Goal: Task Accomplishment & Management: Complete application form

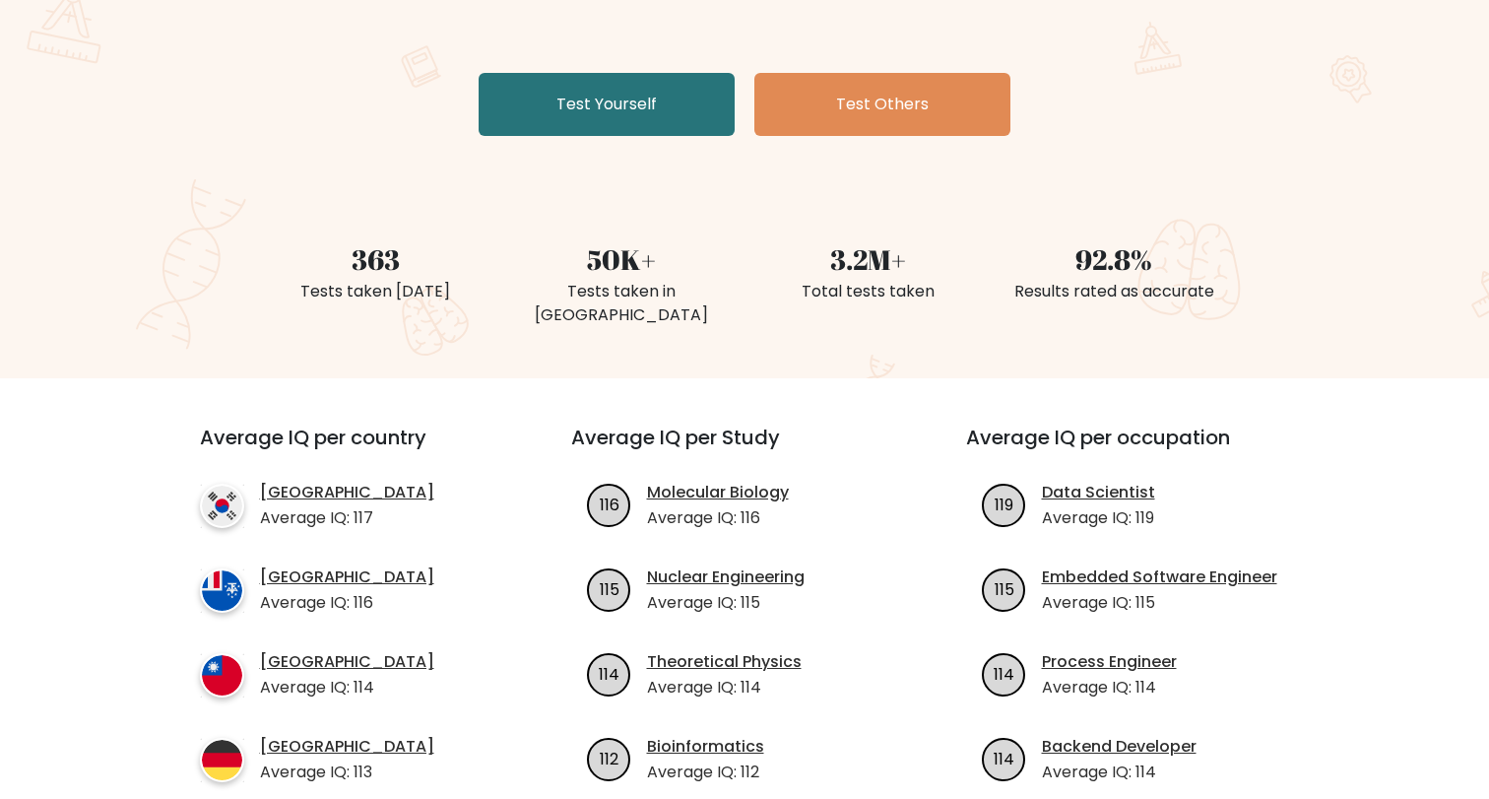
scroll to position [129, 0]
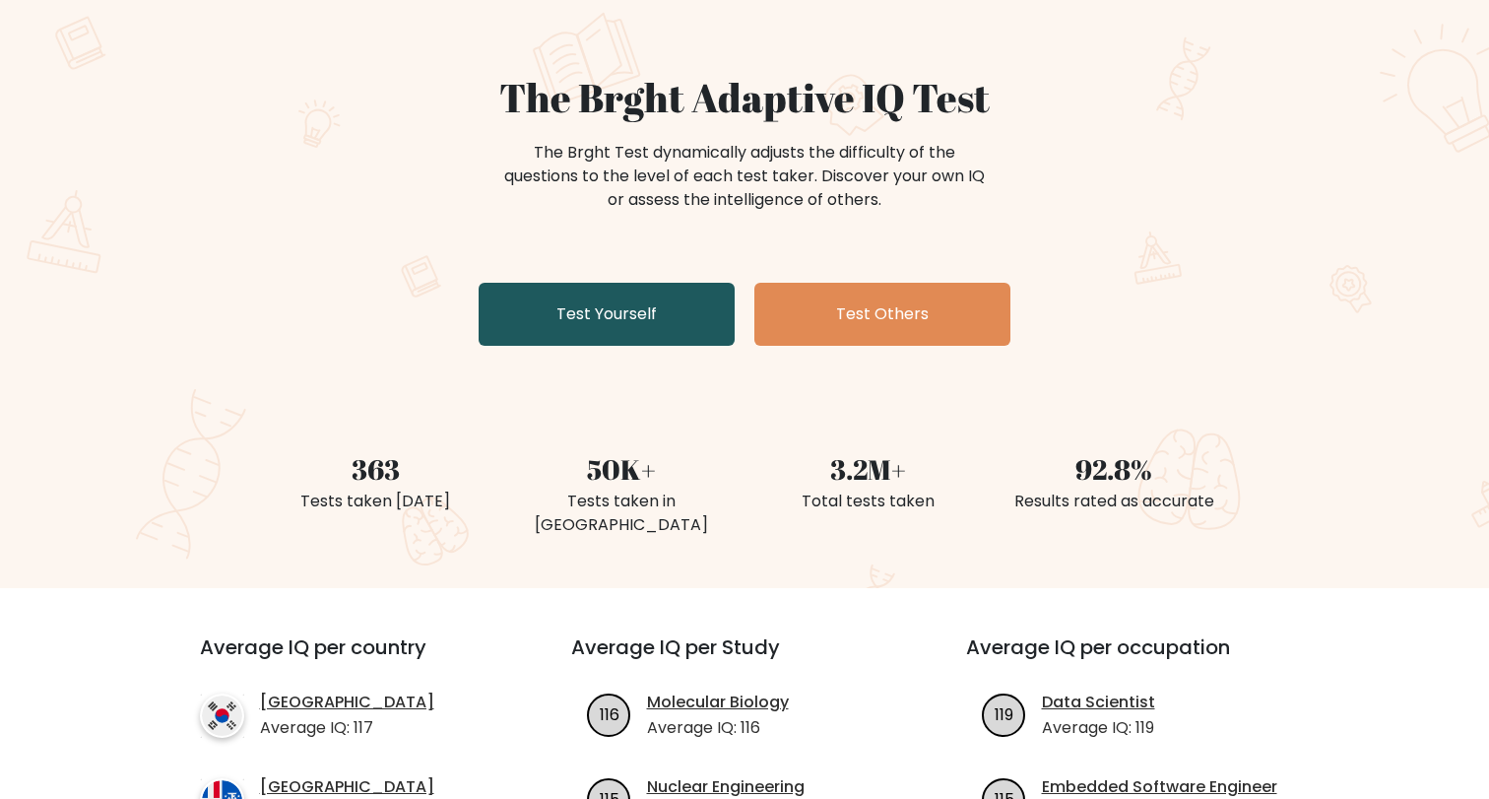
click at [637, 315] on link "Test Yourself" at bounding box center [607, 314] width 256 height 63
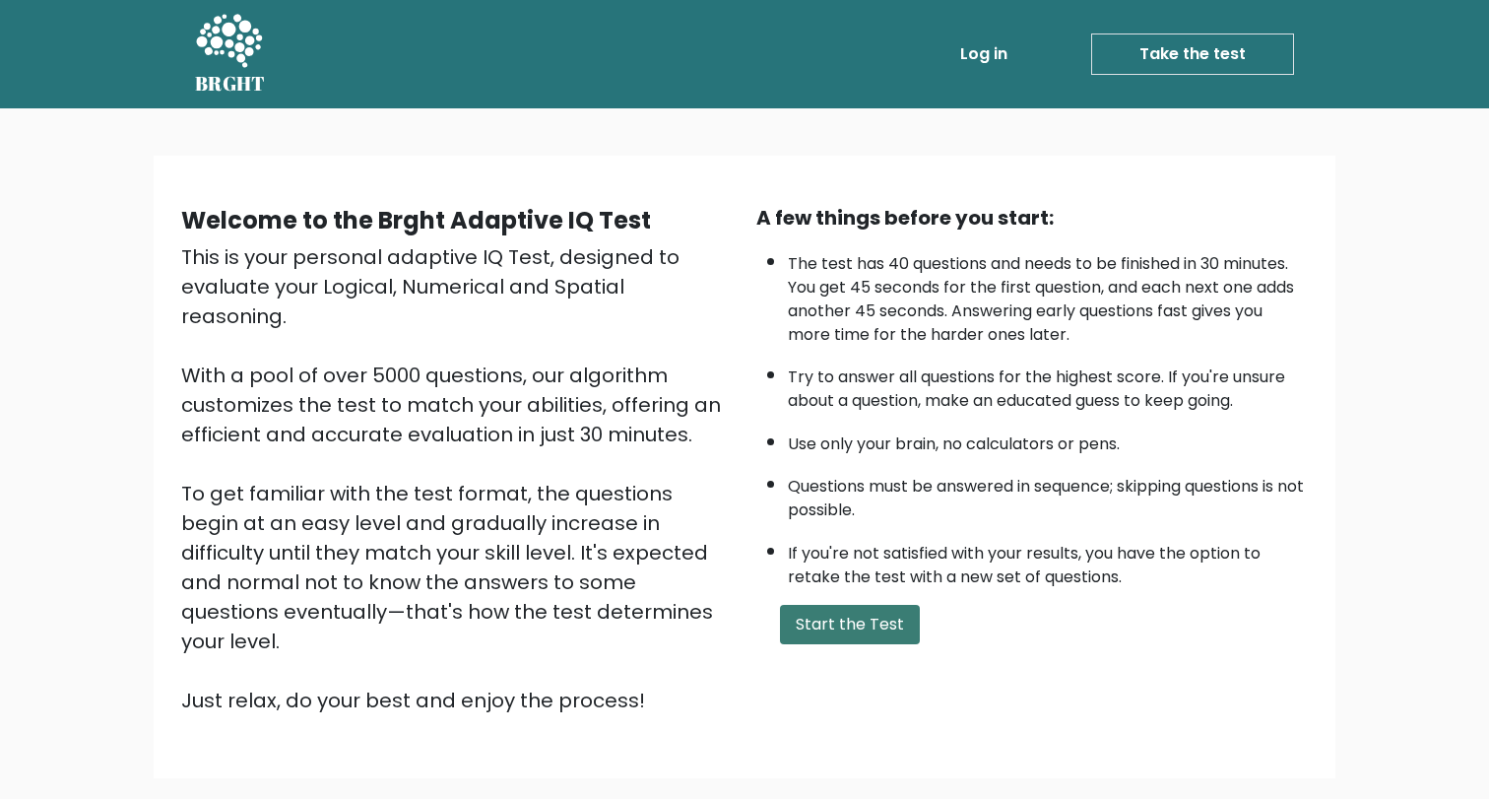
click at [890, 644] on button "Start the Test" at bounding box center [850, 624] width 140 height 39
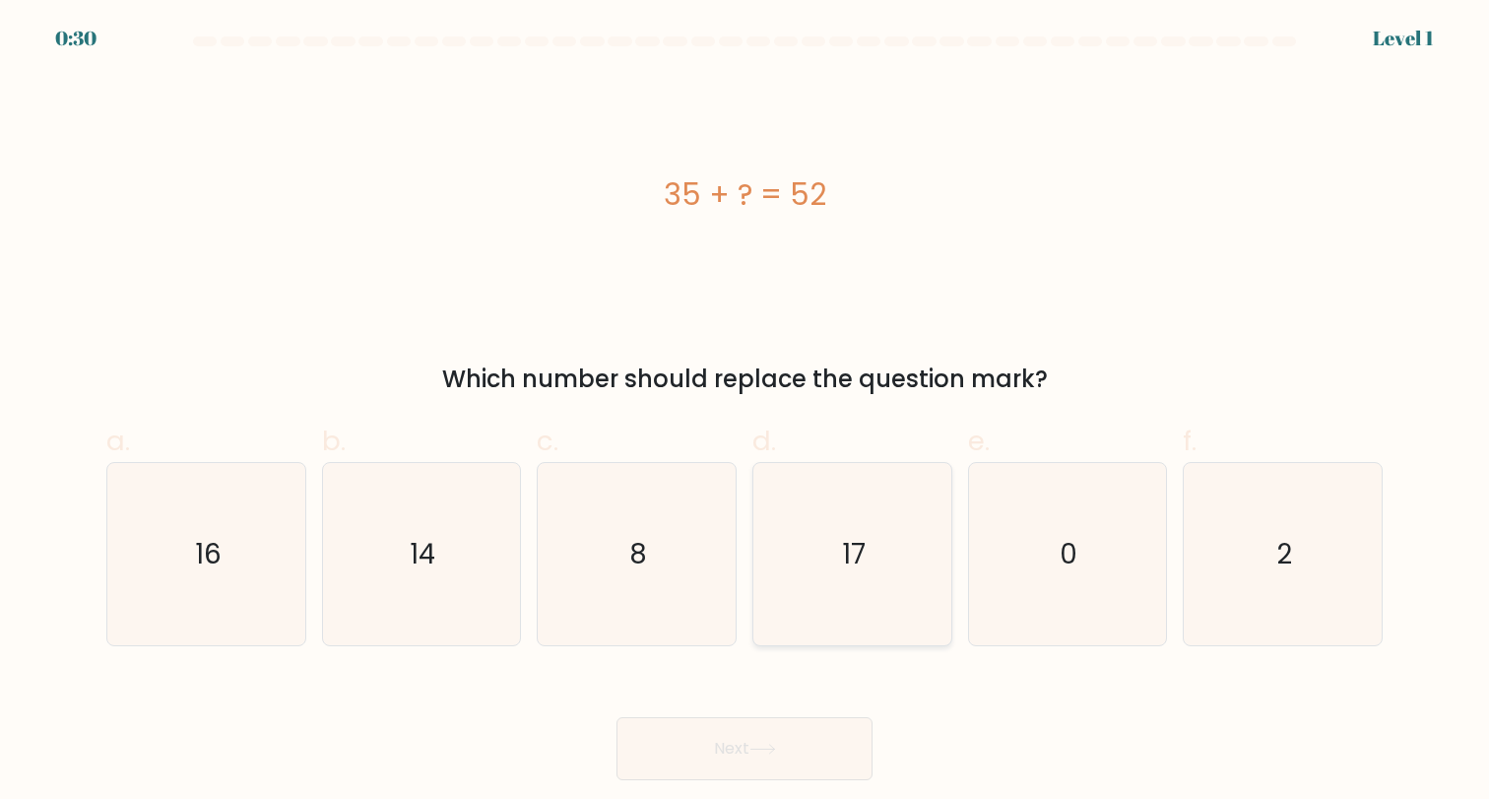
click at [838, 559] on icon "17" at bounding box center [852, 554] width 182 height 182
click at [745, 413] on input "d. 17" at bounding box center [744, 406] width 1 height 13
radio input "true"
click at [763, 751] on icon at bounding box center [762, 748] width 27 height 11
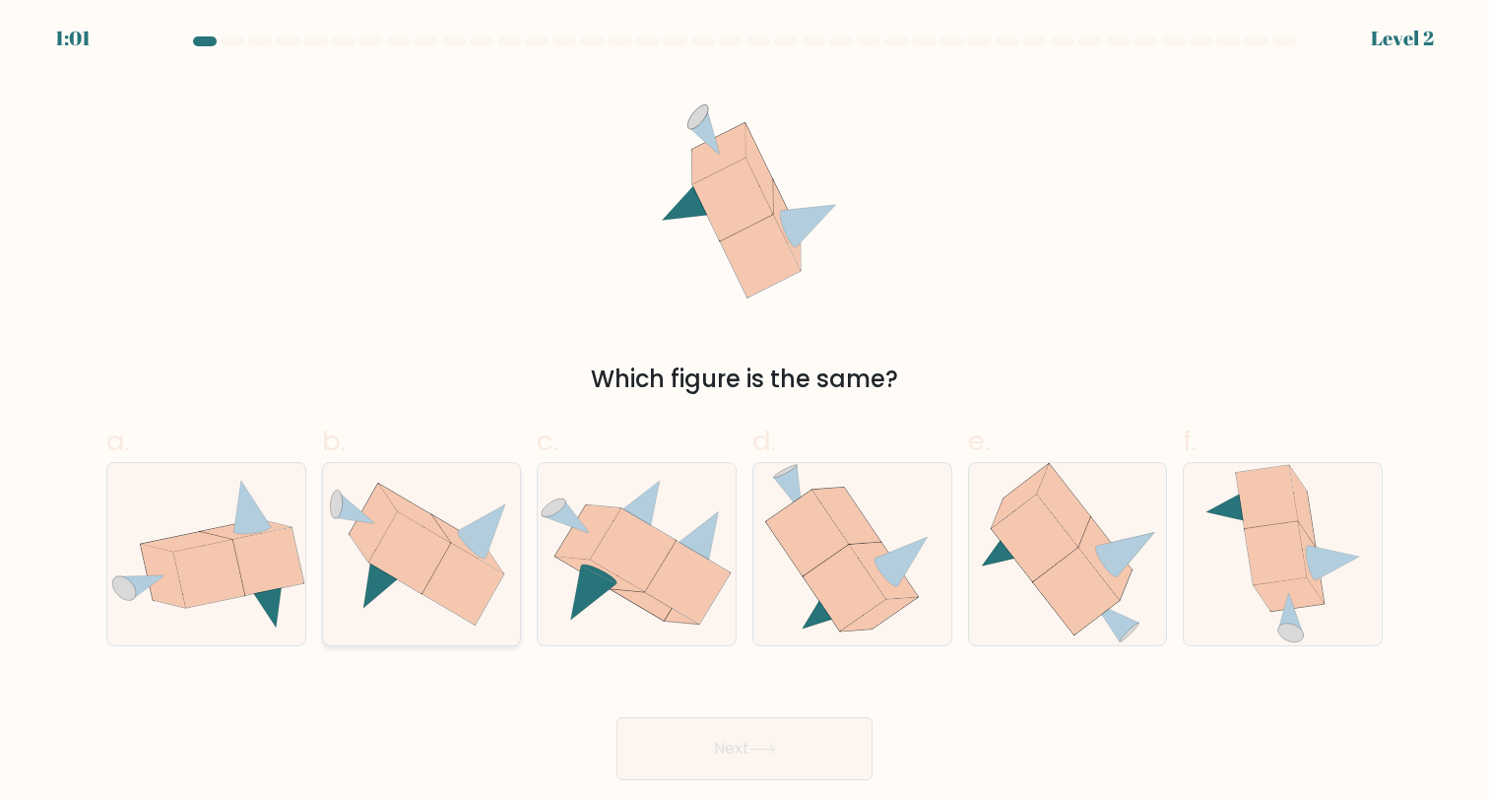
click at [450, 543] on icon at bounding box center [409, 552] width 82 height 82
click at [744, 413] on input "b." at bounding box center [744, 406] width 1 height 13
radio input "true"
click at [801, 743] on button "Next" at bounding box center [744, 748] width 256 height 63
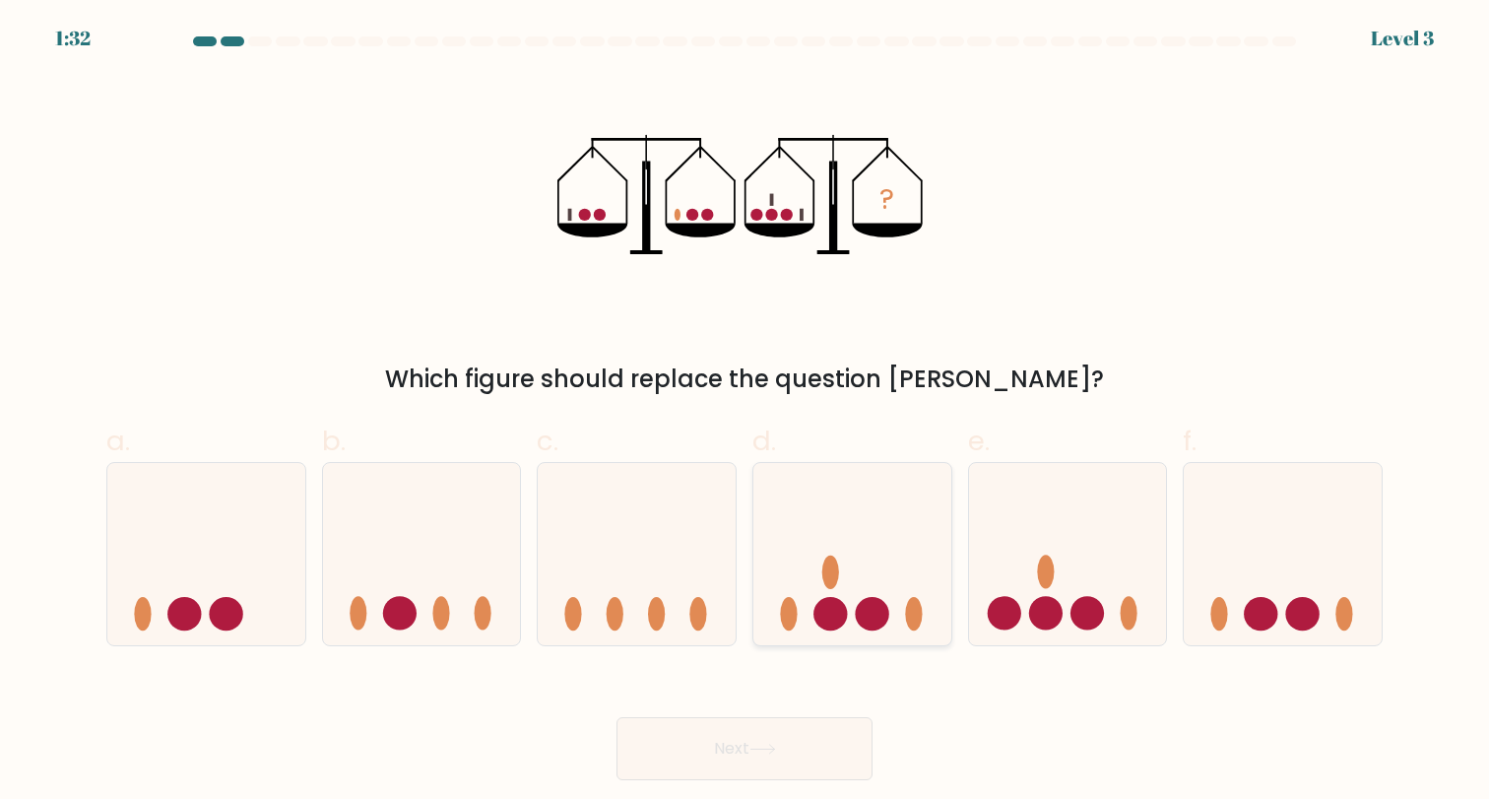
click at [882, 612] on circle at bounding box center [871, 613] width 33 height 33
click at [745, 413] on input "d." at bounding box center [744, 406] width 1 height 13
radio input "true"
click at [1084, 595] on icon at bounding box center [1068, 553] width 198 height 163
click at [745, 413] on input "e." at bounding box center [744, 406] width 1 height 13
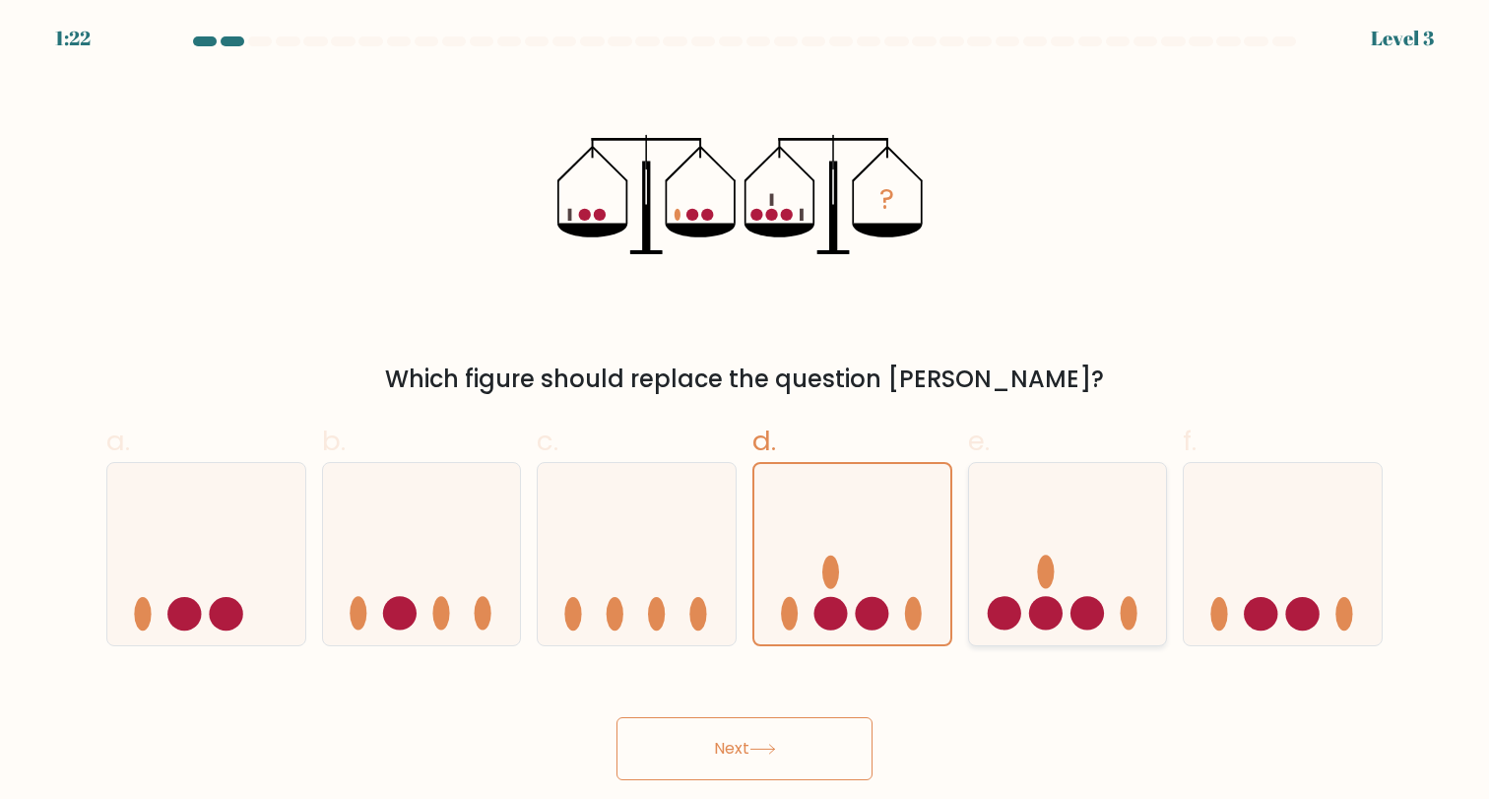
radio input "true"
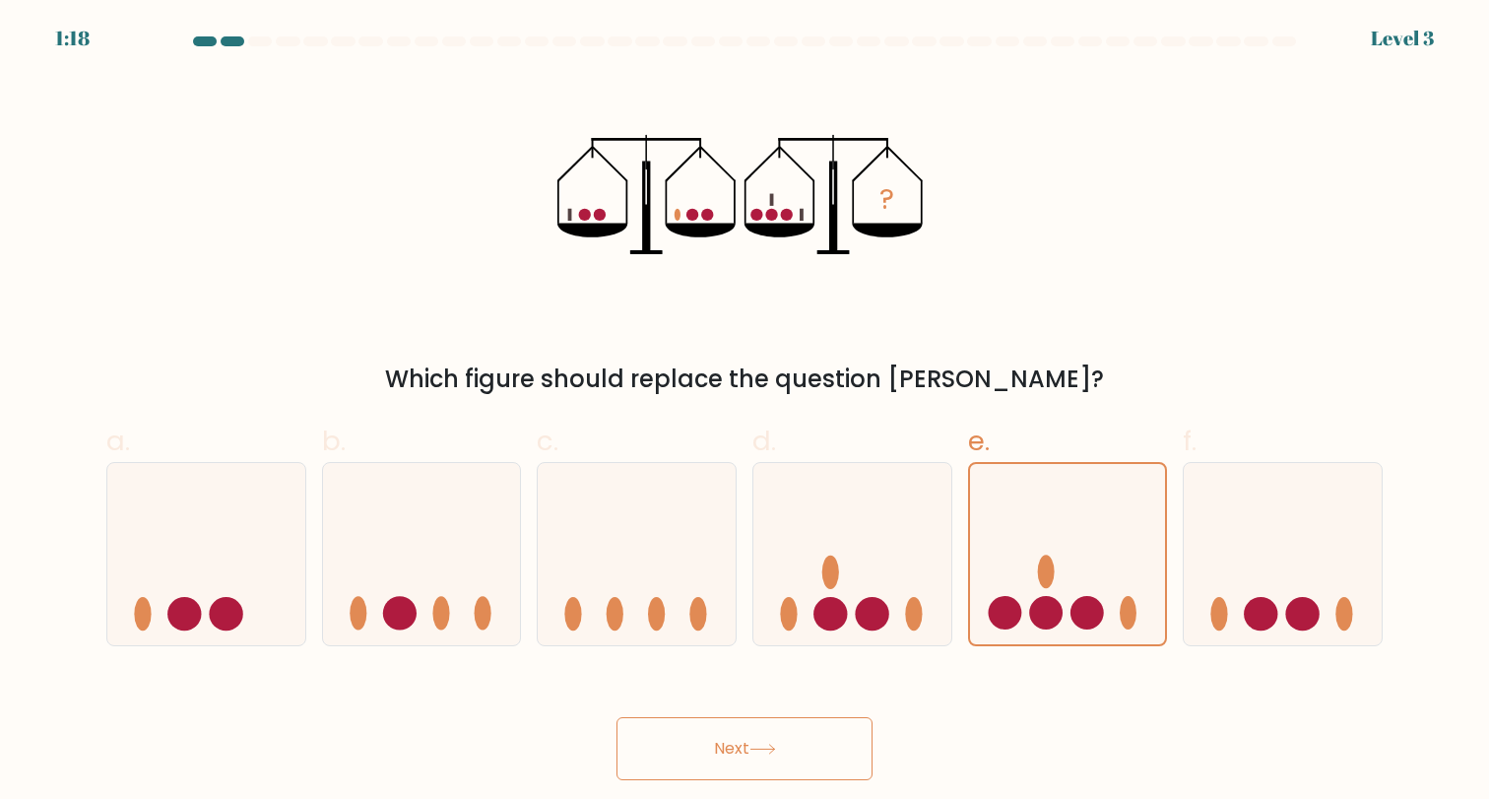
click at [771, 743] on icon at bounding box center [762, 748] width 27 height 11
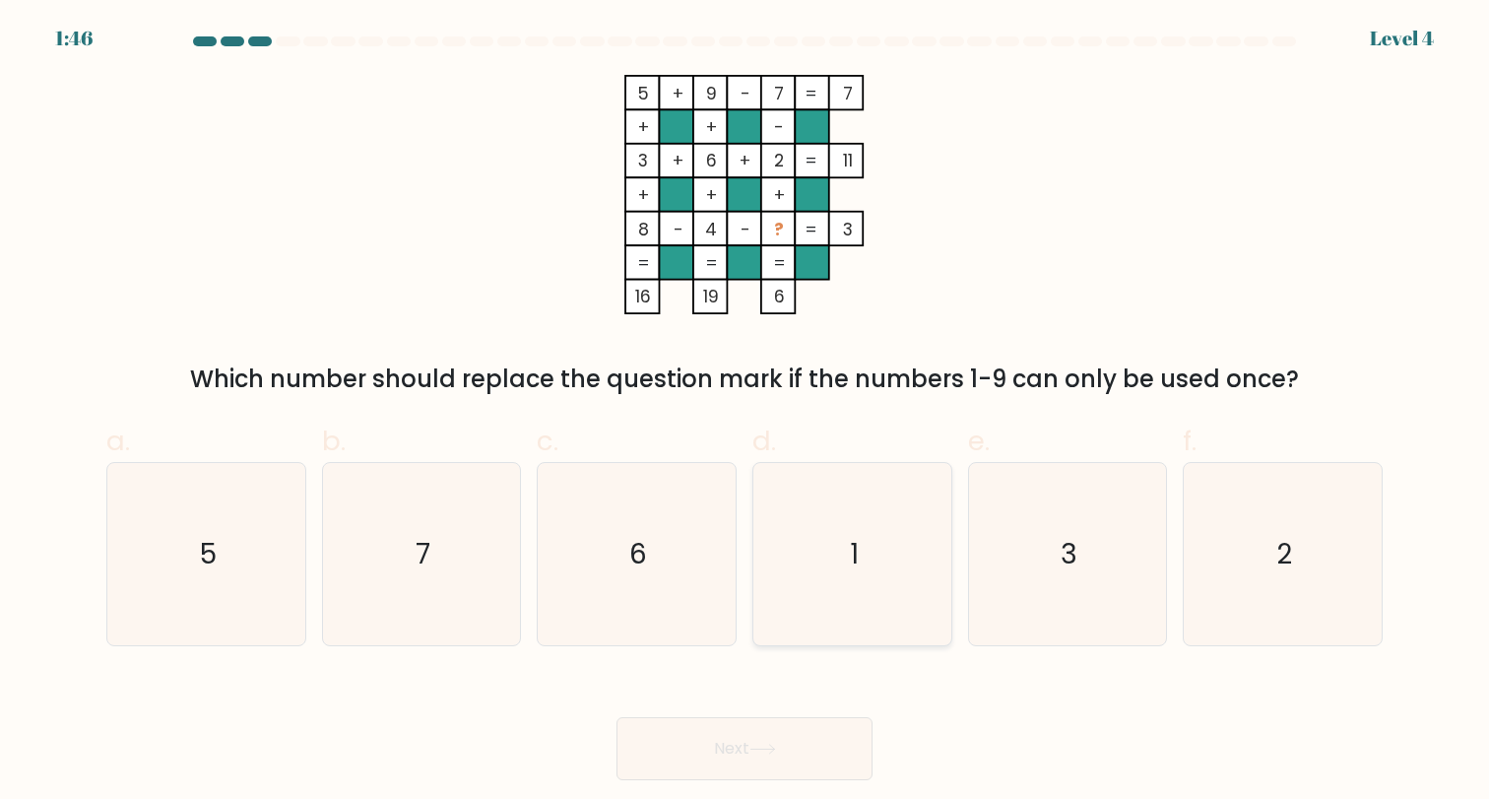
click at [853, 566] on text "1" at bounding box center [854, 554] width 9 height 38
click at [745, 413] on input "d. 1" at bounding box center [744, 406] width 1 height 13
radio input "true"
click at [768, 739] on button "Next" at bounding box center [744, 748] width 256 height 63
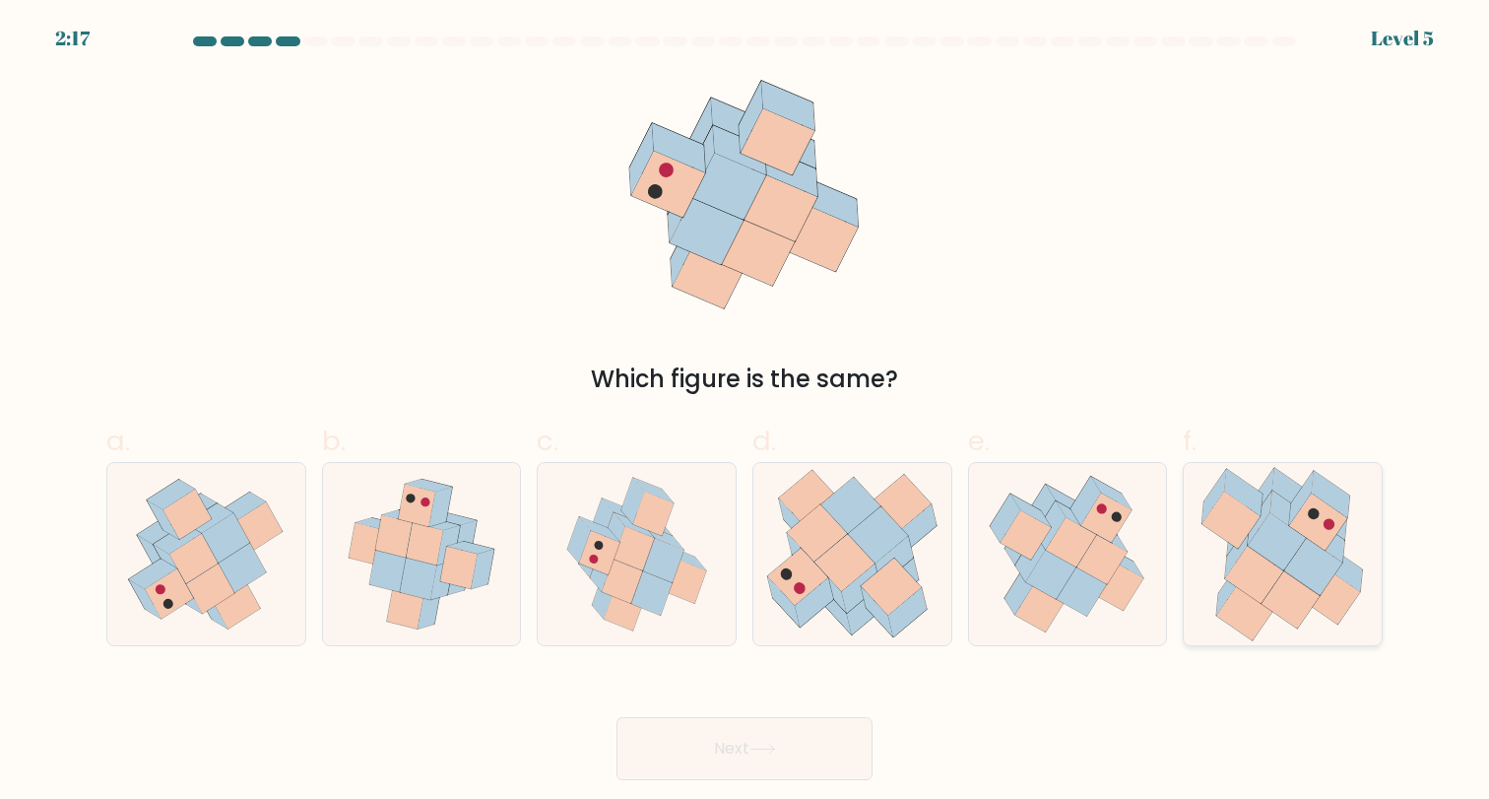
click at [1260, 586] on icon at bounding box center [1255, 573] width 58 height 57
click at [745, 413] on input "f." at bounding box center [744, 406] width 1 height 13
radio input "true"
click at [815, 736] on button "Next" at bounding box center [744, 748] width 256 height 63
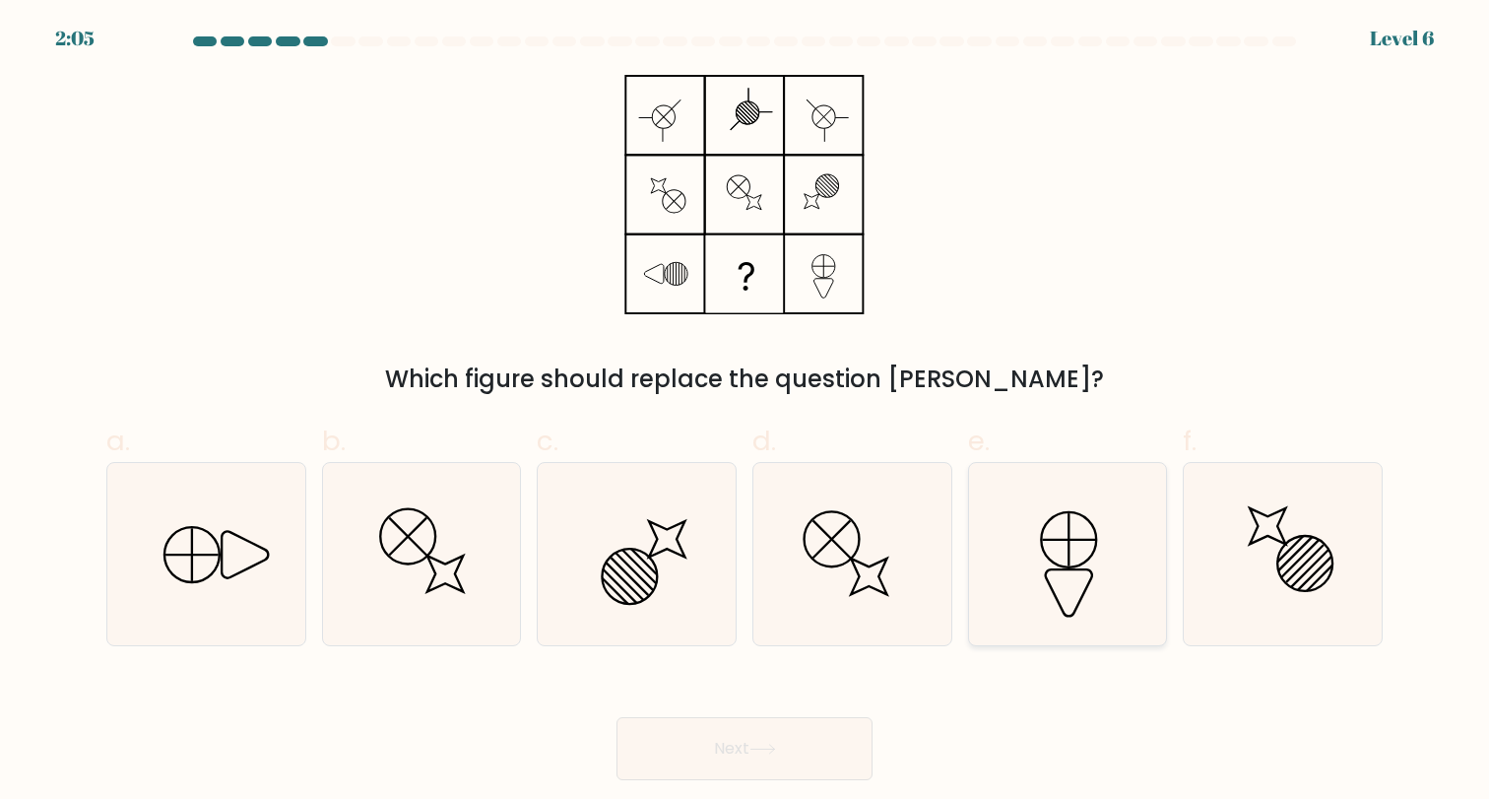
click at [1062, 592] on icon at bounding box center [1067, 554] width 182 height 182
click at [745, 413] on input "e." at bounding box center [744, 406] width 1 height 13
radio input "true"
click at [743, 748] on button "Next" at bounding box center [744, 748] width 256 height 63
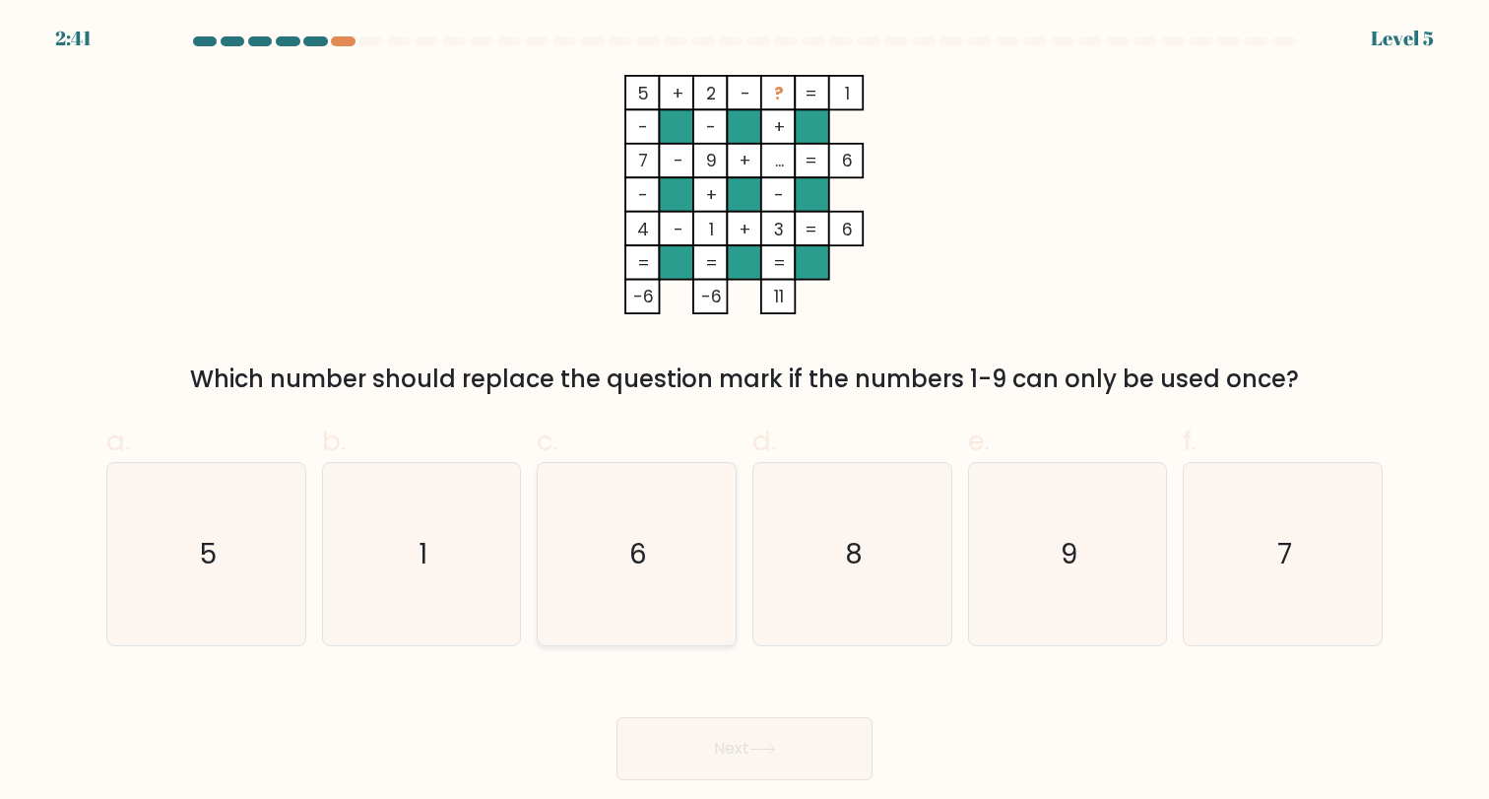
click at [674, 595] on icon "6" at bounding box center [636, 554] width 182 height 182
click at [744, 413] on input "c. 6" at bounding box center [744, 406] width 1 height 13
radio input "true"
click at [745, 742] on button "Next" at bounding box center [744, 748] width 256 height 63
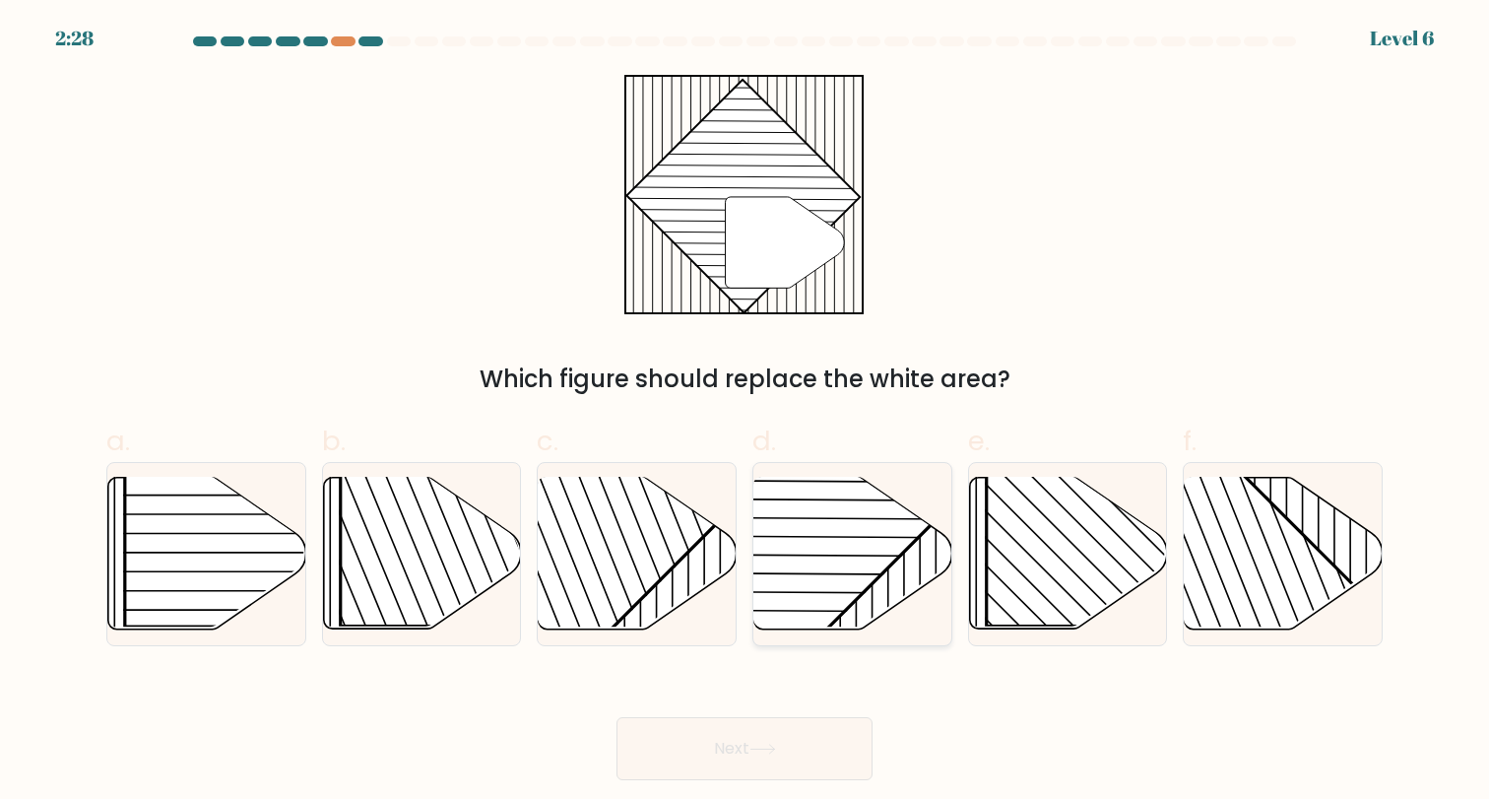
click at [804, 557] on rect at bounding box center [784, 476] width 388 height 388
click at [745, 413] on input "d." at bounding box center [744, 406] width 1 height 13
radio input "true"
click at [782, 754] on button "Next" at bounding box center [744, 748] width 256 height 63
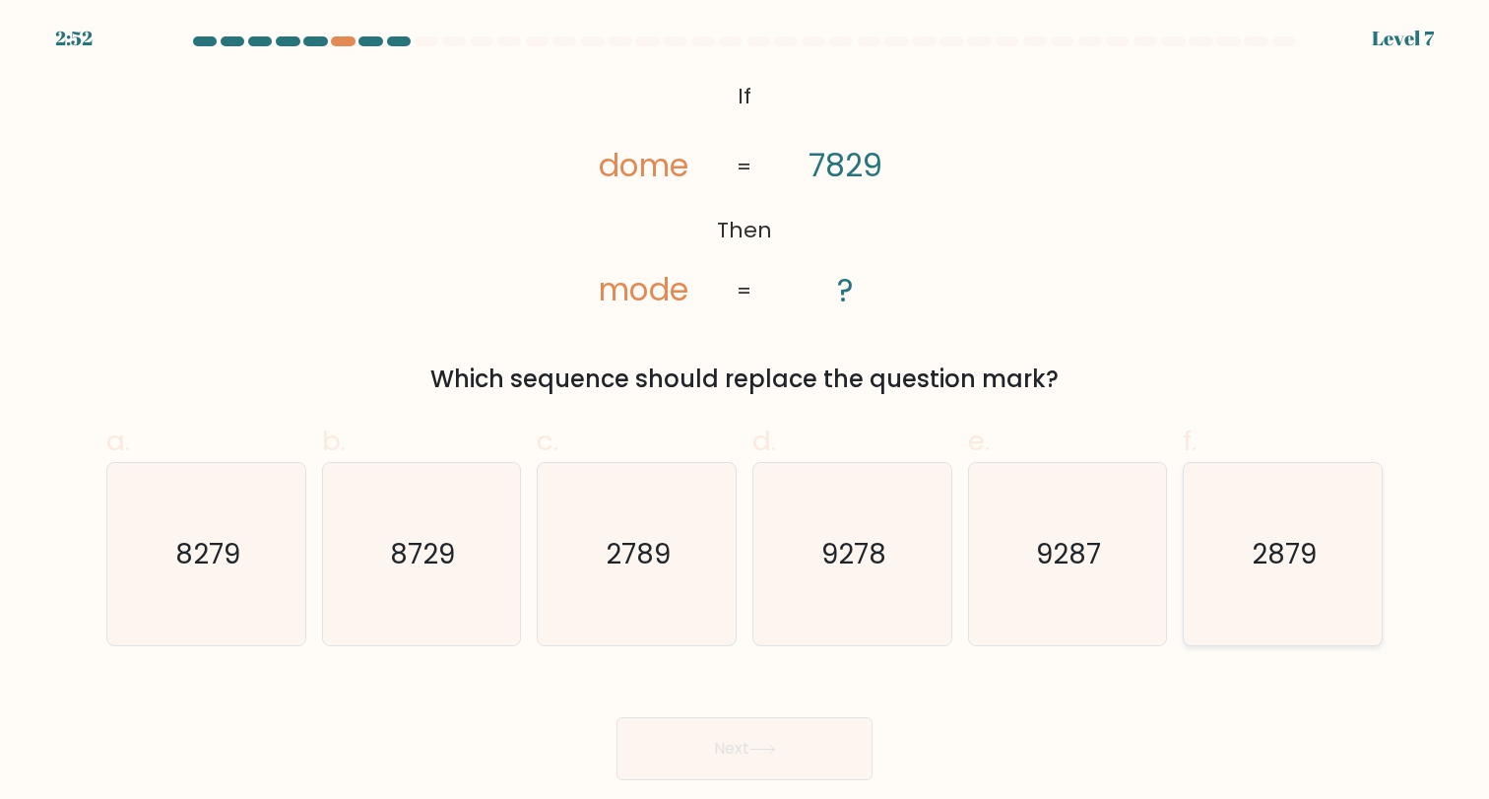
click at [1219, 597] on icon "2879" at bounding box center [1282, 554] width 182 height 182
click at [745, 413] on input "f. 2879" at bounding box center [744, 406] width 1 height 13
radio input "true"
click at [648, 760] on button "Next" at bounding box center [744, 748] width 256 height 63
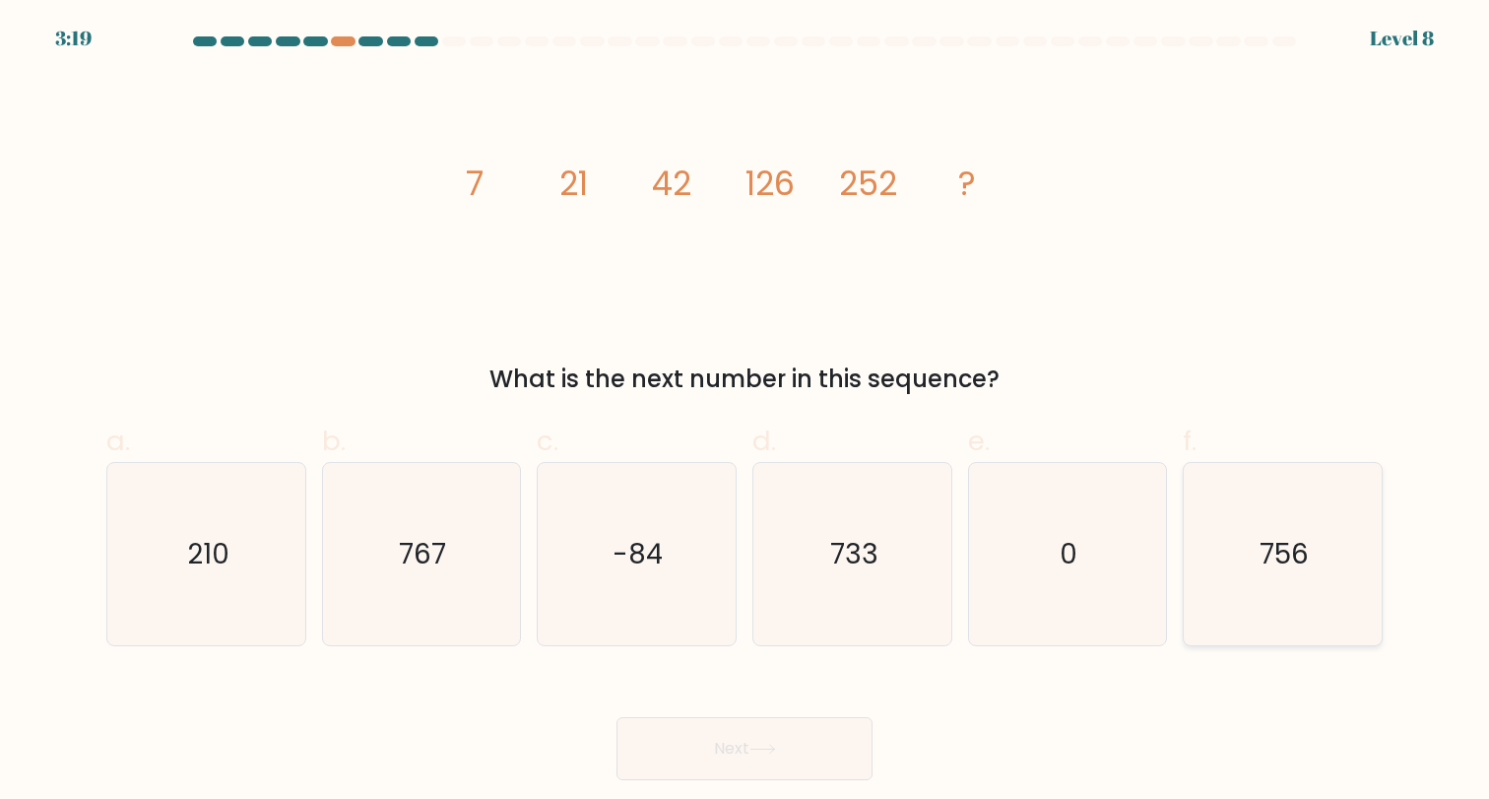
click at [1342, 568] on icon "756" at bounding box center [1282, 554] width 182 height 182
click at [745, 413] on input "f. 756" at bounding box center [744, 406] width 1 height 13
radio input "true"
click at [797, 736] on button "Next" at bounding box center [744, 748] width 256 height 63
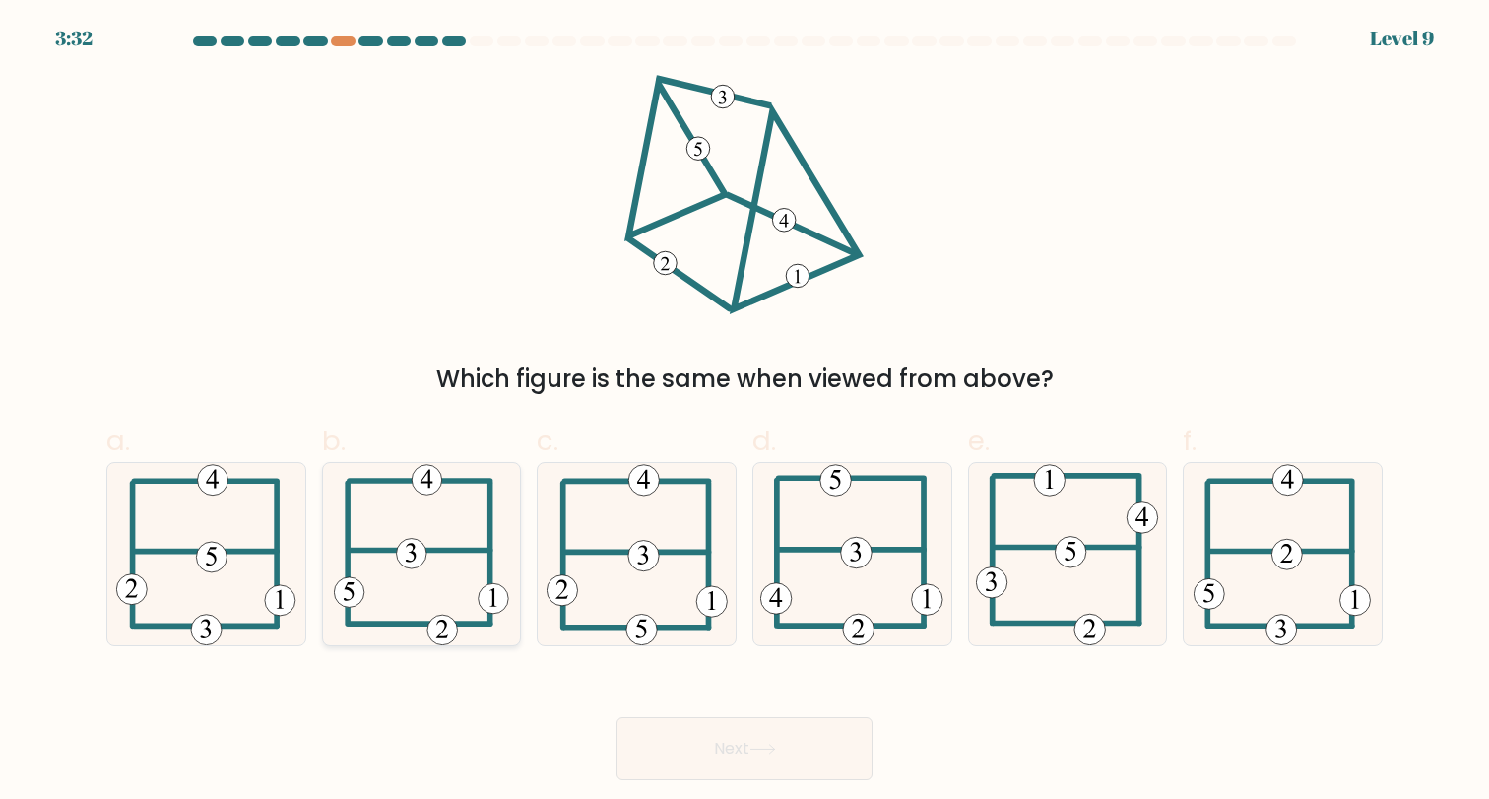
click at [444, 563] on icon at bounding box center [421, 554] width 175 height 182
click at [744, 413] on input "b." at bounding box center [744, 406] width 1 height 13
radio input "true"
click at [754, 728] on button "Next" at bounding box center [744, 748] width 256 height 63
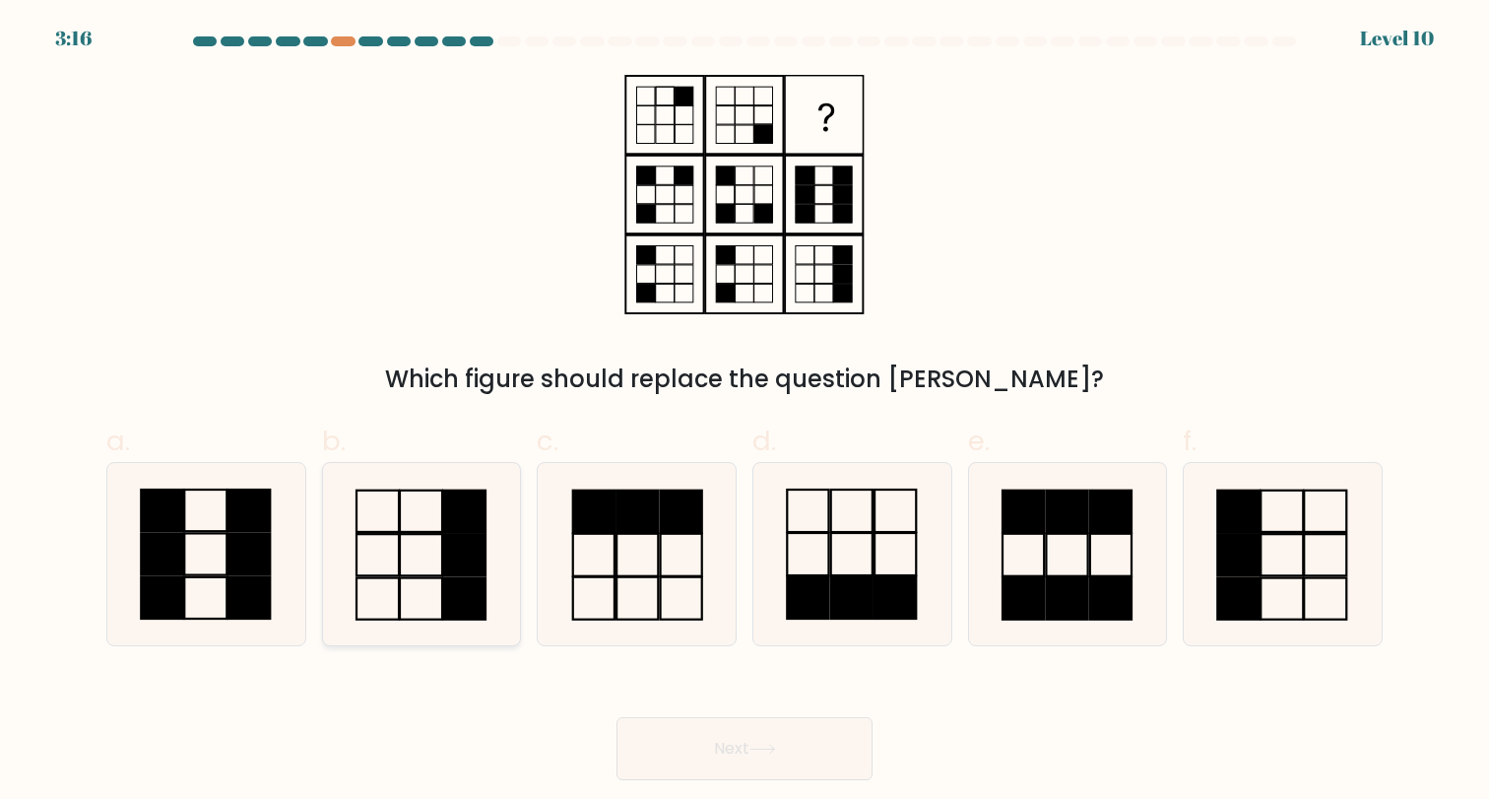
click at [475, 553] on rect at bounding box center [464, 554] width 42 height 41
click at [744, 413] on input "b." at bounding box center [744, 406] width 1 height 13
radio input "true"
click at [813, 728] on button "Next" at bounding box center [744, 748] width 256 height 63
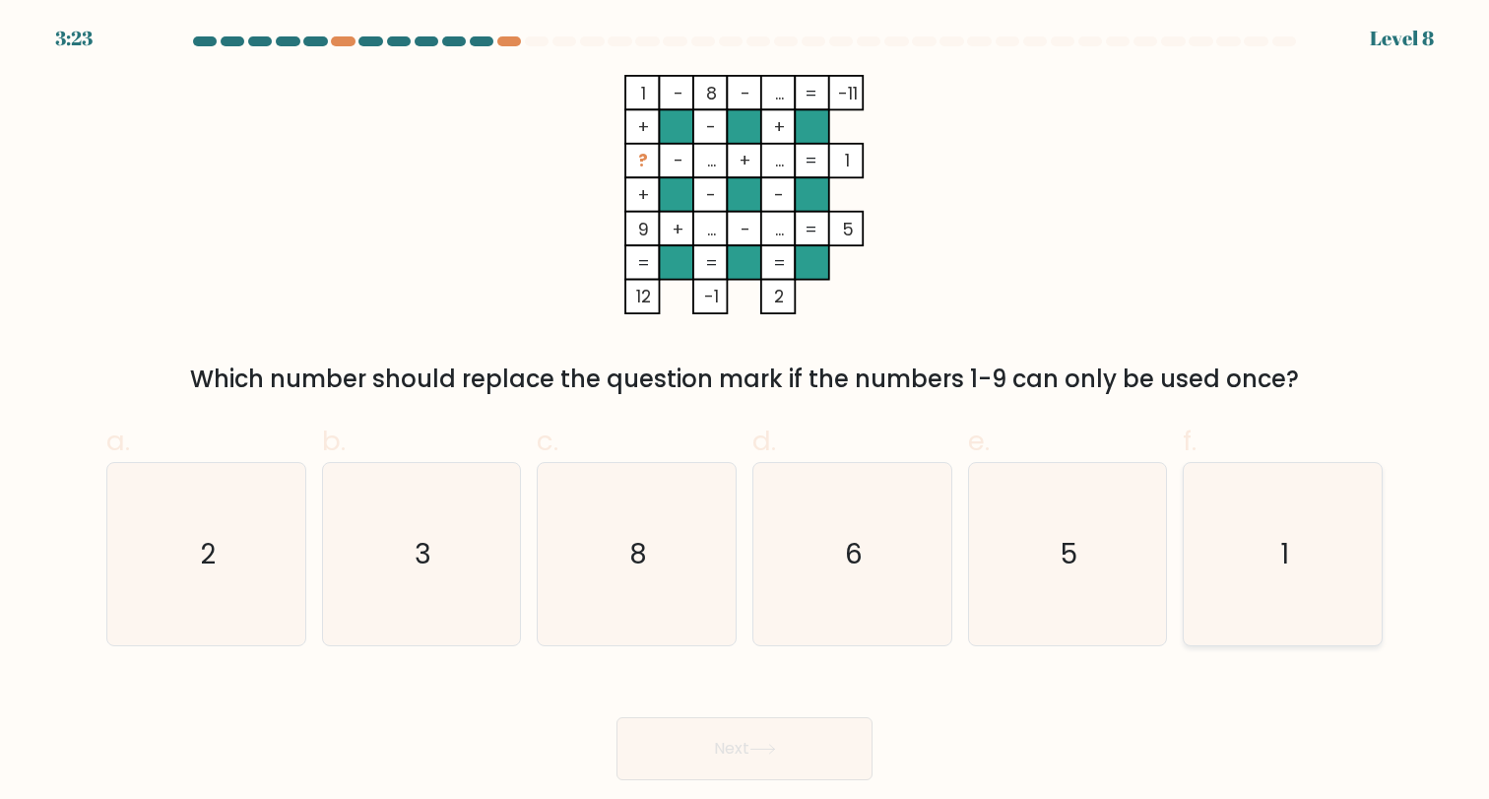
click at [1302, 579] on icon "1" at bounding box center [1282, 554] width 182 height 182
click at [745, 413] on input "f. 1" at bounding box center [744, 406] width 1 height 13
radio input "true"
click at [755, 755] on button "Next" at bounding box center [744, 748] width 256 height 63
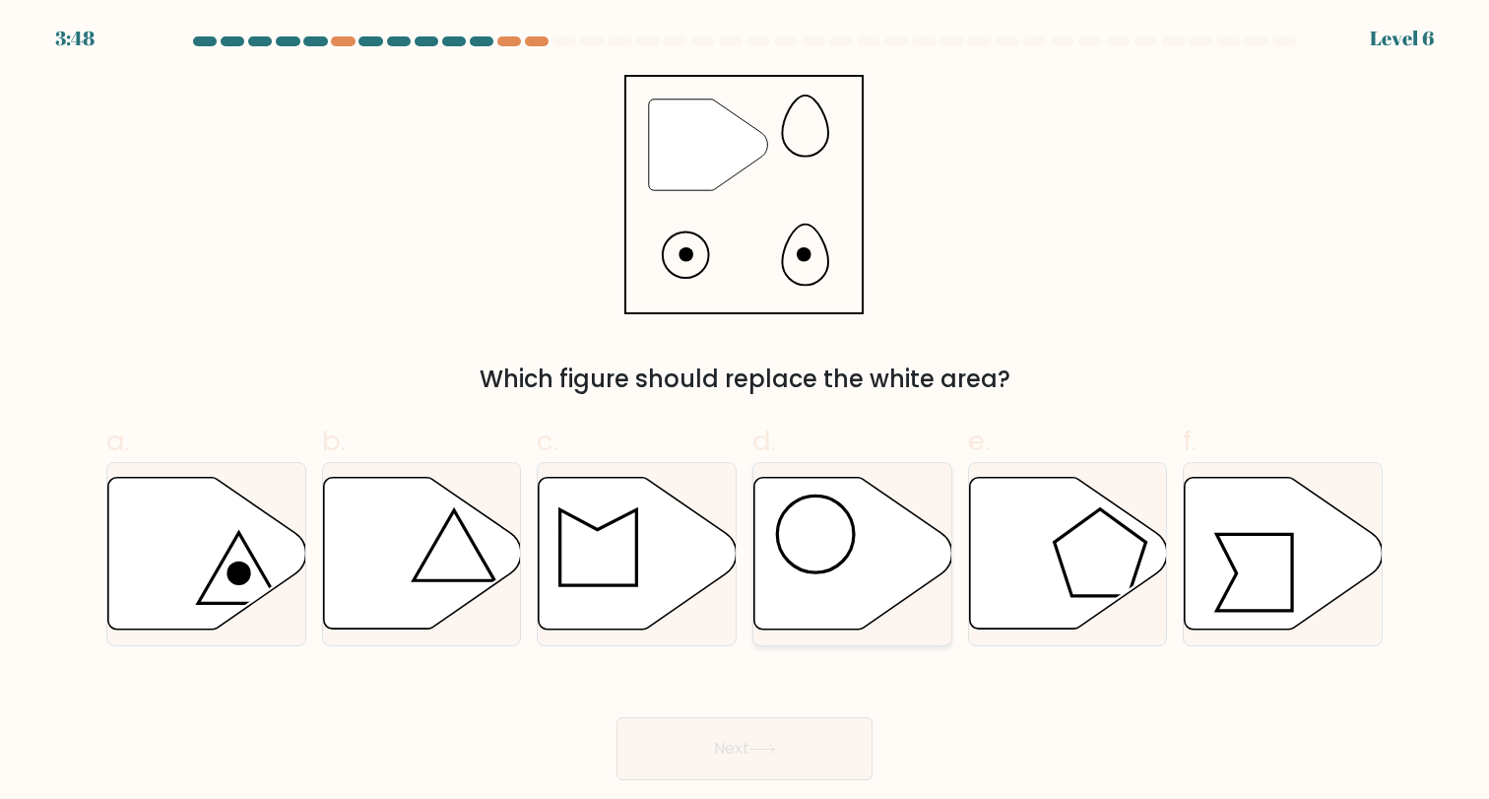
click at [830, 571] on icon at bounding box center [853, 554] width 198 height 152
click at [745, 413] on input "d." at bounding box center [744, 406] width 1 height 13
radio input "true"
click at [785, 745] on button "Next" at bounding box center [744, 748] width 256 height 63
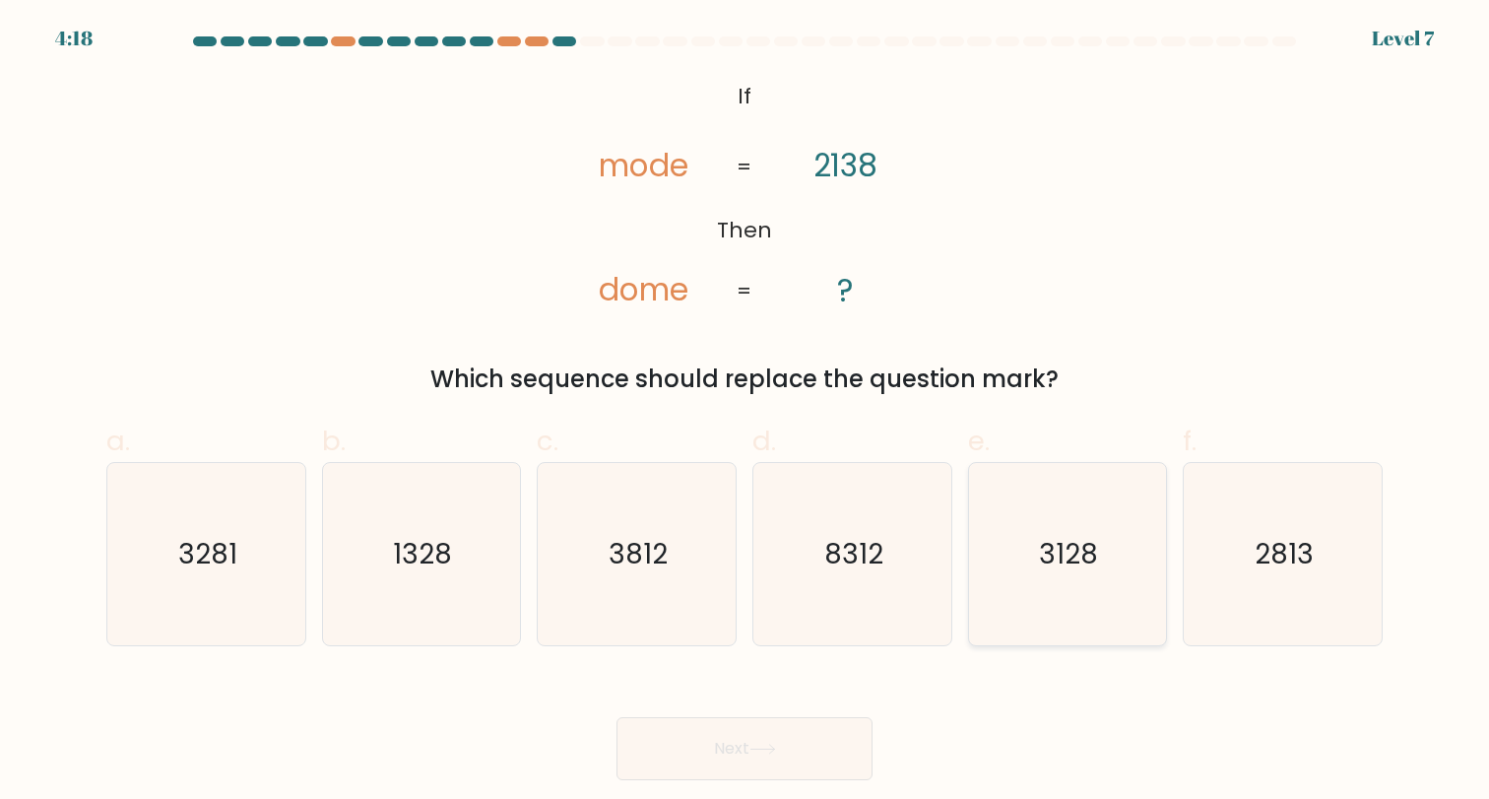
click at [1073, 565] on text "3128" at bounding box center [1069, 554] width 59 height 38
click at [745, 413] on input "e. 3128" at bounding box center [744, 406] width 1 height 13
radio input "true"
click at [792, 730] on button "Next" at bounding box center [744, 748] width 256 height 63
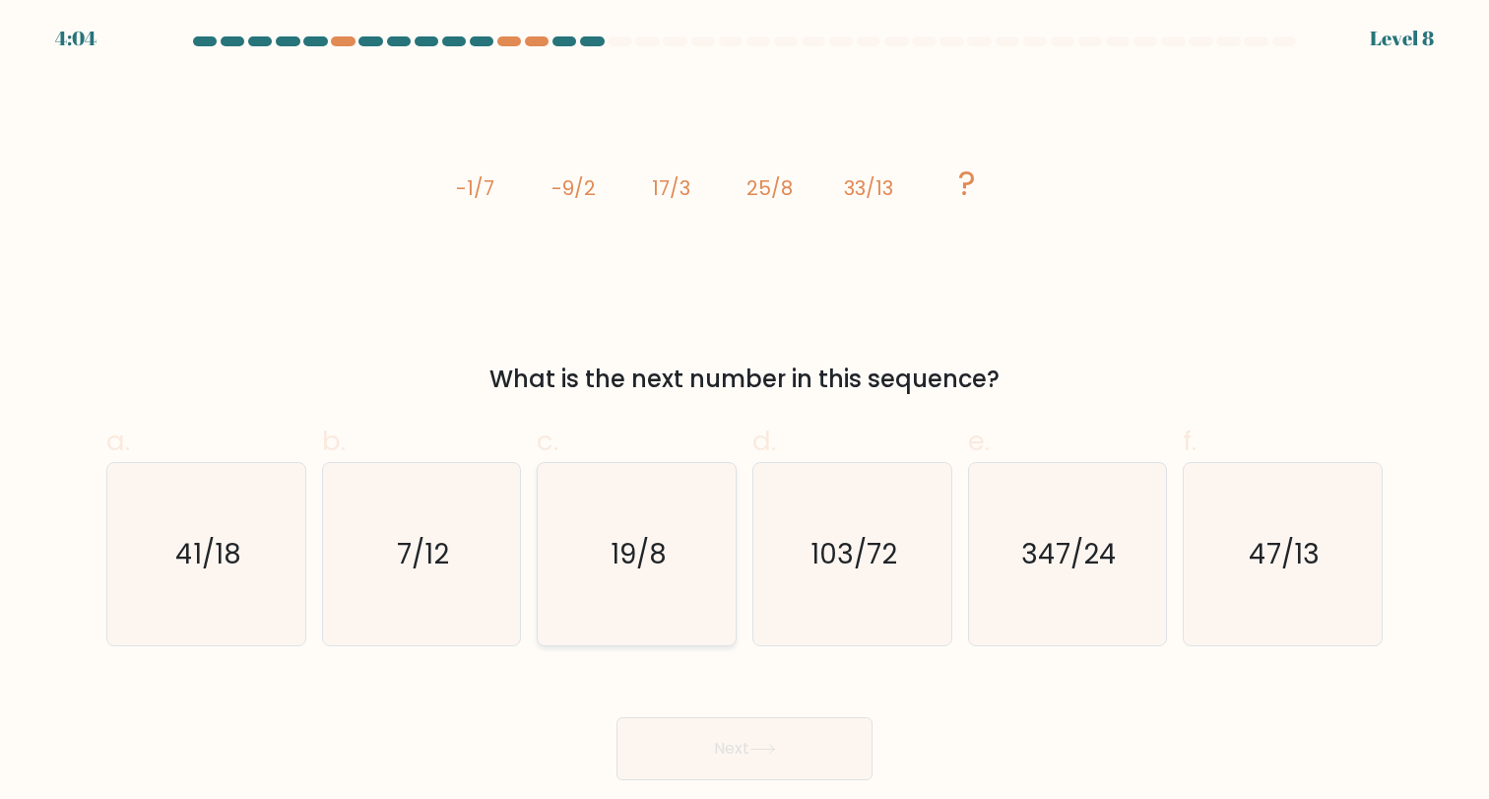
click at [643, 564] on text "19/8" at bounding box center [638, 554] width 56 height 38
click at [744, 413] on input "c. 19/8" at bounding box center [744, 406] width 1 height 13
radio input "true"
click at [693, 712] on div "Next" at bounding box center [745, 725] width 1300 height 110
click at [693, 728] on button "Next" at bounding box center [744, 748] width 256 height 63
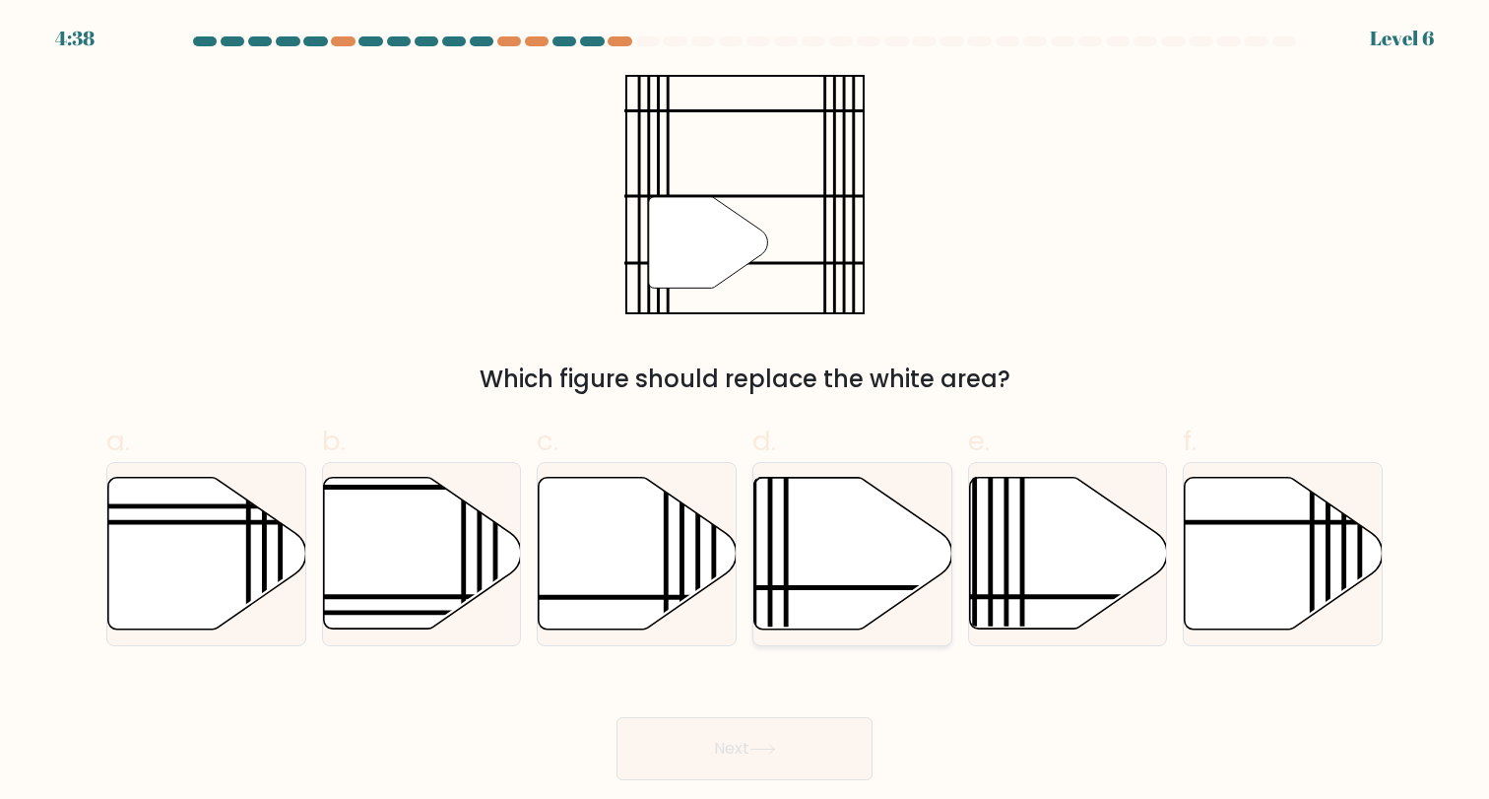
click at [825, 608] on icon at bounding box center [853, 554] width 198 height 152
click at [745, 413] on input "d." at bounding box center [744, 406] width 1 height 13
radio input "true"
click at [839, 746] on button "Next" at bounding box center [744, 748] width 256 height 63
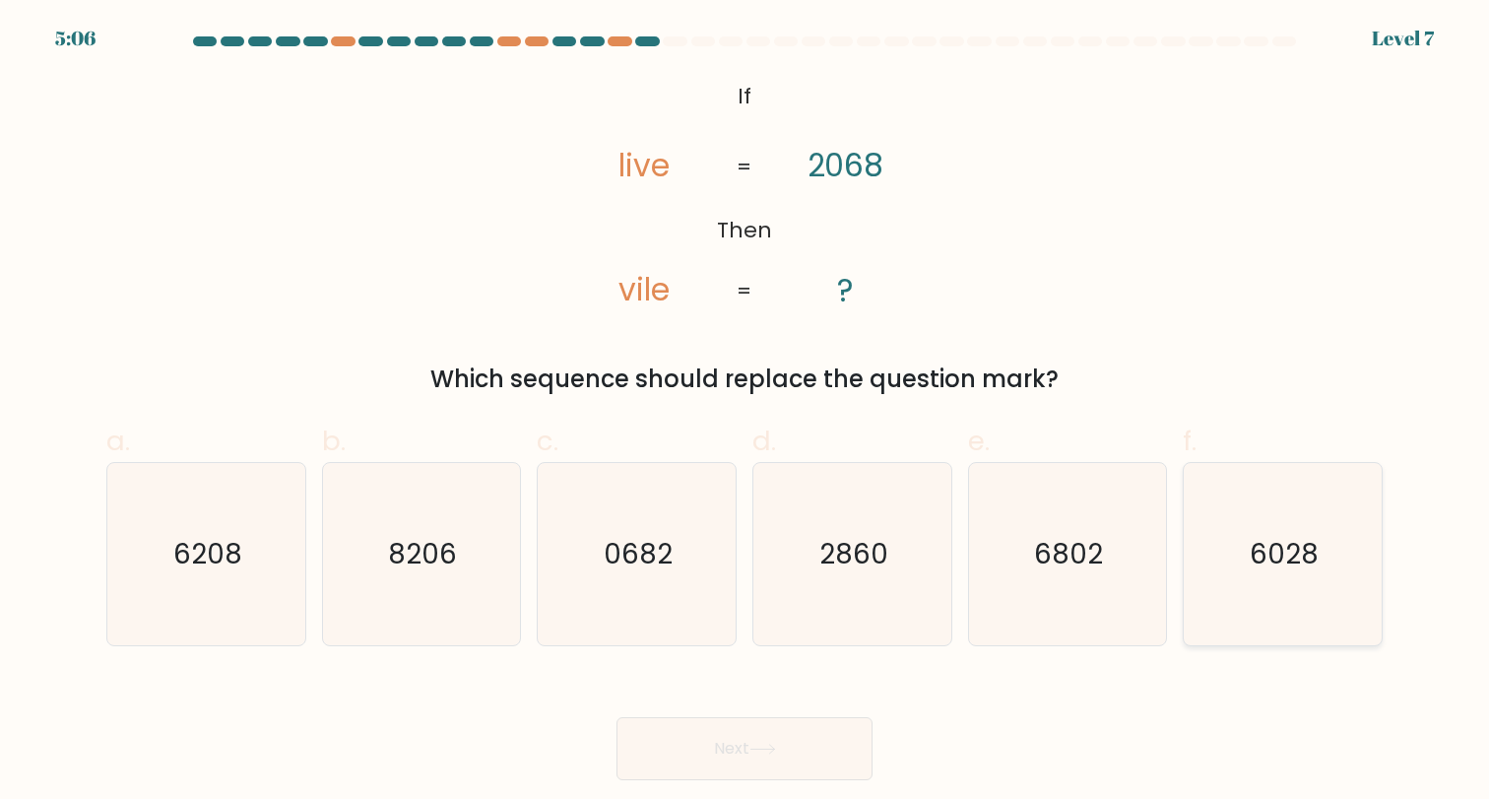
click at [1374, 589] on icon "6028" at bounding box center [1282, 554] width 182 height 182
click at [745, 413] on input "f. 6028" at bounding box center [744, 406] width 1 height 13
radio input "true"
click at [847, 739] on button "Next" at bounding box center [744, 748] width 256 height 63
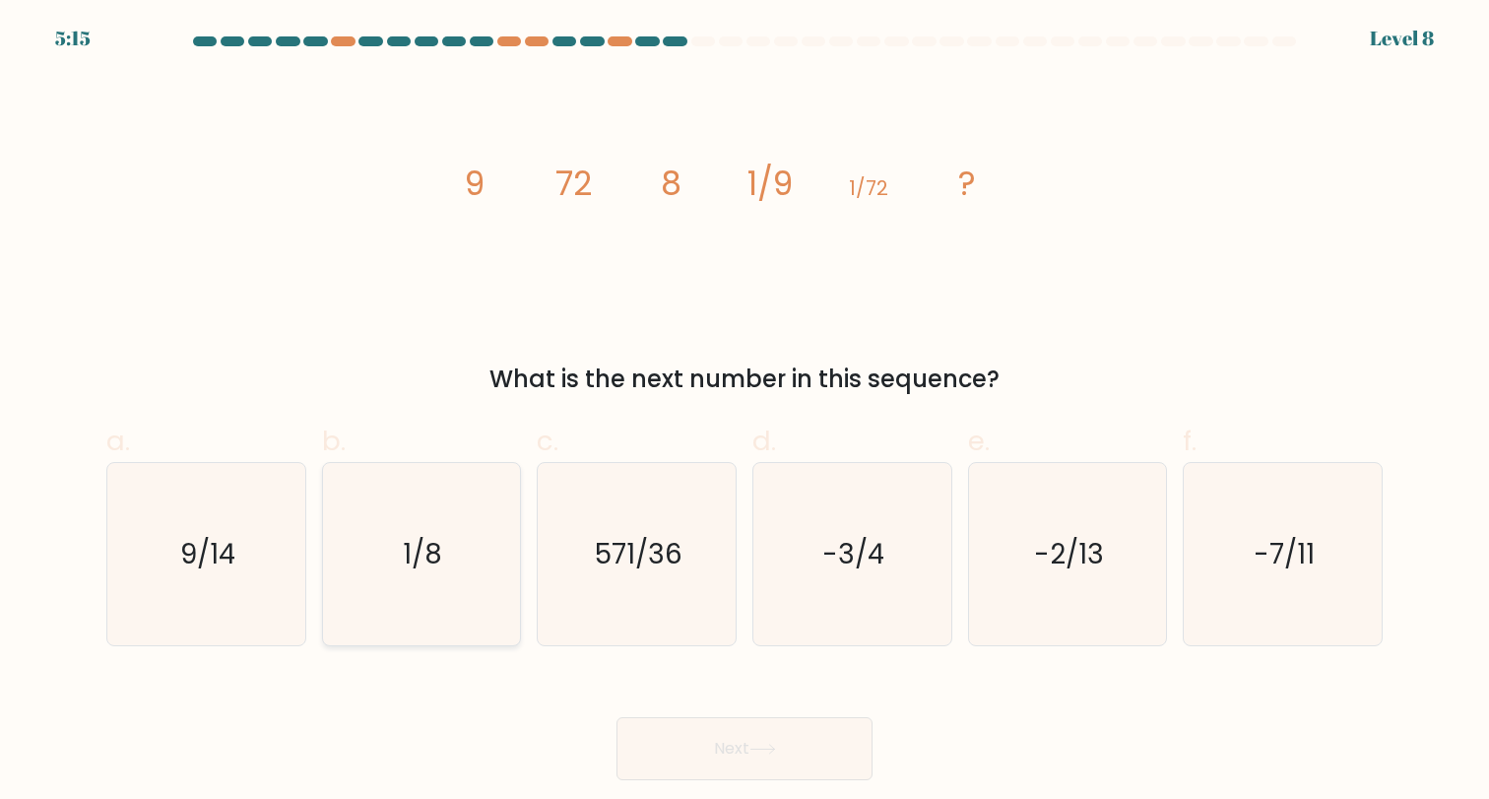
click at [448, 606] on icon "1/8" at bounding box center [421, 554] width 182 height 182
click at [744, 413] on input "b. 1/8" at bounding box center [744, 406] width 1 height 13
radio input "true"
click at [672, 749] on button "Next" at bounding box center [744, 748] width 256 height 63
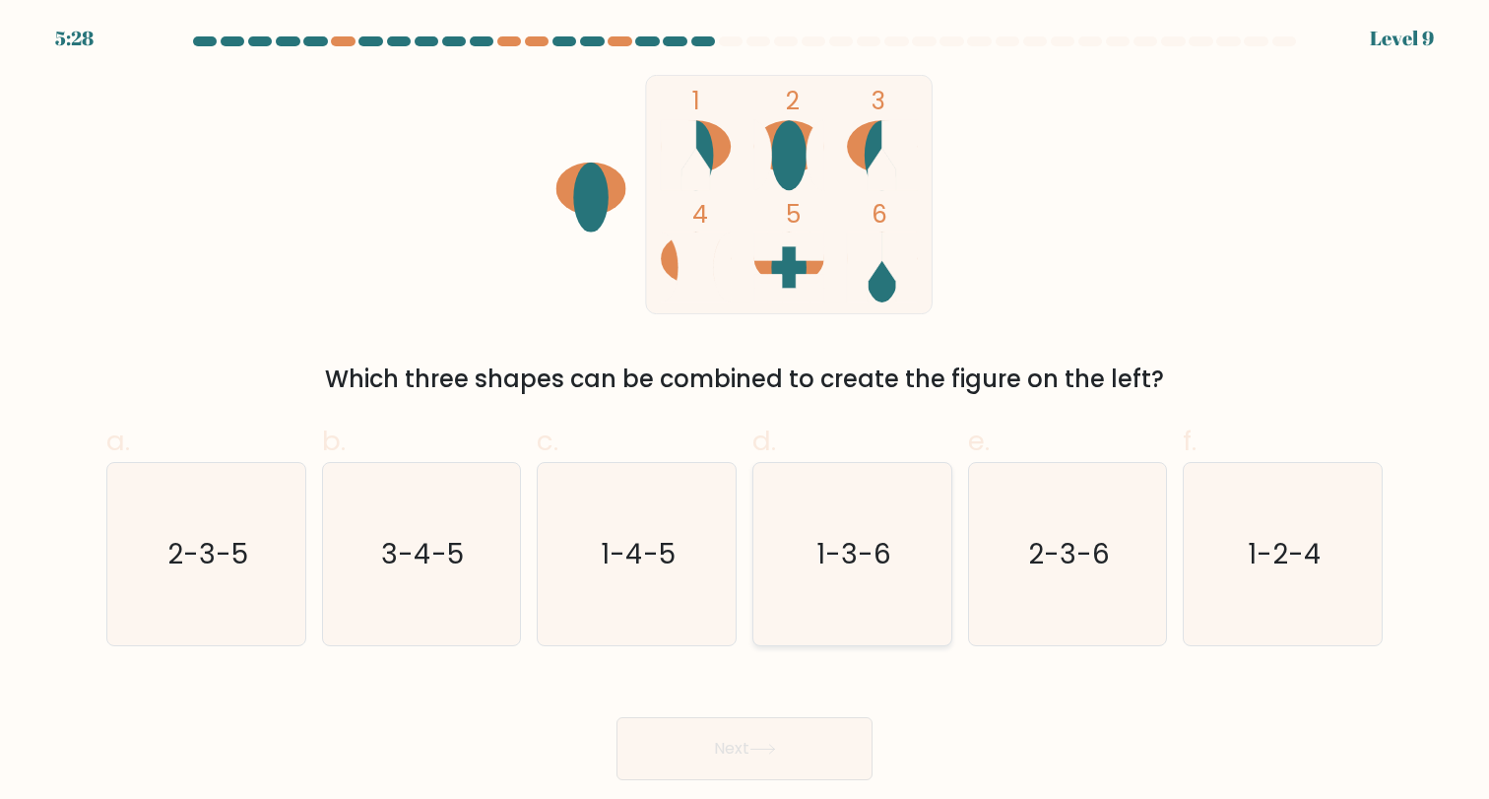
click at [896, 590] on icon "1-3-6" at bounding box center [852, 554] width 182 height 182
click at [745, 413] on input "d. 1-3-6" at bounding box center [744, 406] width 1 height 13
radio input "true"
click at [797, 776] on button "Next" at bounding box center [744, 748] width 256 height 63
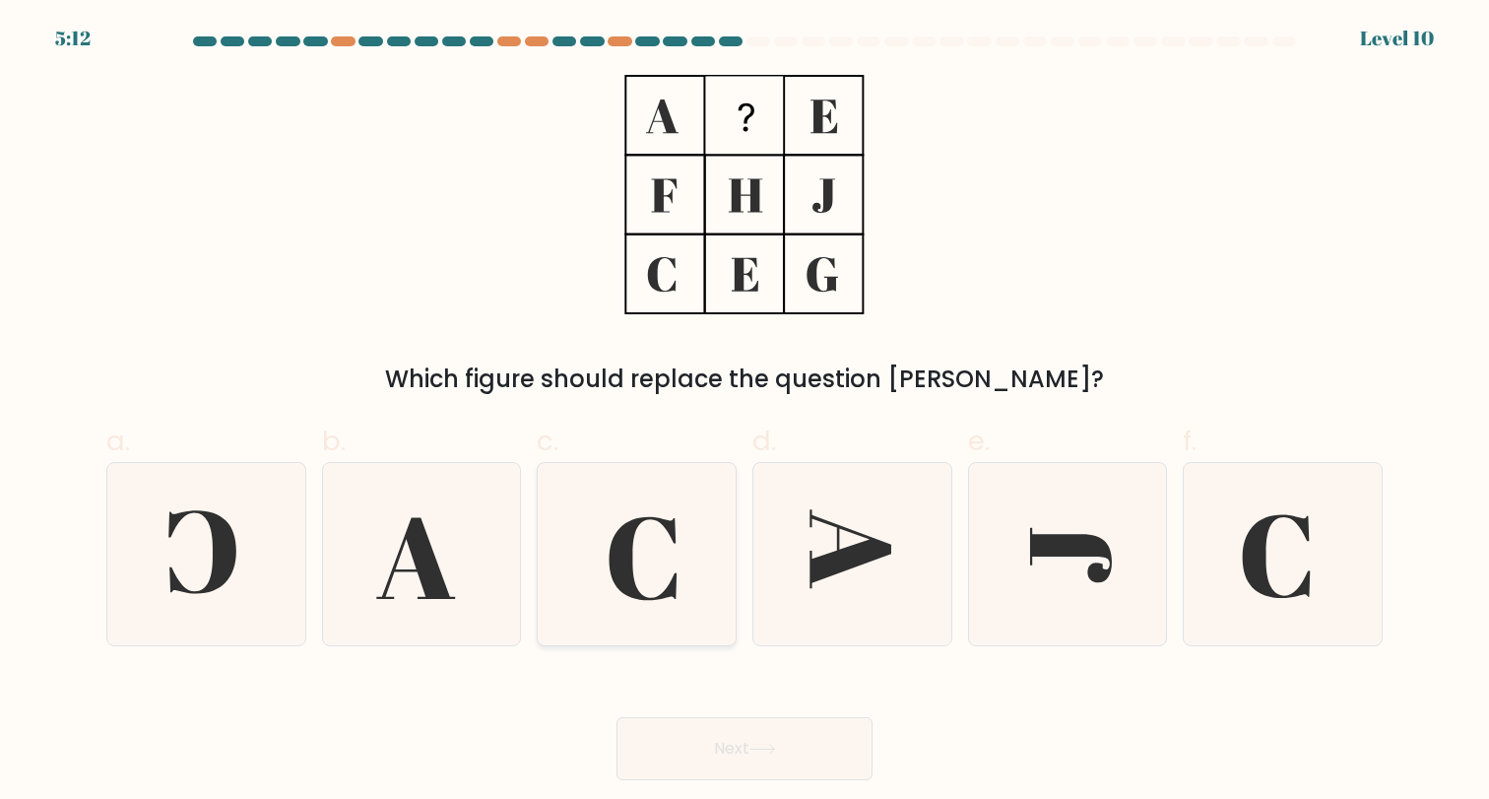
click at [665, 540] on icon at bounding box center [636, 554] width 182 height 182
click at [744, 413] on input "c." at bounding box center [744, 406] width 1 height 13
radio input "true"
click at [728, 747] on button "Next" at bounding box center [744, 748] width 256 height 63
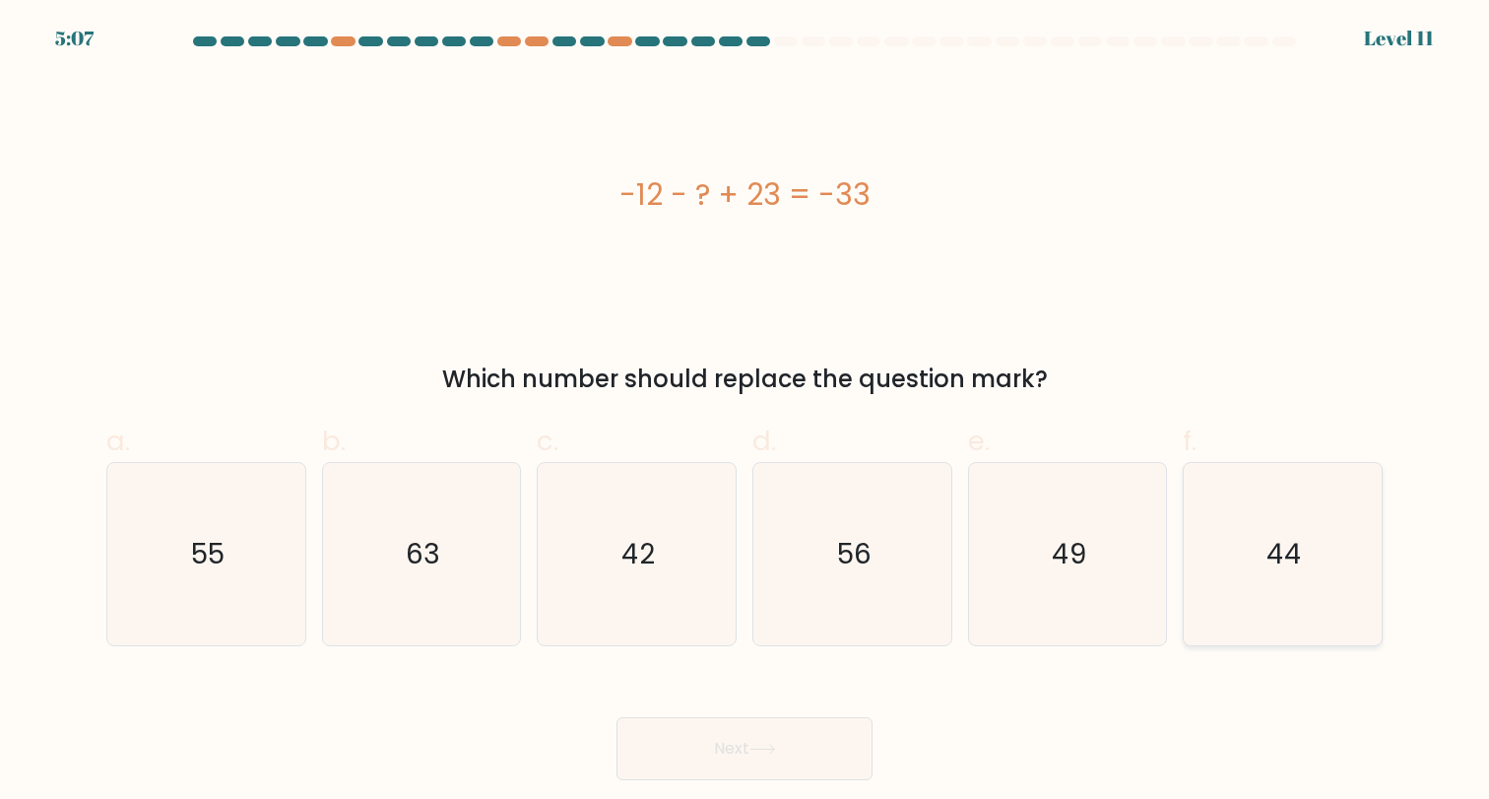
click at [1201, 610] on icon "44" at bounding box center [1282, 554] width 182 height 182
click at [745, 413] on input "f. 44" at bounding box center [744, 406] width 1 height 13
radio input "true"
click at [798, 742] on button "Next" at bounding box center [744, 748] width 256 height 63
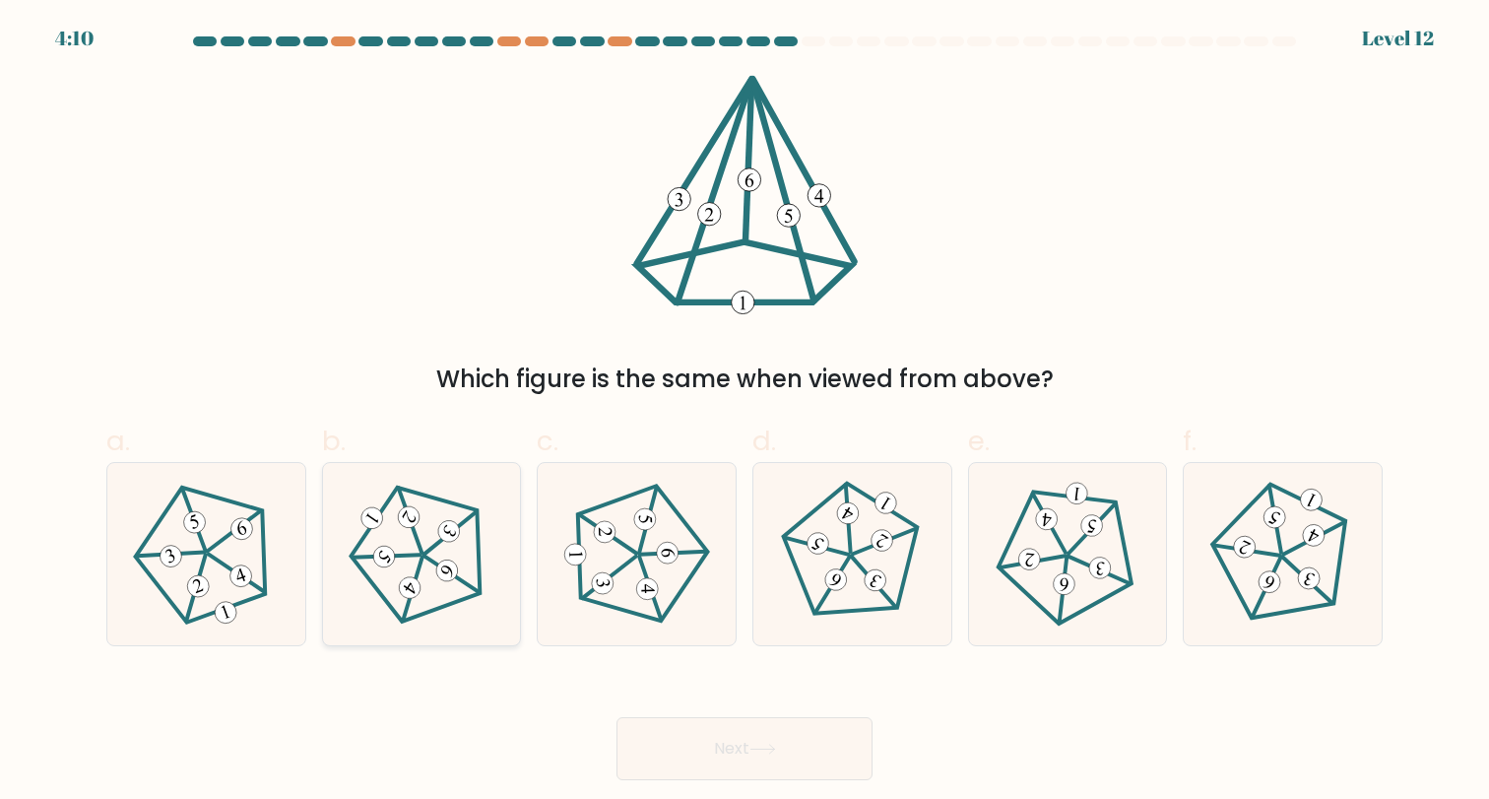
click at [390, 524] on icon at bounding box center [422, 553] width 146 height 146
click at [744, 413] on input "b." at bounding box center [744, 406] width 1 height 13
radio input "true"
click at [776, 737] on button "Next" at bounding box center [744, 748] width 256 height 63
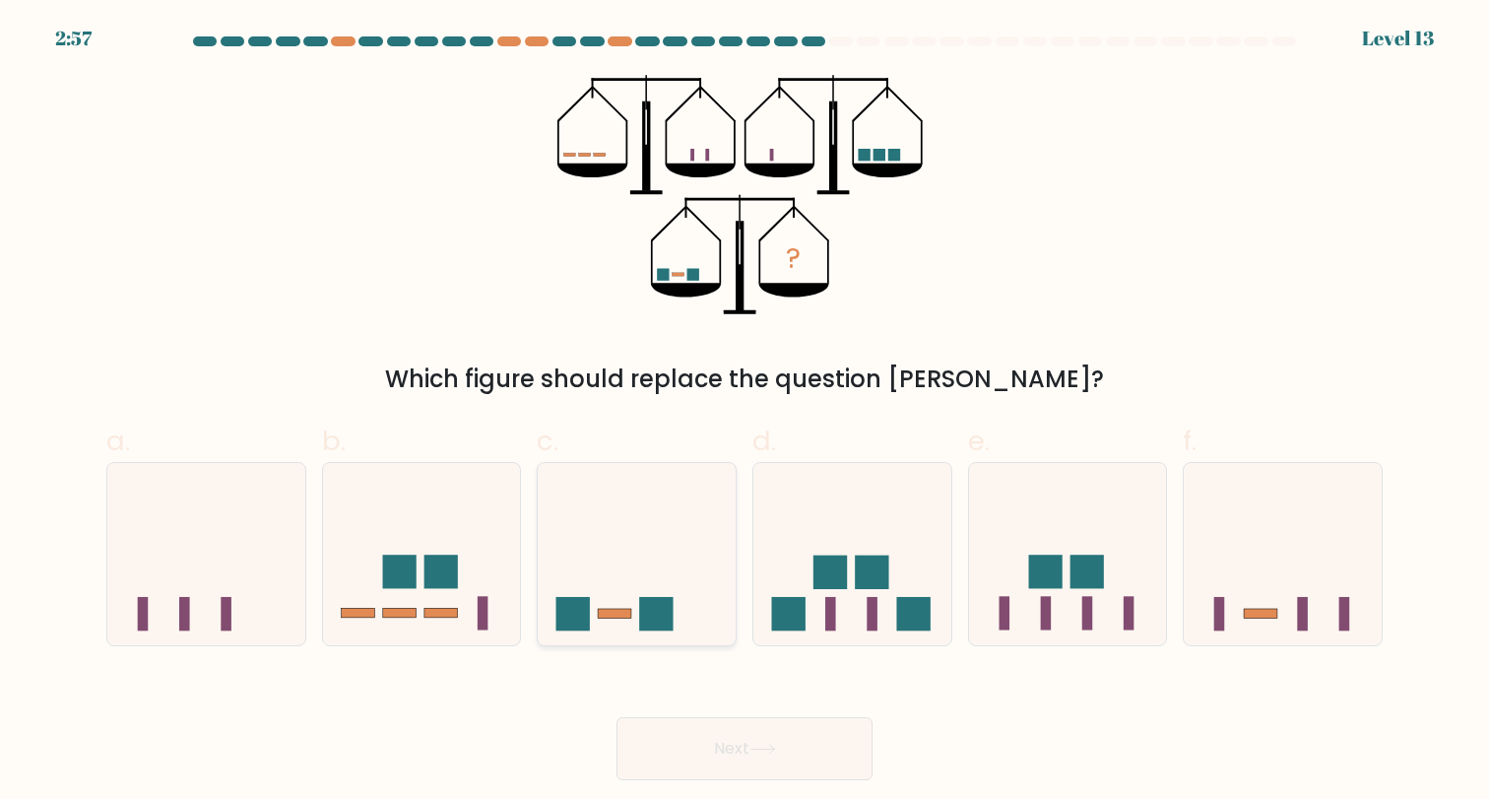
click at [643, 571] on icon at bounding box center [637, 553] width 198 height 163
click at [744, 413] on input "c." at bounding box center [744, 406] width 1 height 13
radio input "true"
click at [699, 737] on button "Next" at bounding box center [744, 748] width 256 height 63
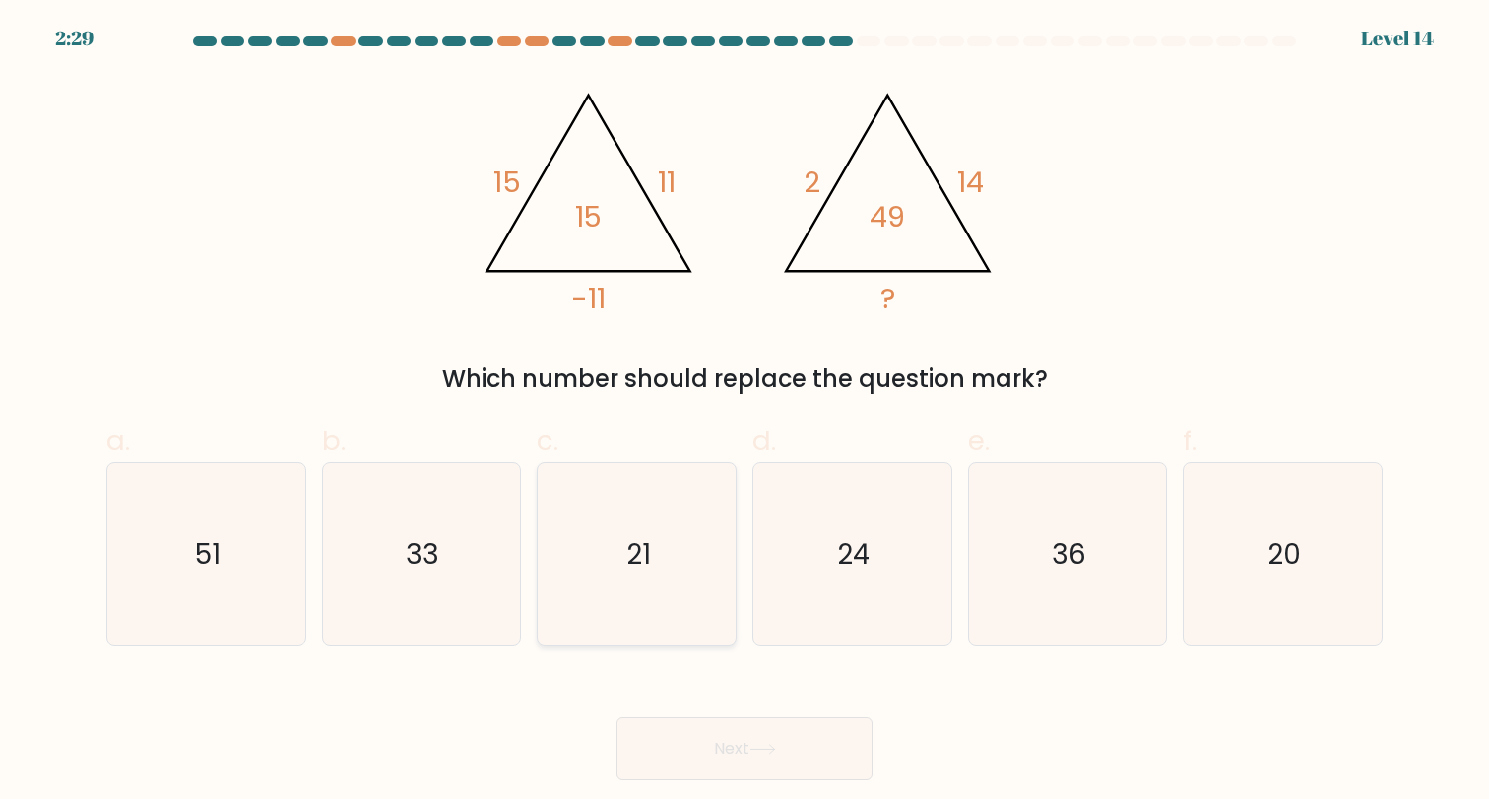
click at [675, 574] on icon "21" at bounding box center [636, 554] width 182 height 182
click at [744, 413] on input "c. 21" at bounding box center [744, 406] width 1 height 13
radio input "true"
click at [705, 735] on button "Next" at bounding box center [744, 748] width 256 height 63
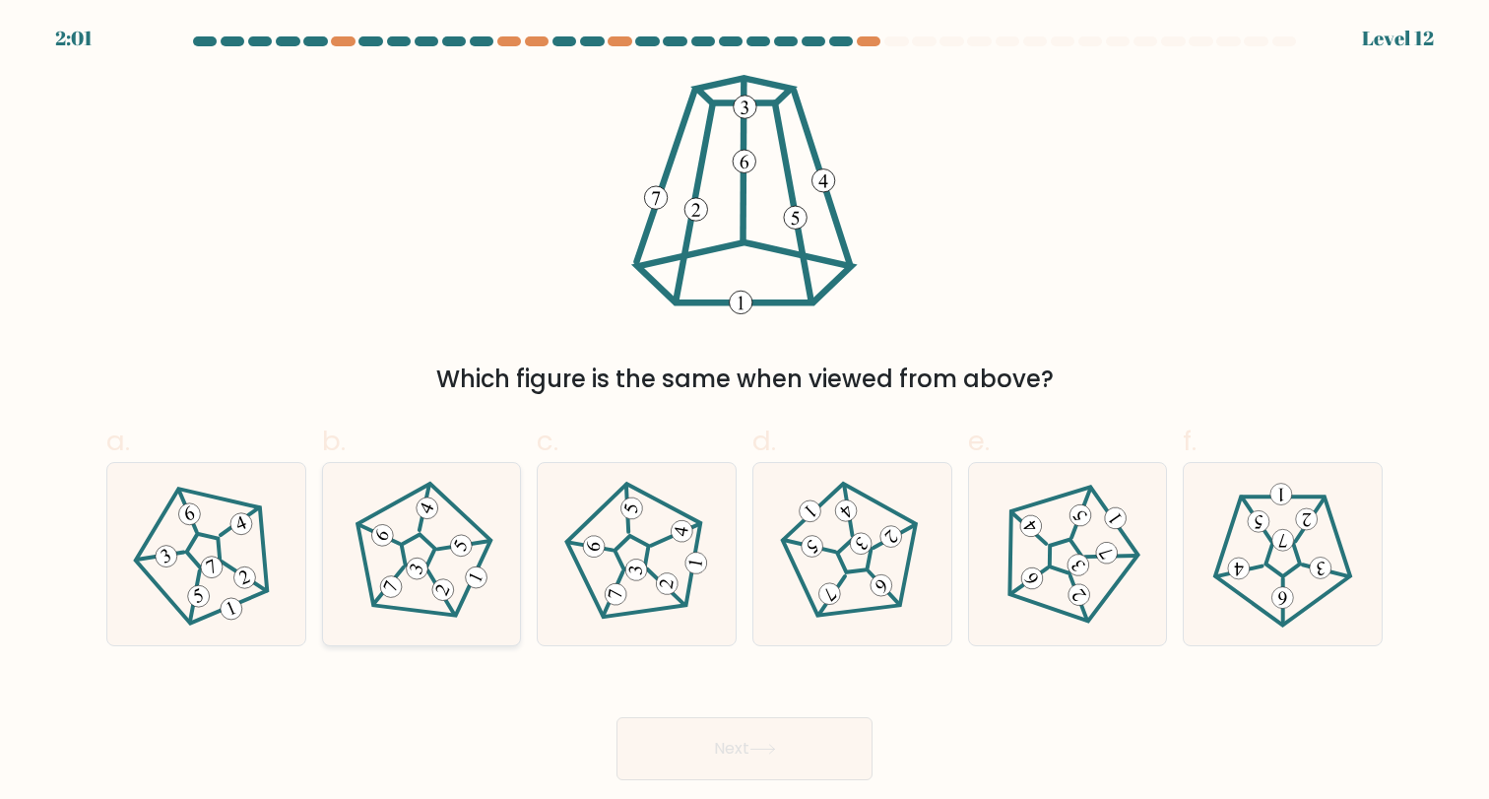
click at [463, 606] on icon at bounding box center [422, 553] width 146 height 146
click at [744, 413] on input "b." at bounding box center [744, 406] width 1 height 13
radio input "true"
click at [723, 766] on button "Next" at bounding box center [744, 748] width 256 height 63
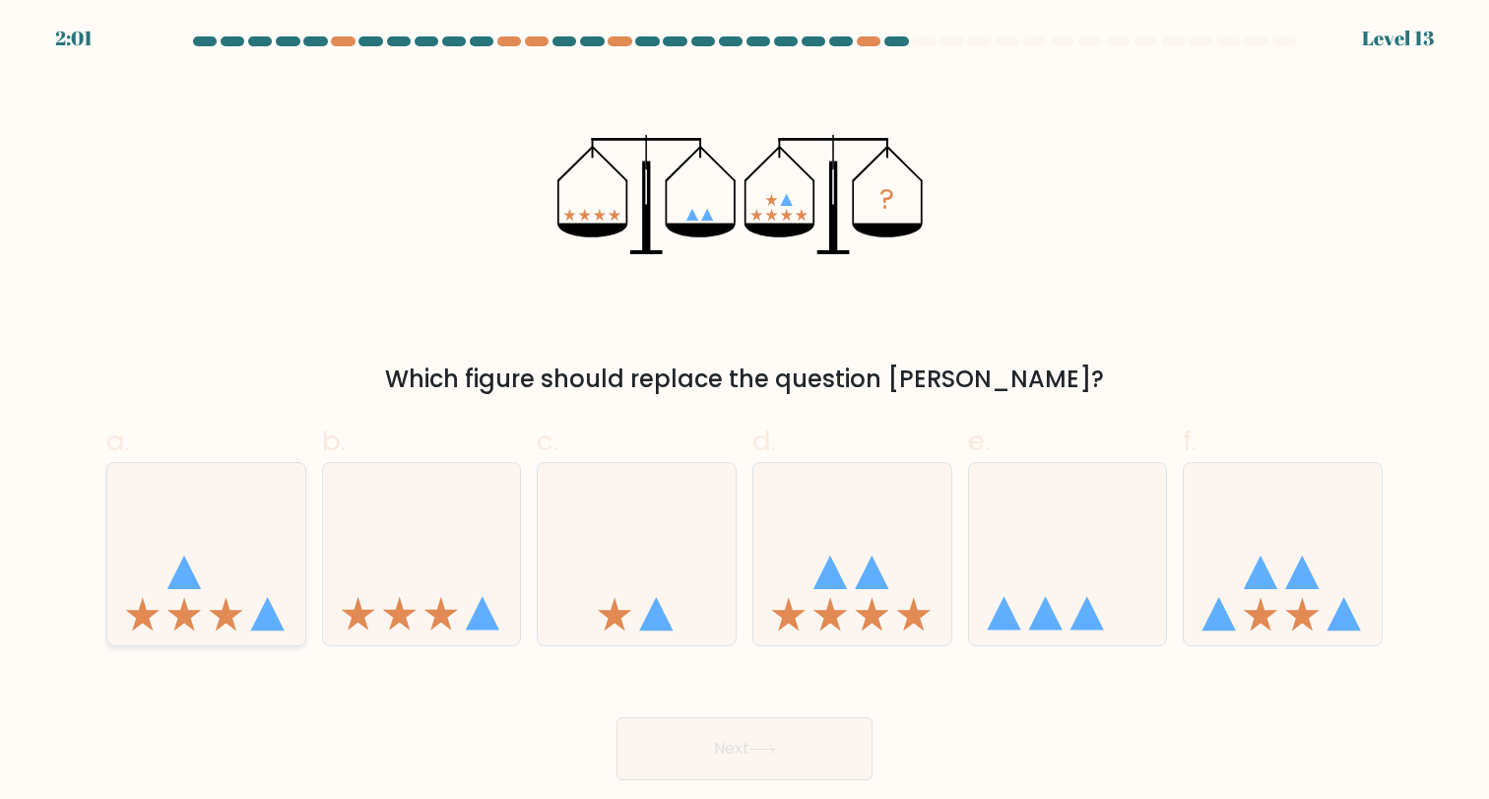
click at [171, 572] on icon at bounding box center [206, 553] width 198 height 163
click at [744, 413] on input "a." at bounding box center [744, 406] width 1 height 13
radio input "true"
click at [742, 770] on button "Next" at bounding box center [744, 748] width 256 height 63
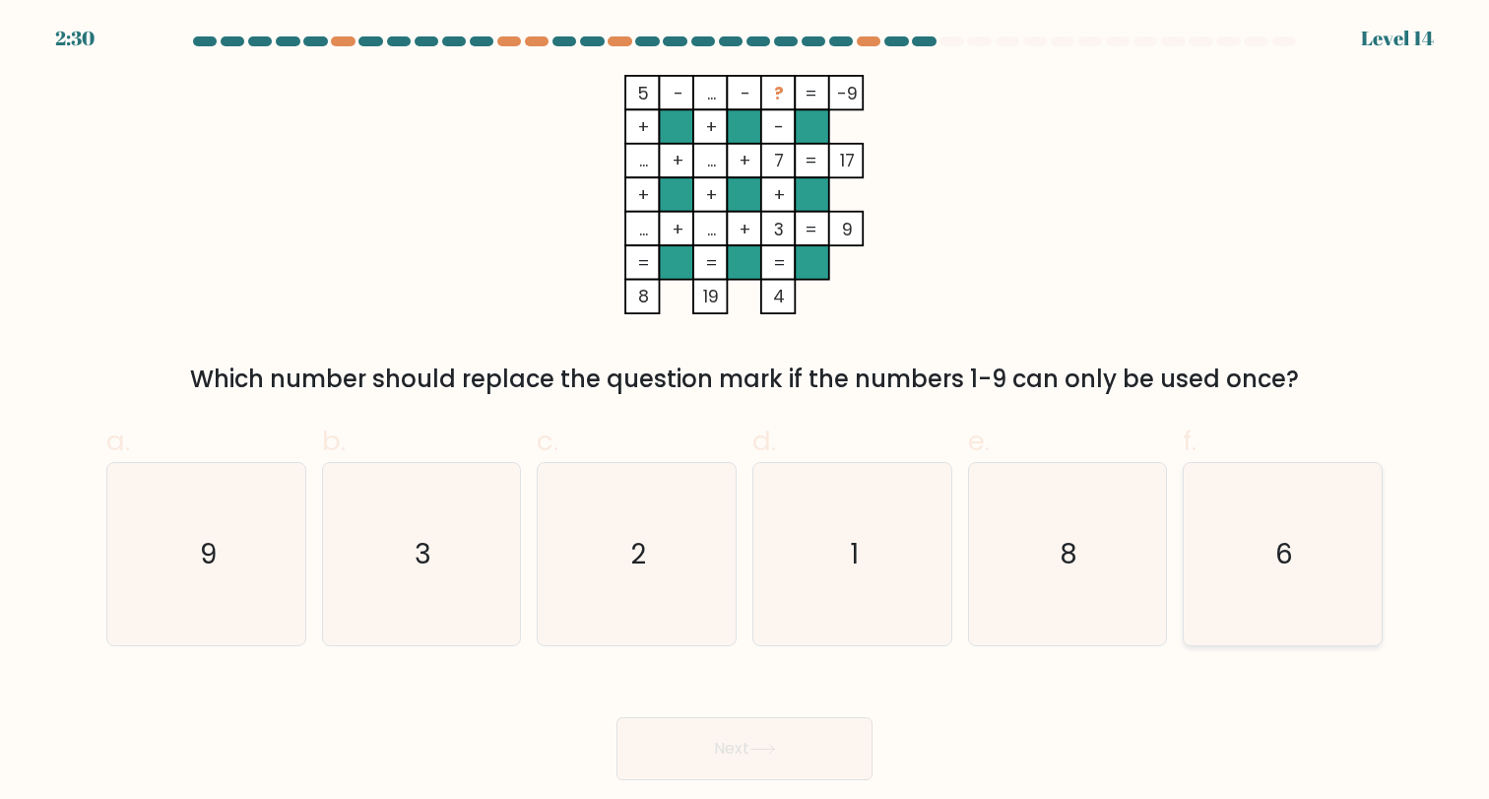
click at [1326, 533] on icon "6" at bounding box center [1282, 554] width 182 height 182
click at [745, 413] on input "f. 6" at bounding box center [744, 406] width 1 height 13
radio input "true"
click at [755, 735] on button "Next" at bounding box center [744, 748] width 256 height 63
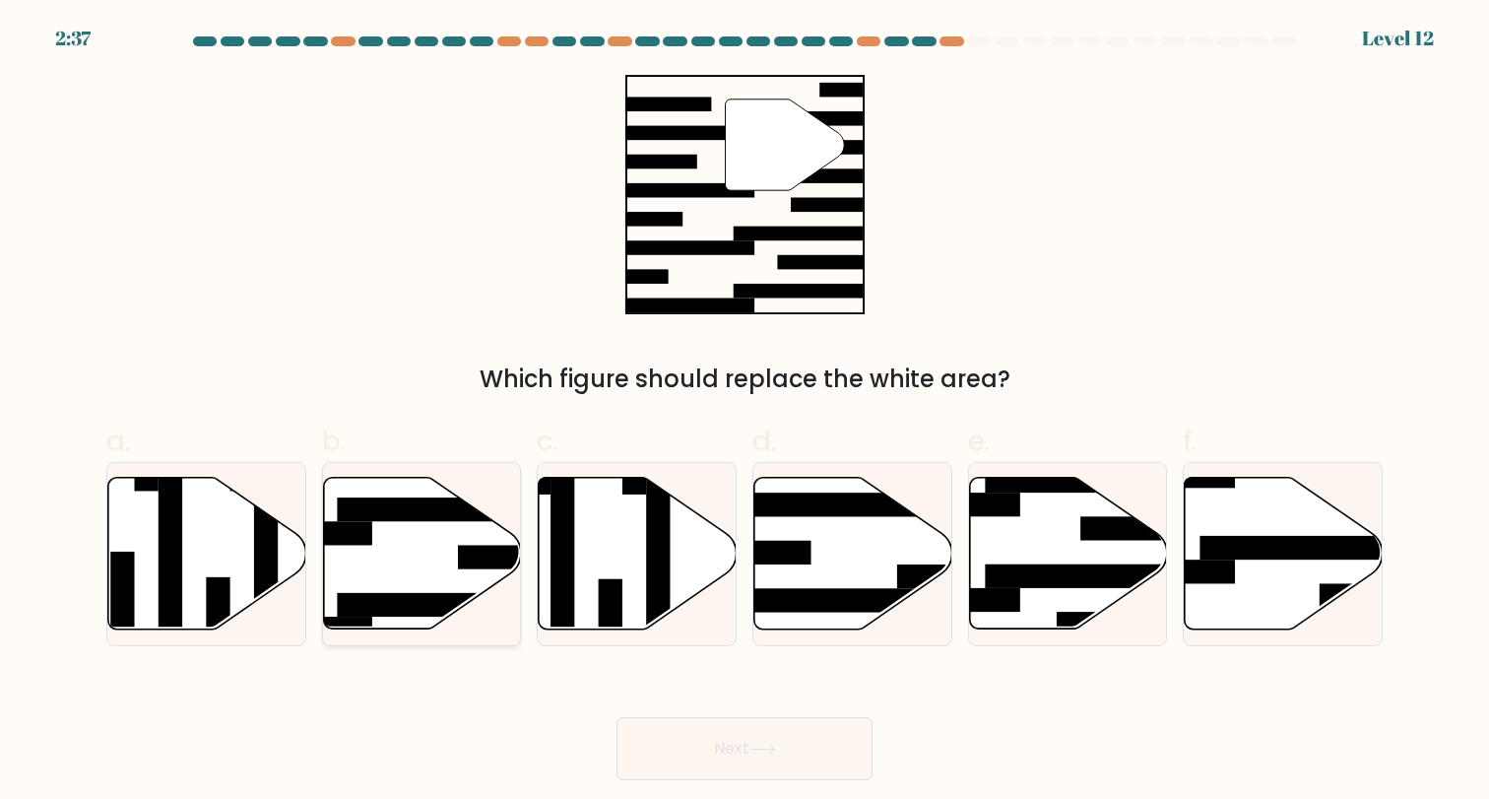
click at [387, 617] on icon at bounding box center [422, 554] width 198 height 152
click at [744, 413] on input "b." at bounding box center [744, 406] width 1 height 13
radio input "true"
click at [672, 749] on button "Next" at bounding box center [744, 748] width 256 height 63
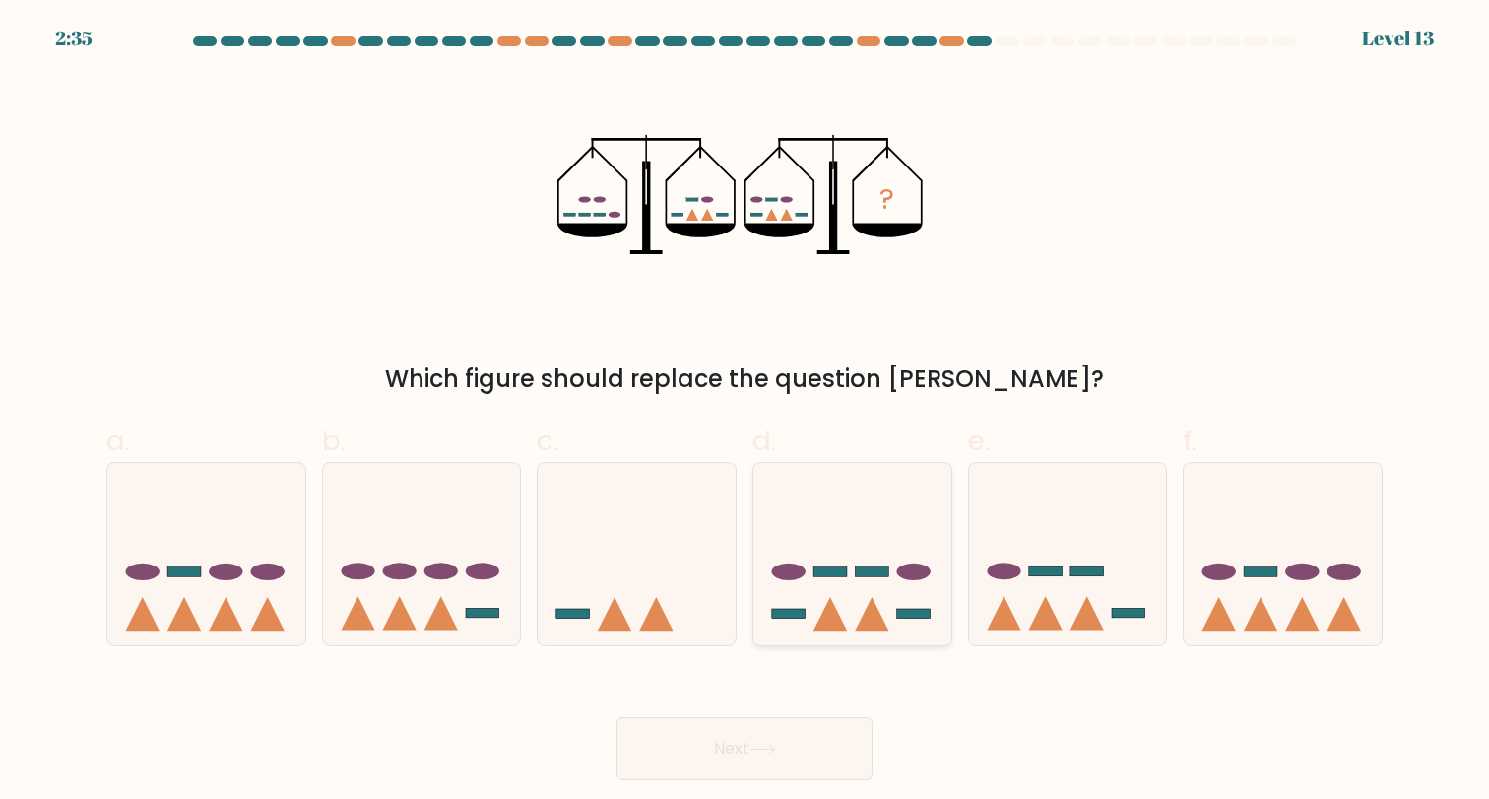
click at [837, 522] on icon at bounding box center [852, 553] width 198 height 163
click at [745, 413] on input "d." at bounding box center [744, 406] width 1 height 13
radio input "true"
click at [745, 736] on button "Next" at bounding box center [744, 748] width 256 height 63
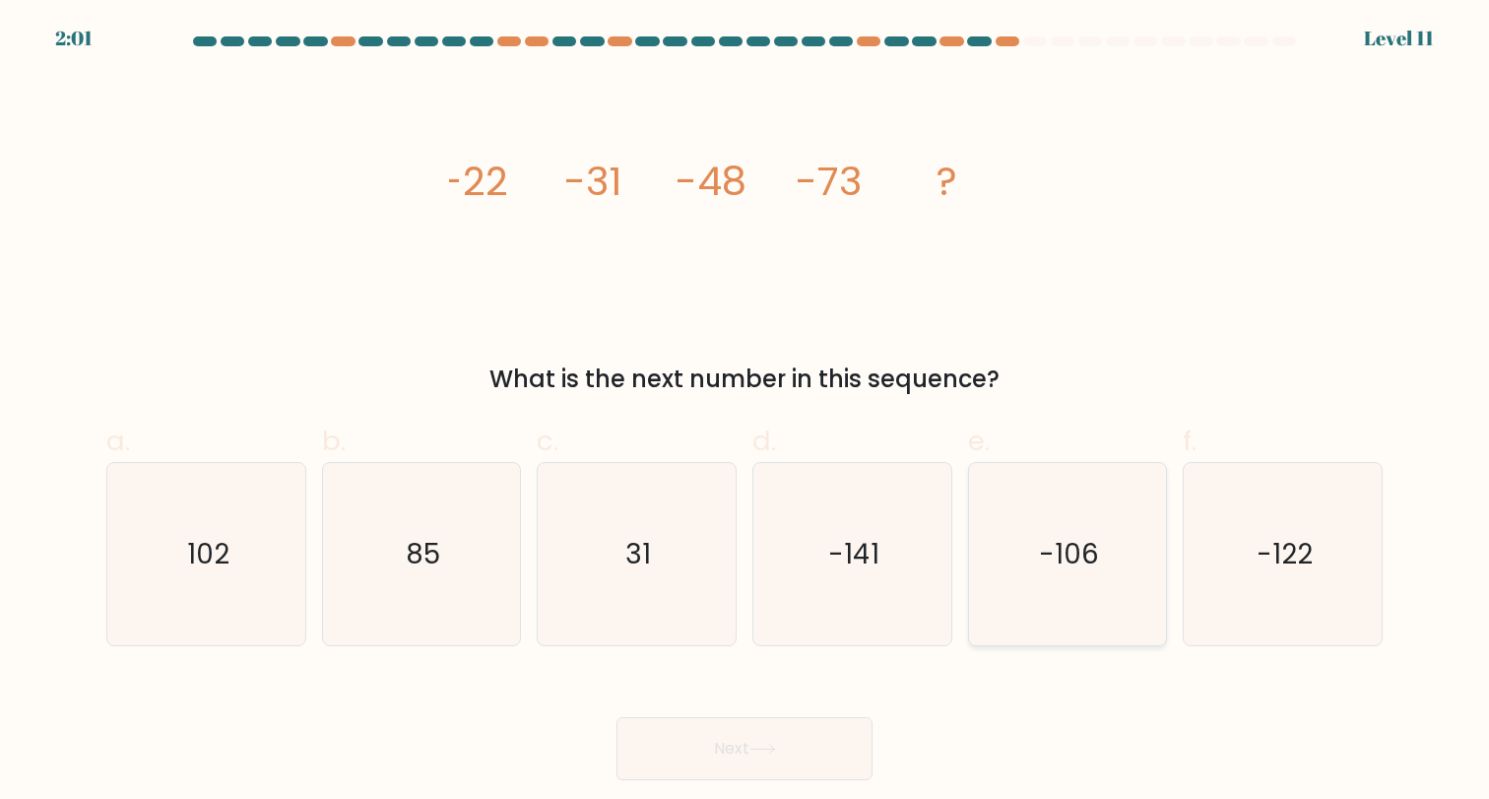
click at [1102, 582] on icon "-106" at bounding box center [1067, 554] width 182 height 182
click at [745, 413] on input "e. -106" at bounding box center [744, 406] width 1 height 13
radio input "true"
click at [782, 732] on button "Next" at bounding box center [744, 748] width 256 height 63
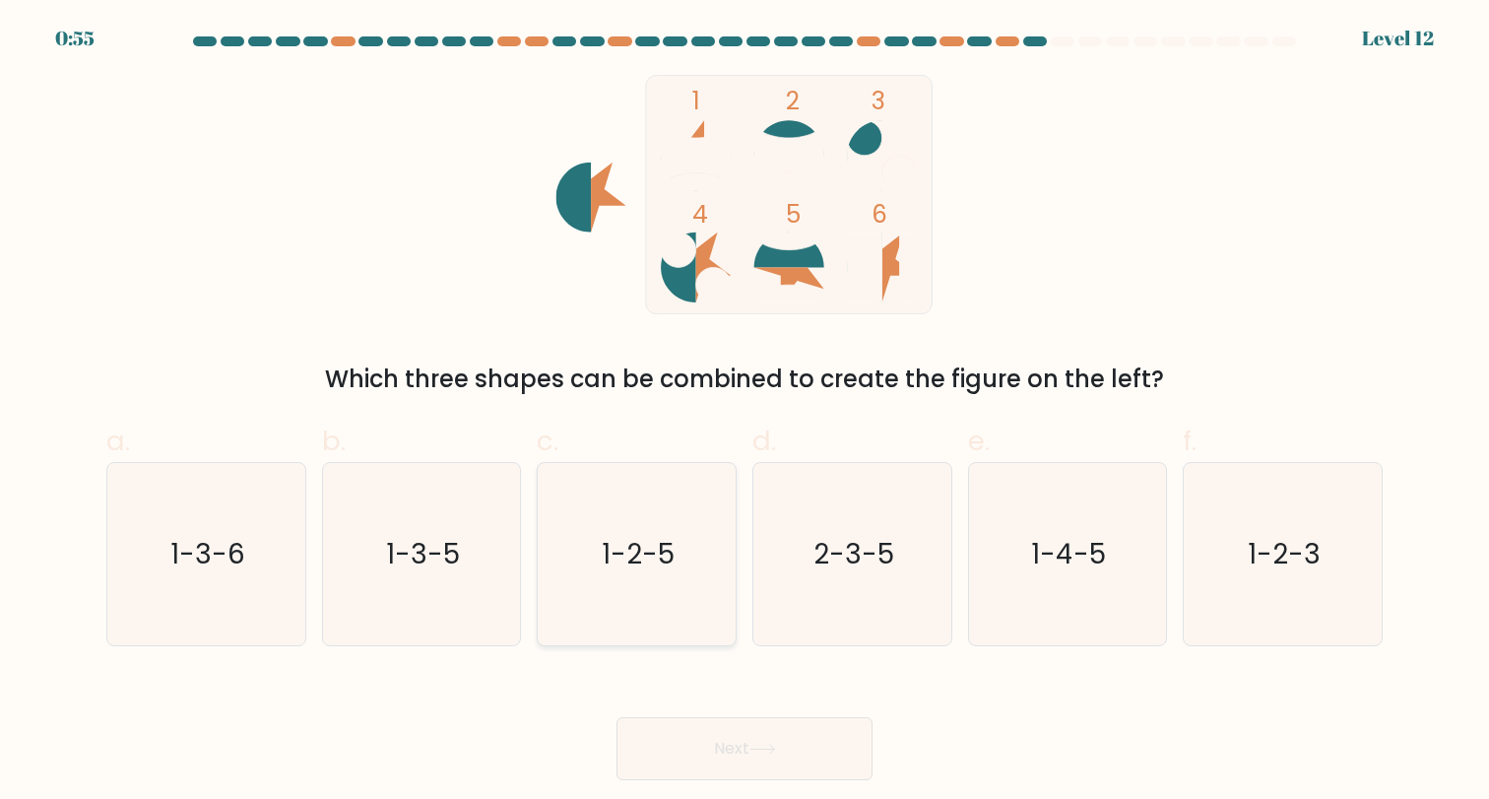
click at [670, 581] on icon "1-2-5" at bounding box center [636, 554] width 182 height 182
click at [744, 413] on input "c. 1-2-5" at bounding box center [744, 406] width 1 height 13
radio input "true"
click at [718, 712] on div "Next" at bounding box center [745, 725] width 1300 height 110
click at [718, 736] on button "Next" at bounding box center [744, 748] width 256 height 63
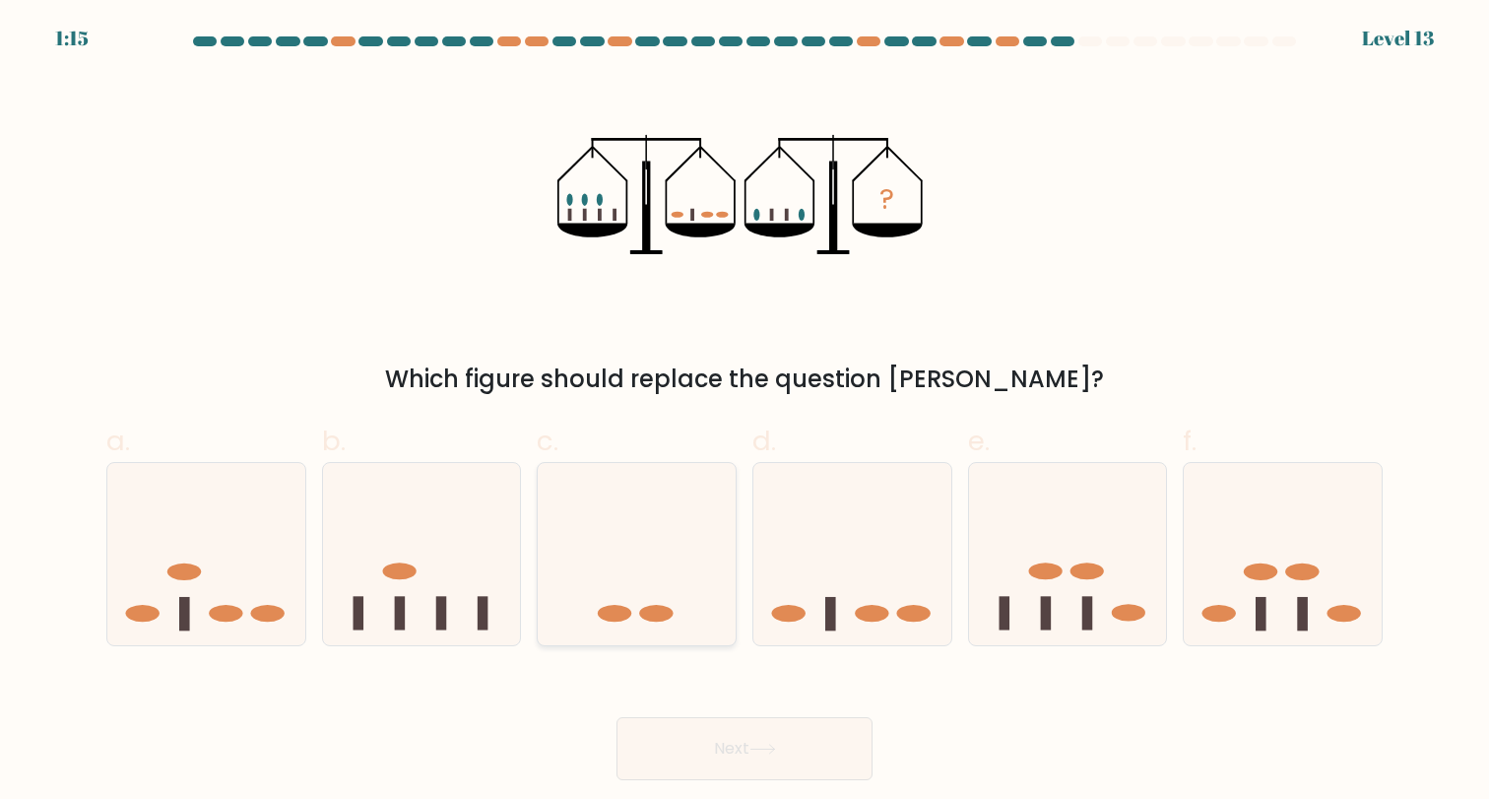
click at [671, 599] on icon at bounding box center [637, 553] width 198 height 163
click at [744, 413] on input "c." at bounding box center [744, 406] width 1 height 13
radio input "true"
click at [732, 755] on button "Next" at bounding box center [744, 748] width 256 height 63
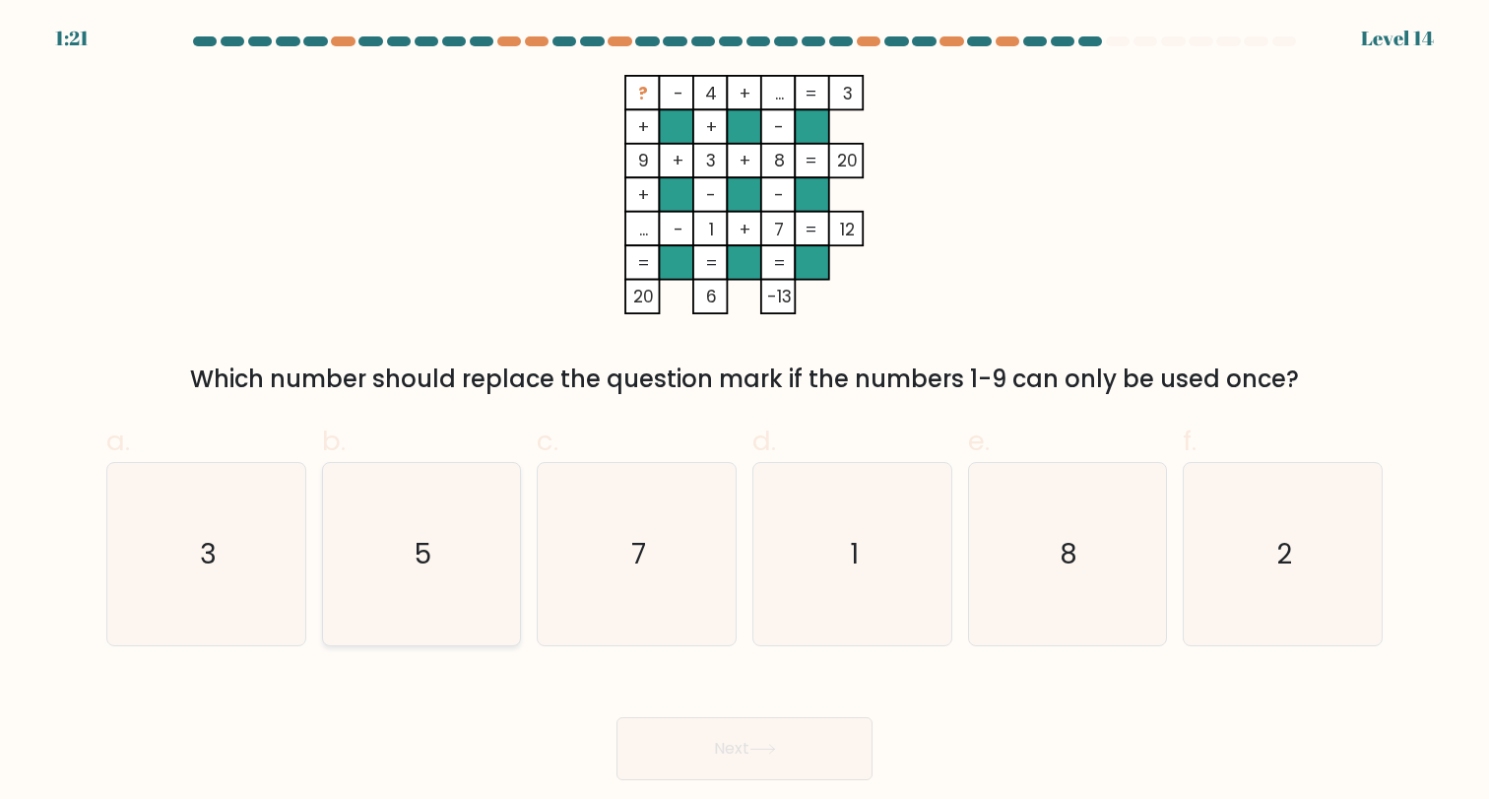
click at [445, 642] on icon "5" at bounding box center [421, 554] width 182 height 182
click at [744, 413] on input "b. 5" at bounding box center [744, 406] width 1 height 13
radio input "true"
click at [766, 732] on button "Next" at bounding box center [744, 748] width 256 height 63
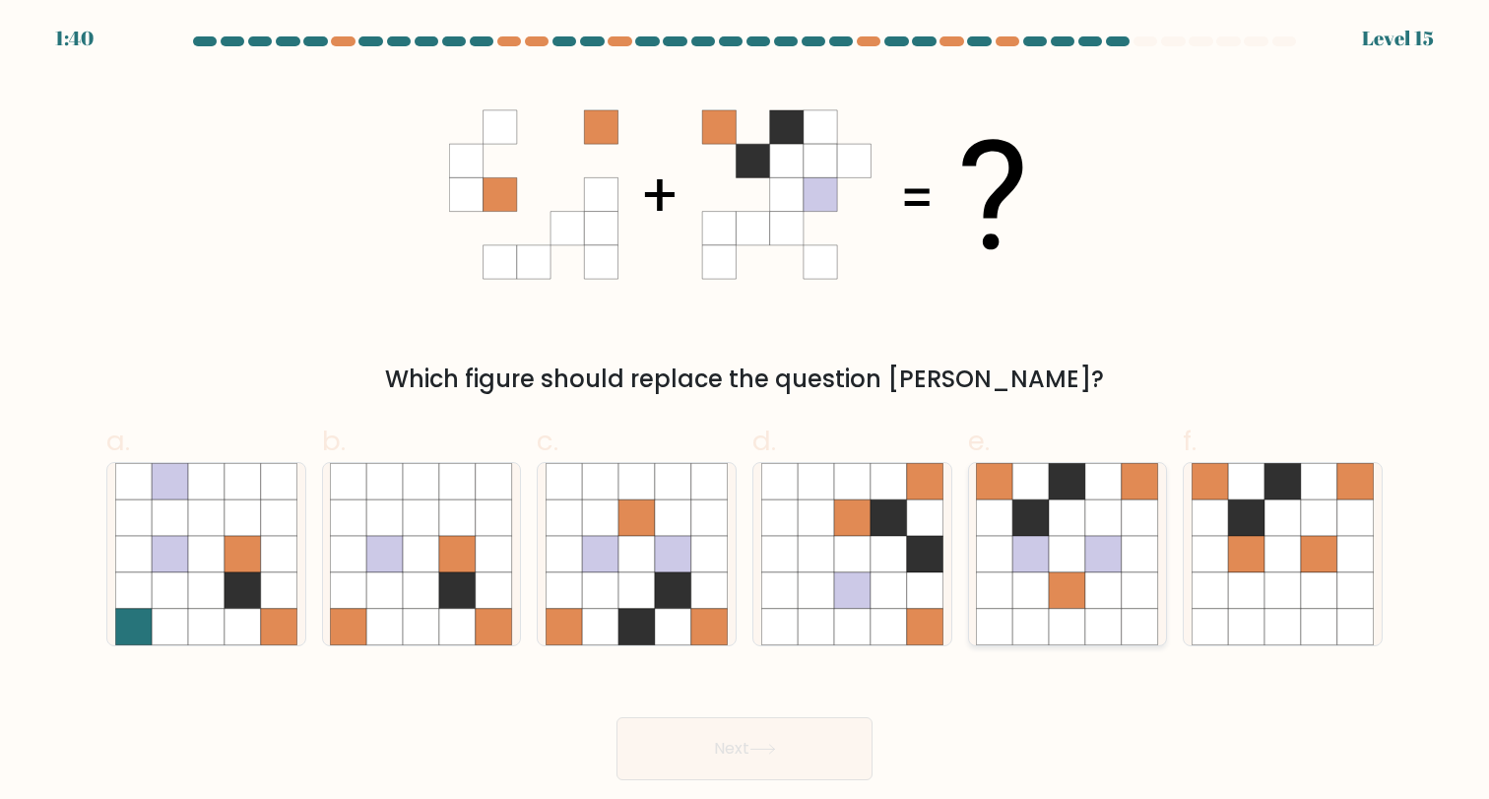
click at [1038, 574] on icon at bounding box center [1031, 590] width 36 height 36
click at [745, 413] on input "e." at bounding box center [744, 406] width 1 height 13
radio input "true"
click at [888, 594] on icon at bounding box center [888, 590] width 36 height 36
click at [745, 413] on input "d." at bounding box center [744, 406] width 1 height 13
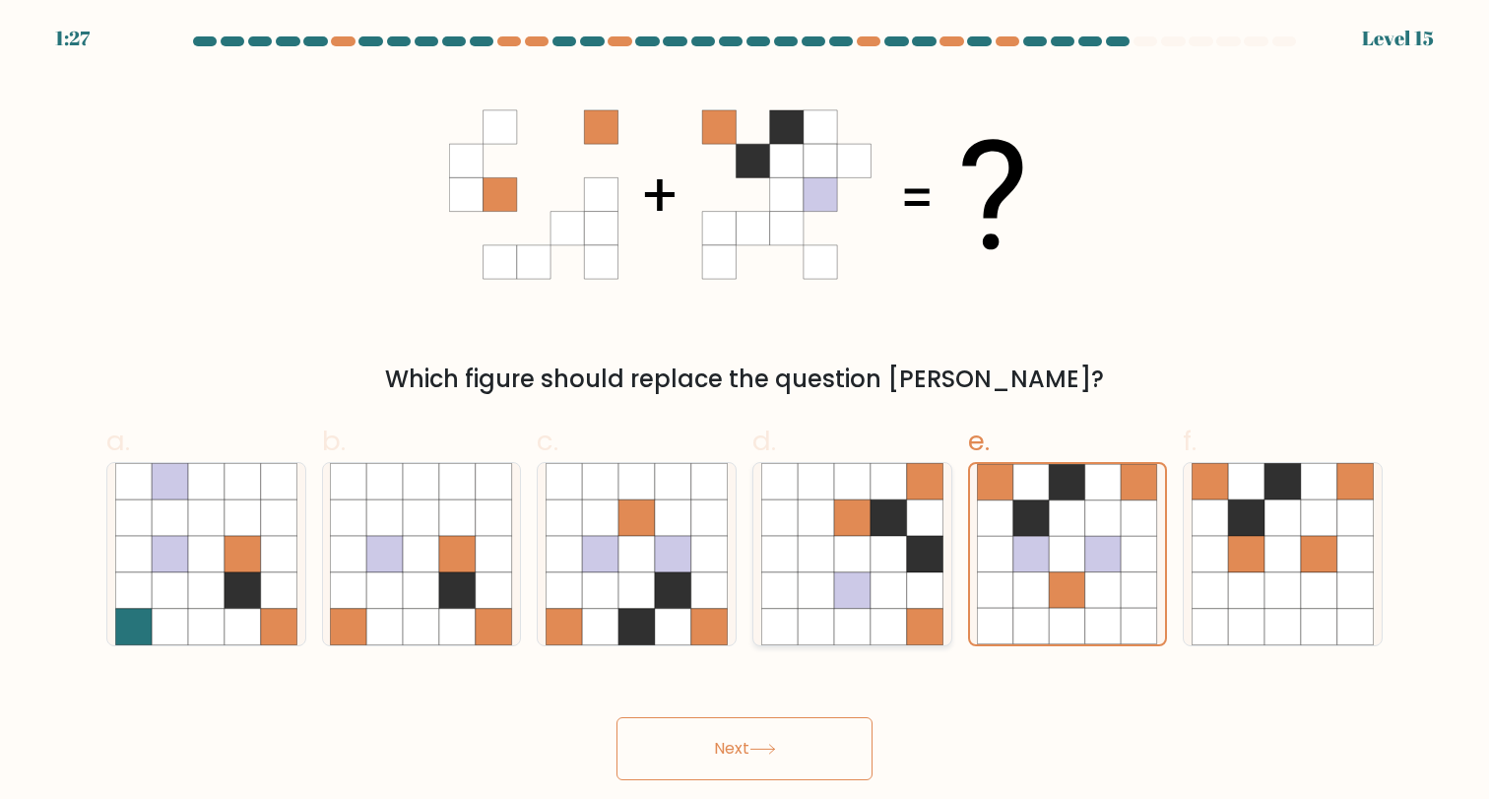
radio input "true"
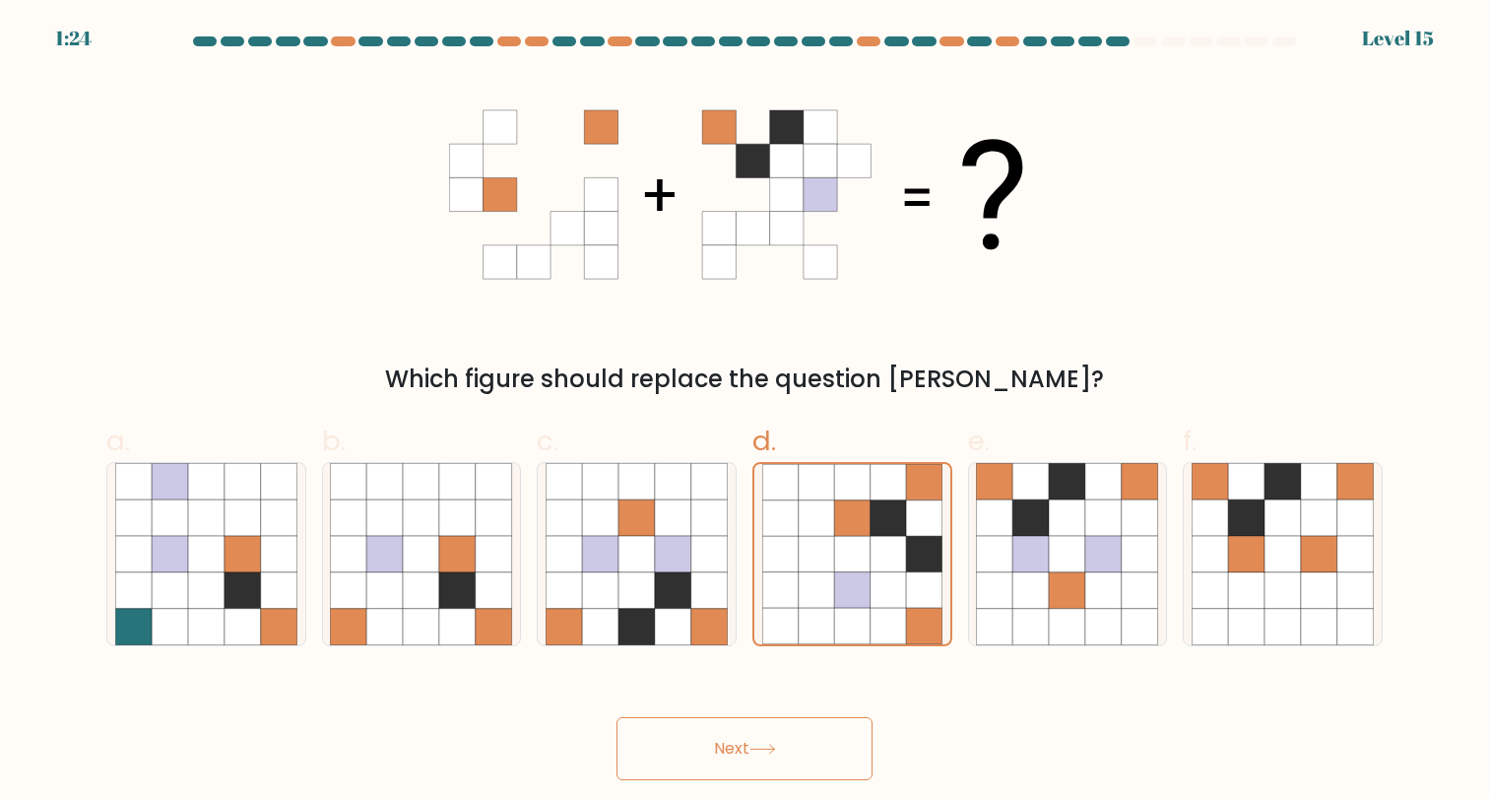
click at [722, 753] on button "Next" at bounding box center [744, 748] width 256 height 63
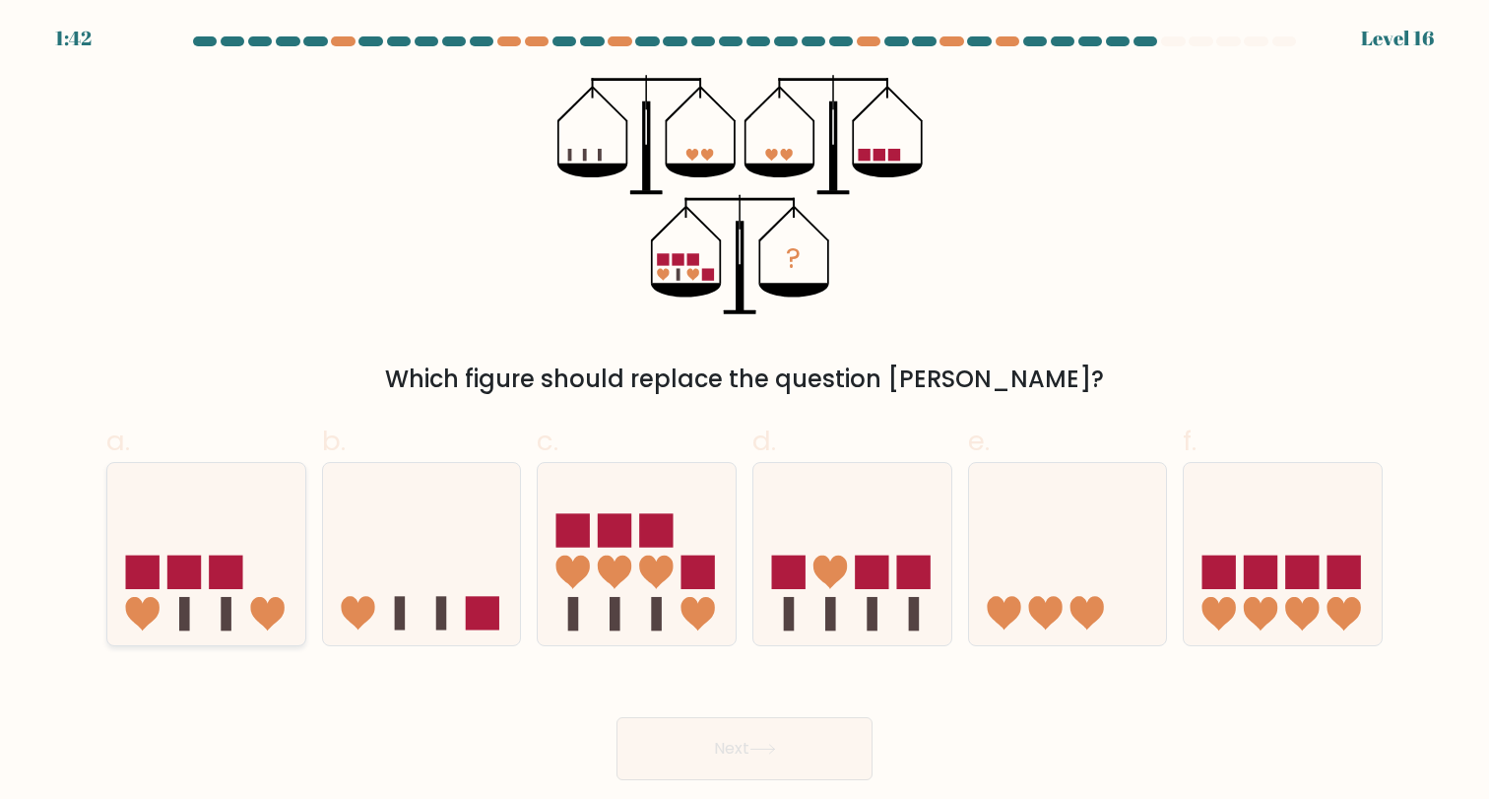
click at [227, 599] on rect at bounding box center [226, 613] width 11 height 33
click at [744, 413] on input "a." at bounding box center [744, 406] width 1 height 13
radio input "true"
click at [854, 732] on button "Next" at bounding box center [744, 748] width 256 height 63
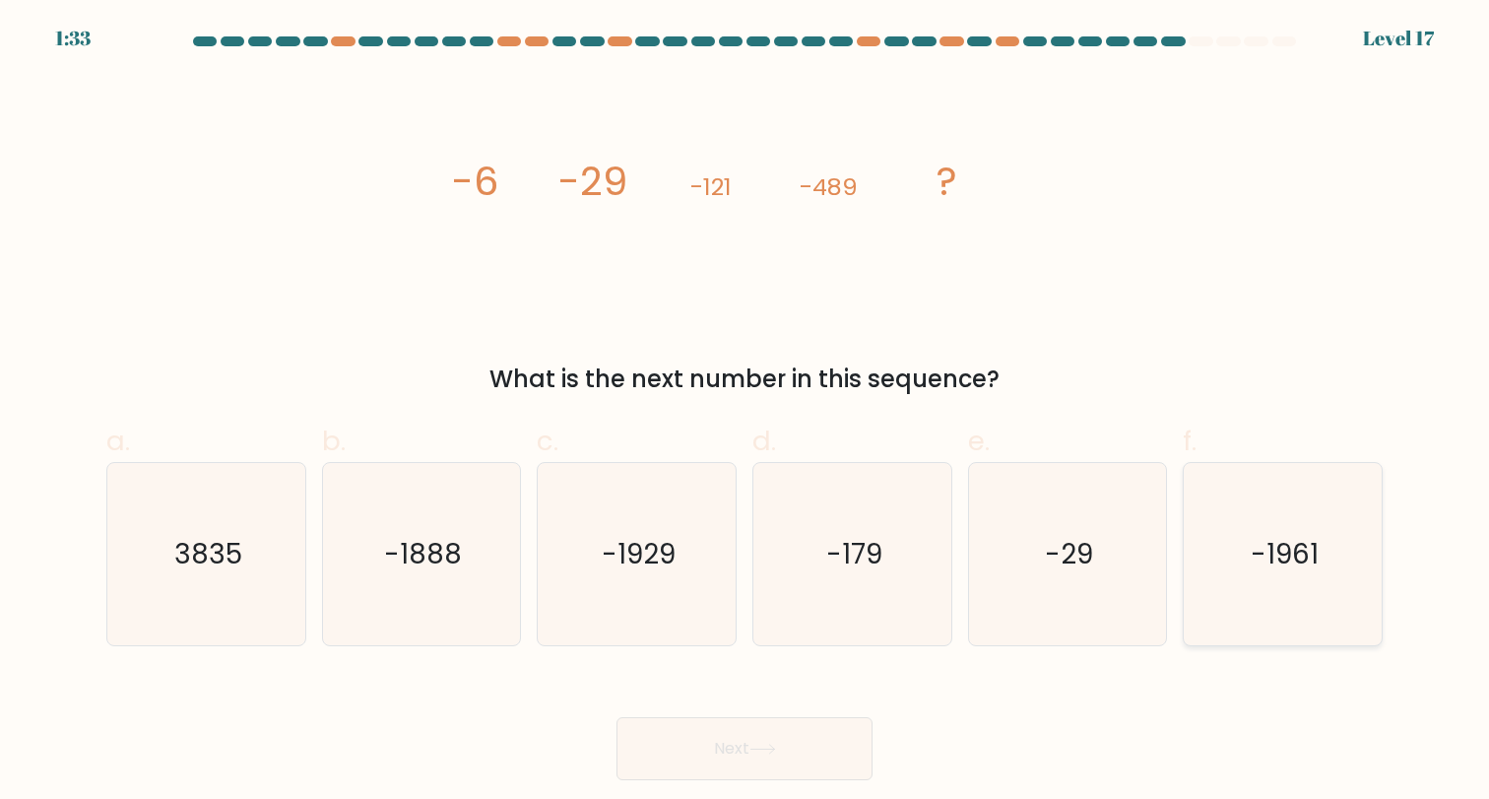
click at [1248, 584] on icon "-1961" at bounding box center [1282, 554] width 182 height 182
click at [745, 413] on input "f. -1961" at bounding box center [744, 406] width 1 height 13
radio input "true"
click at [792, 742] on button "Next" at bounding box center [744, 748] width 256 height 63
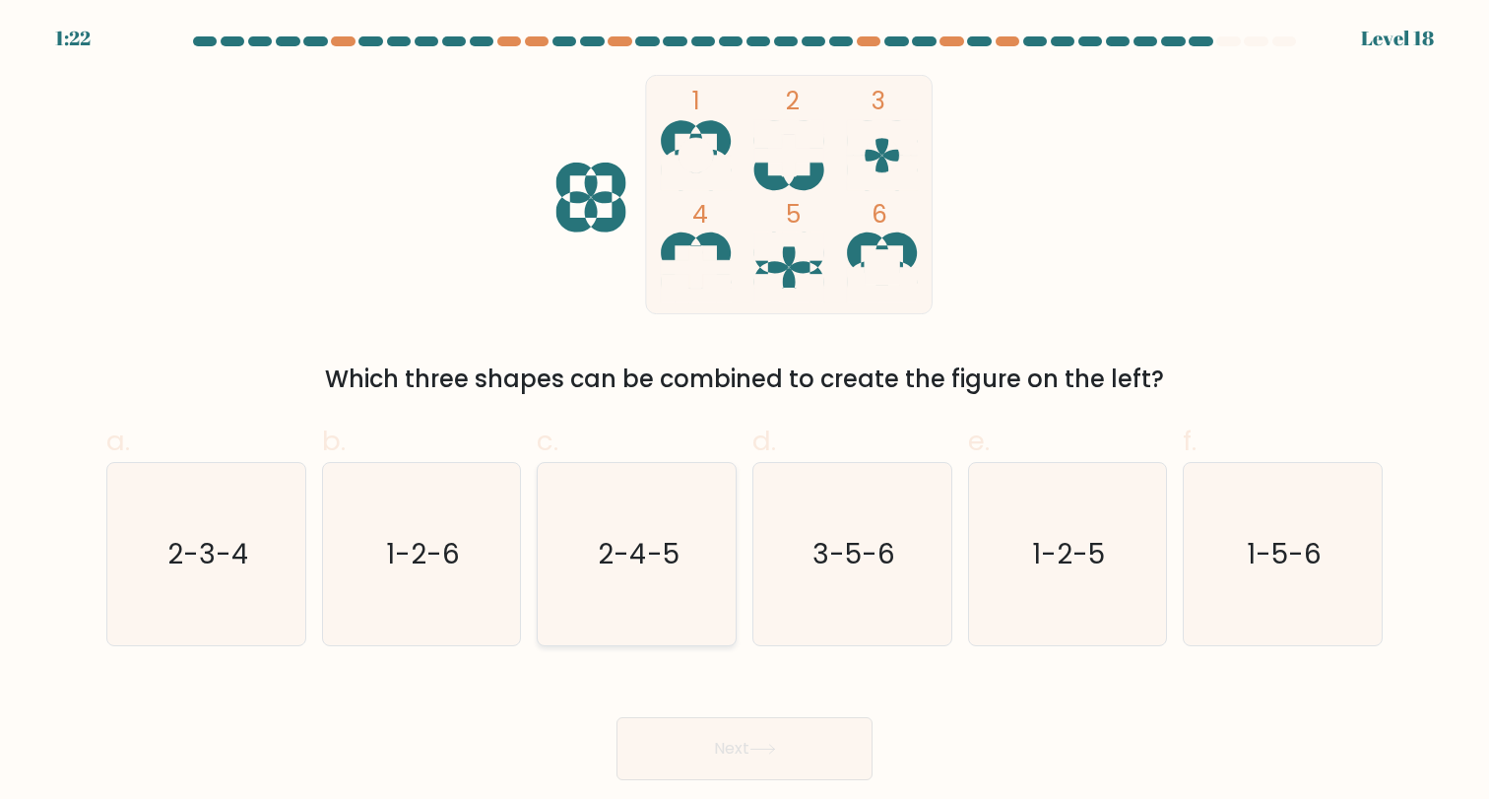
click at [620, 507] on icon "2-4-5" at bounding box center [636, 554] width 182 height 182
click at [744, 413] on input "c. 2-4-5" at bounding box center [744, 406] width 1 height 13
radio input "true"
click at [668, 722] on button "Next" at bounding box center [744, 748] width 256 height 63
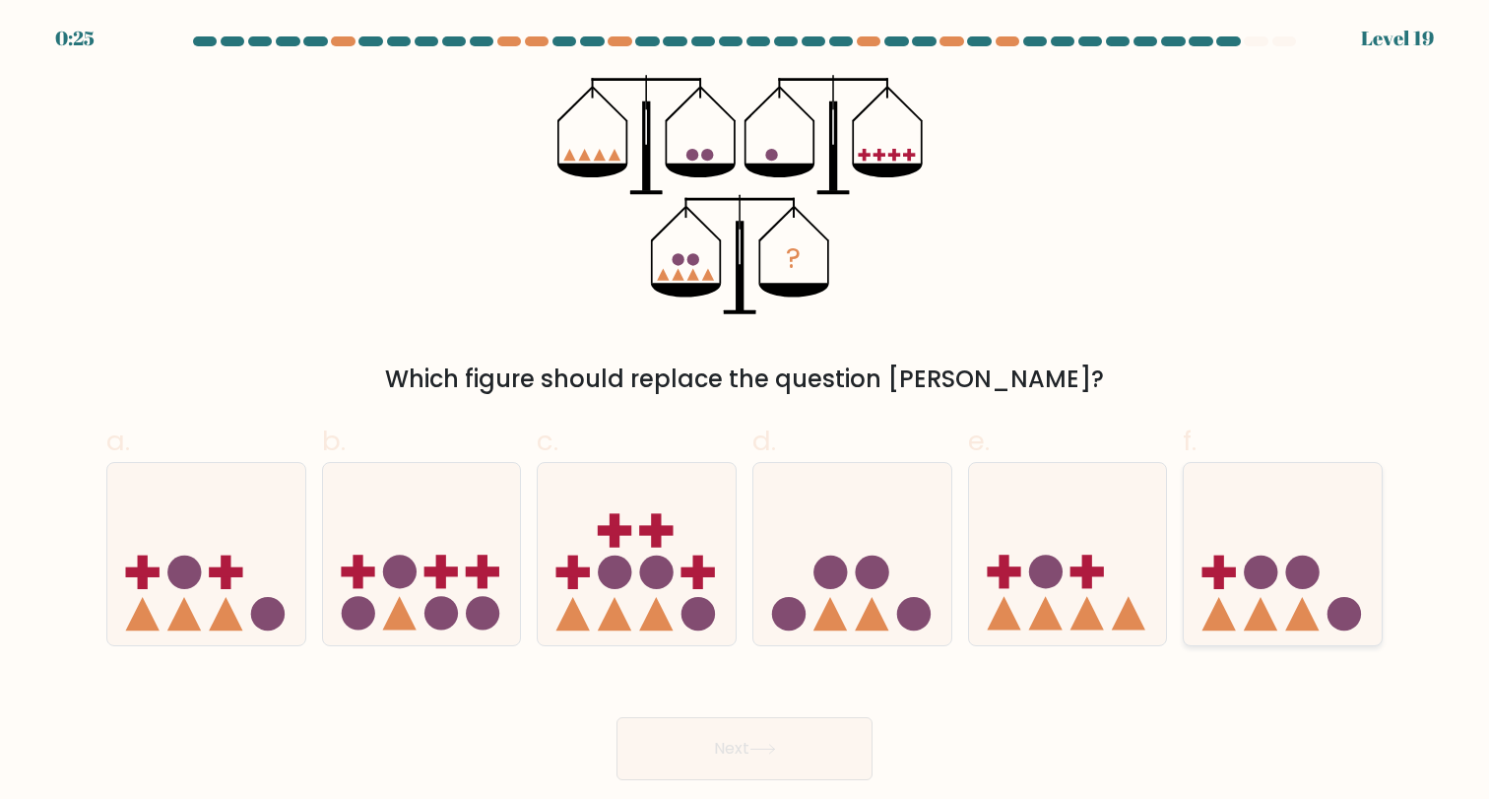
click at [1263, 599] on icon at bounding box center [1283, 553] width 198 height 163
click at [745, 413] on input "f." at bounding box center [744, 406] width 1 height 13
radio input "true"
click at [711, 741] on button "Next" at bounding box center [744, 748] width 256 height 63
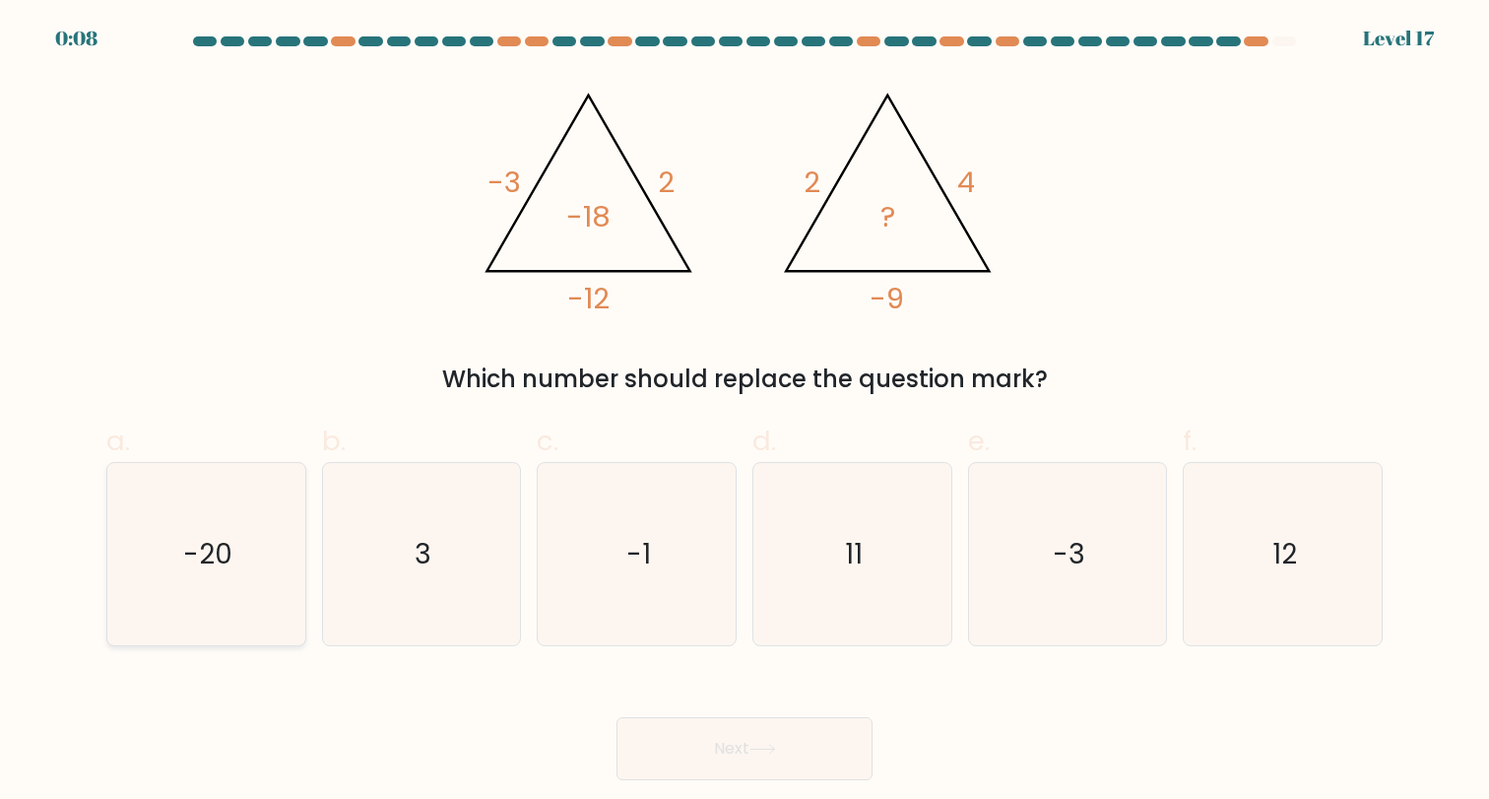
click at [197, 557] on text "-20" at bounding box center [207, 554] width 49 height 38
click at [744, 413] on input "a. -20" at bounding box center [744, 406] width 1 height 13
radio input "true"
click at [786, 765] on button "Next" at bounding box center [744, 748] width 256 height 63
click at [752, 767] on button "Next" at bounding box center [744, 748] width 256 height 63
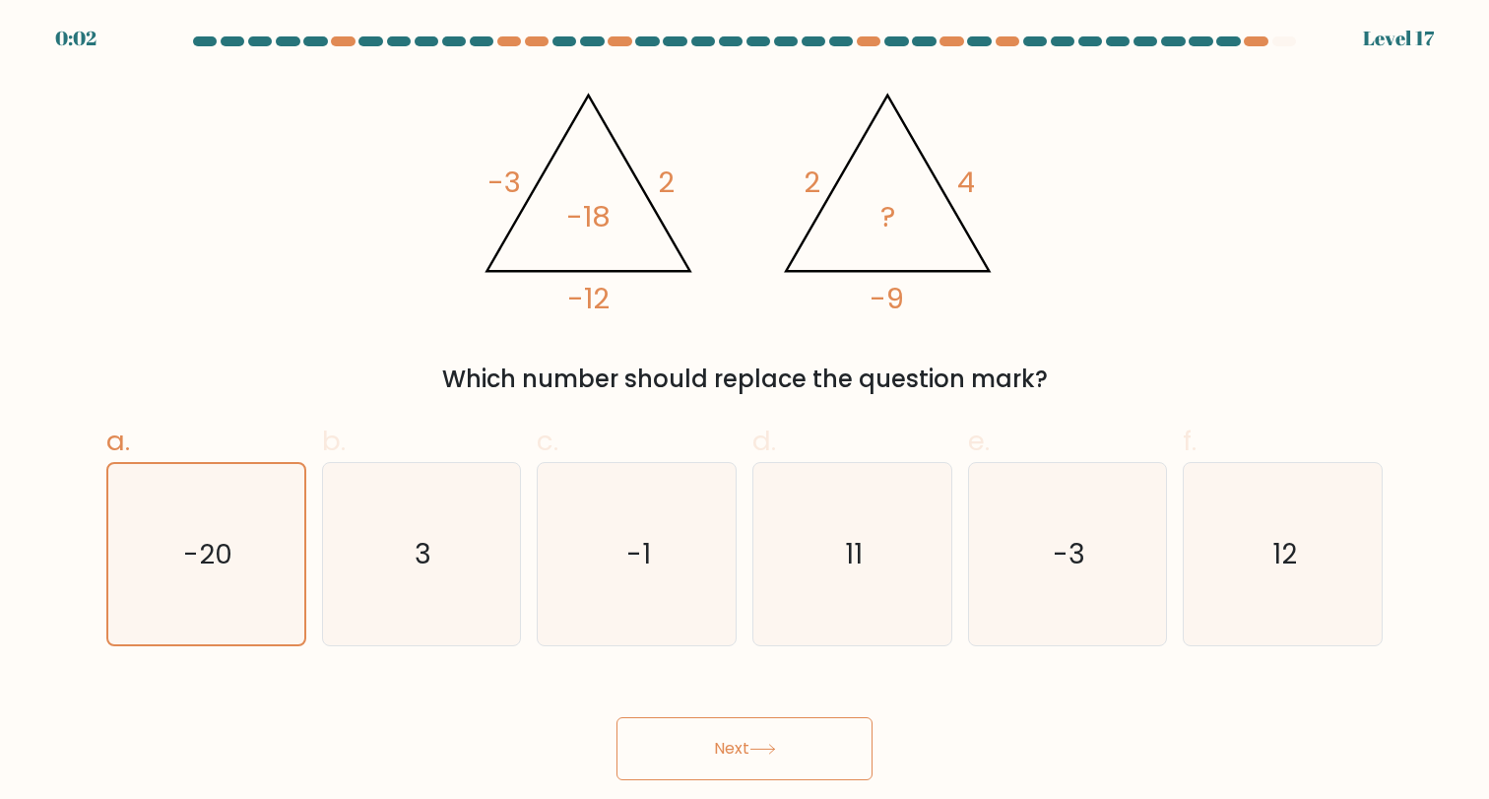
click at [736, 736] on button "Next" at bounding box center [744, 748] width 256 height 63
click at [774, 725] on button "Next" at bounding box center [744, 748] width 256 height 63
click at [770, 734] on button "Next" at bounding box center [744, 748] width 256 height 63
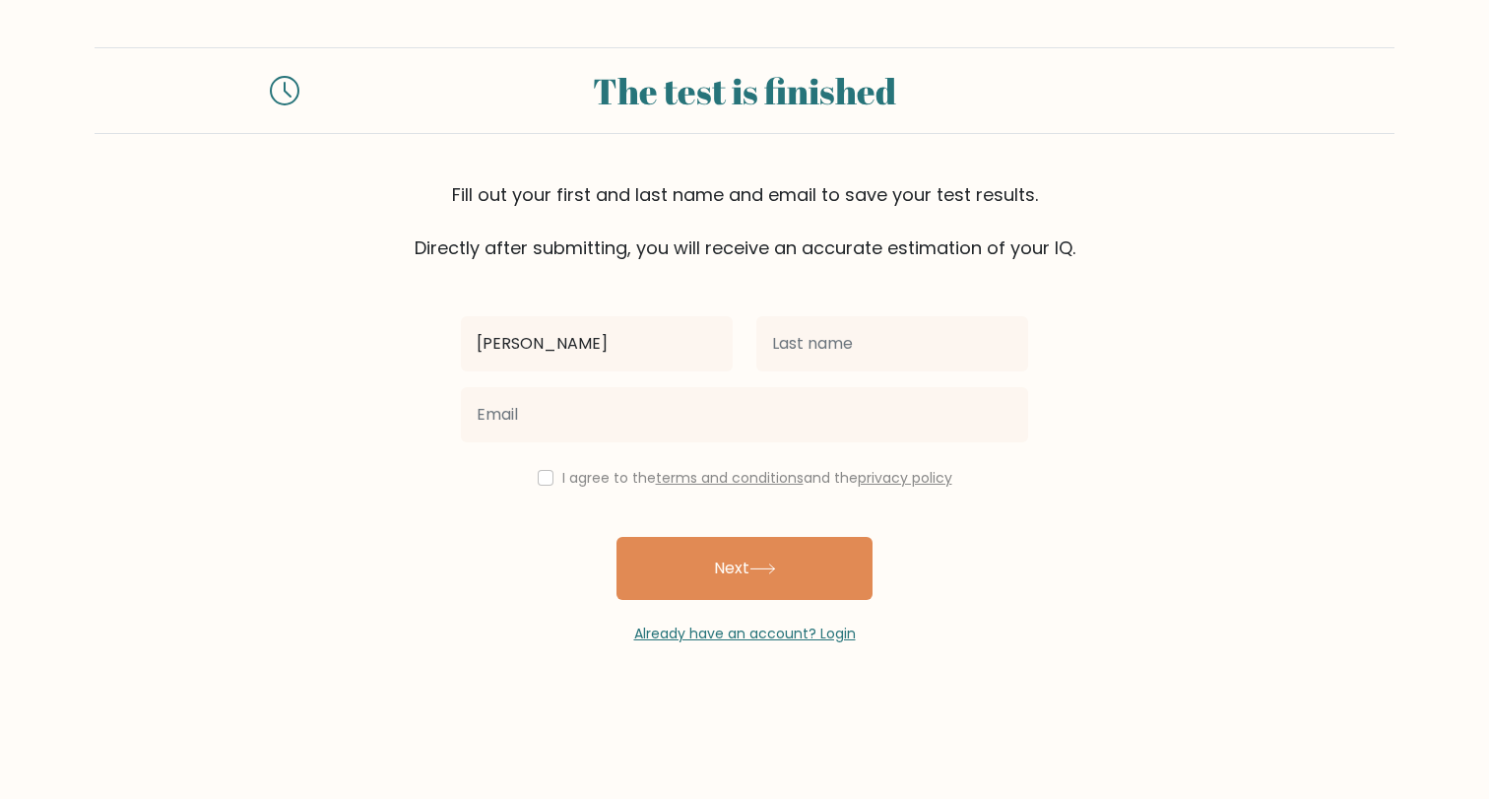
type input "Salman"
type input "Haider"
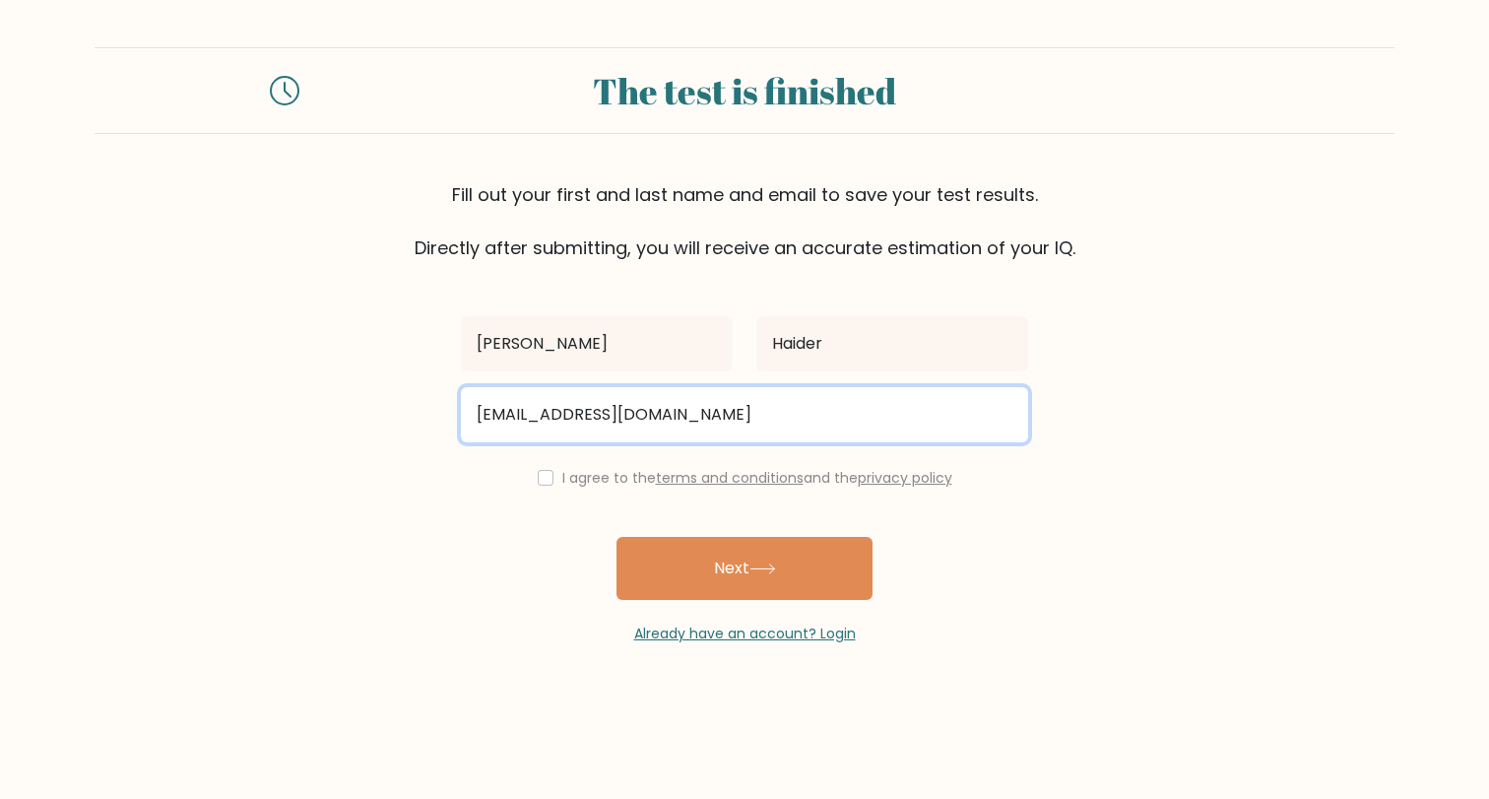
type input "salman.haider0514@gmail.com"
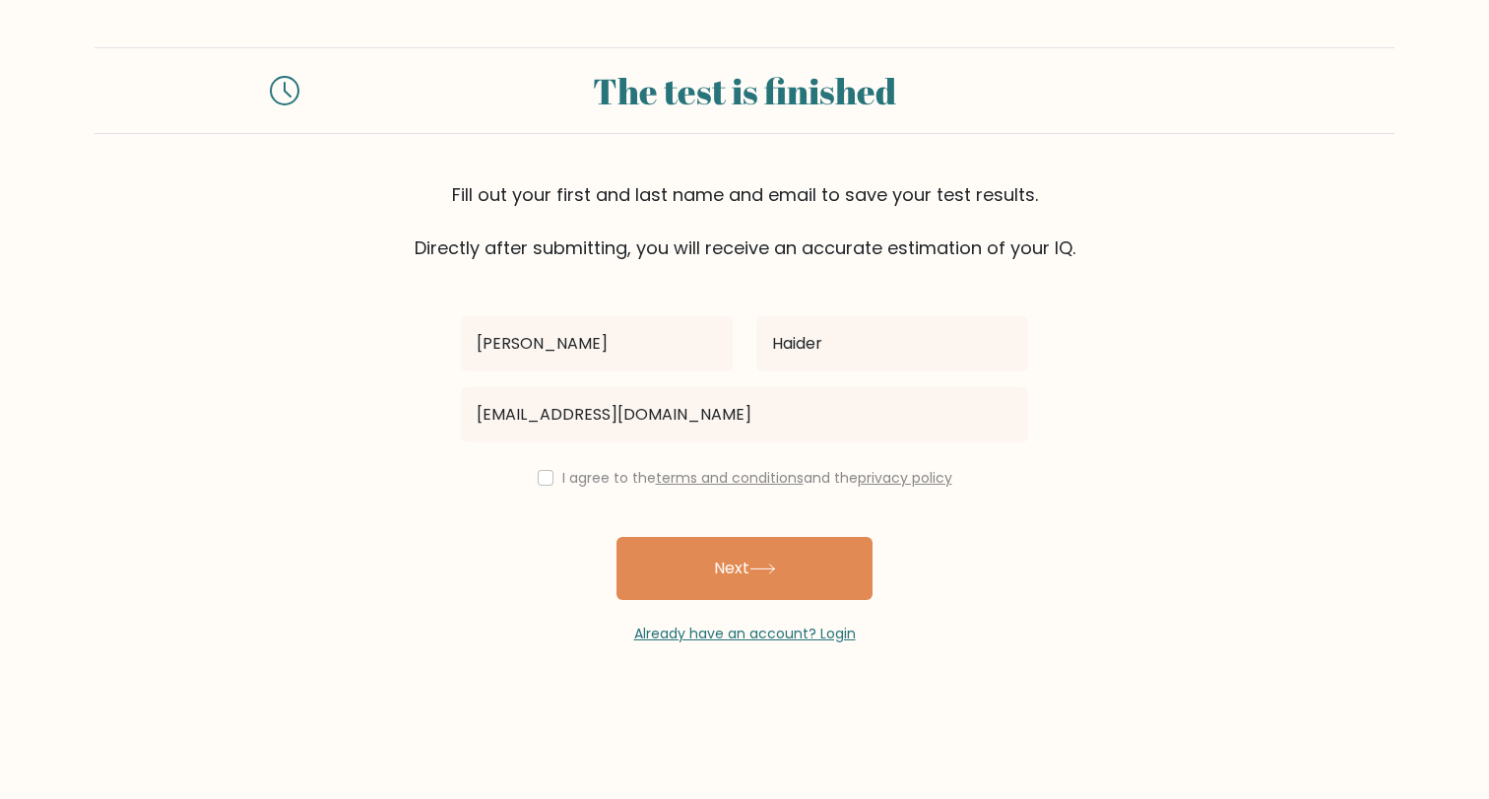
click at [544, 481] on input "checkbox" at bounding box center [546, 478] width 16 height 16
checkbox input "true"
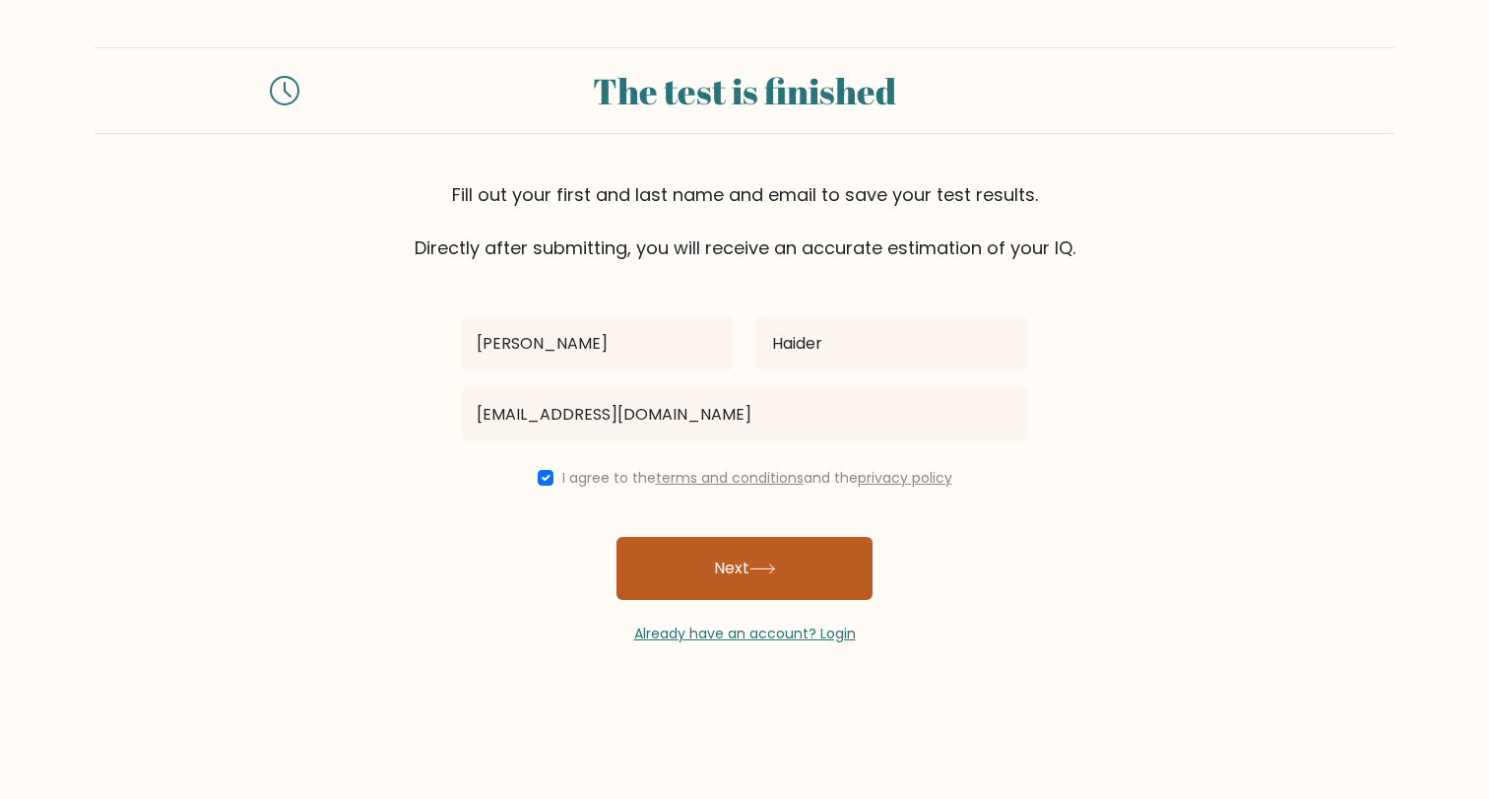
click at [697, 565] on button "Next" at bounding box center [744, 568] width 256 height 63
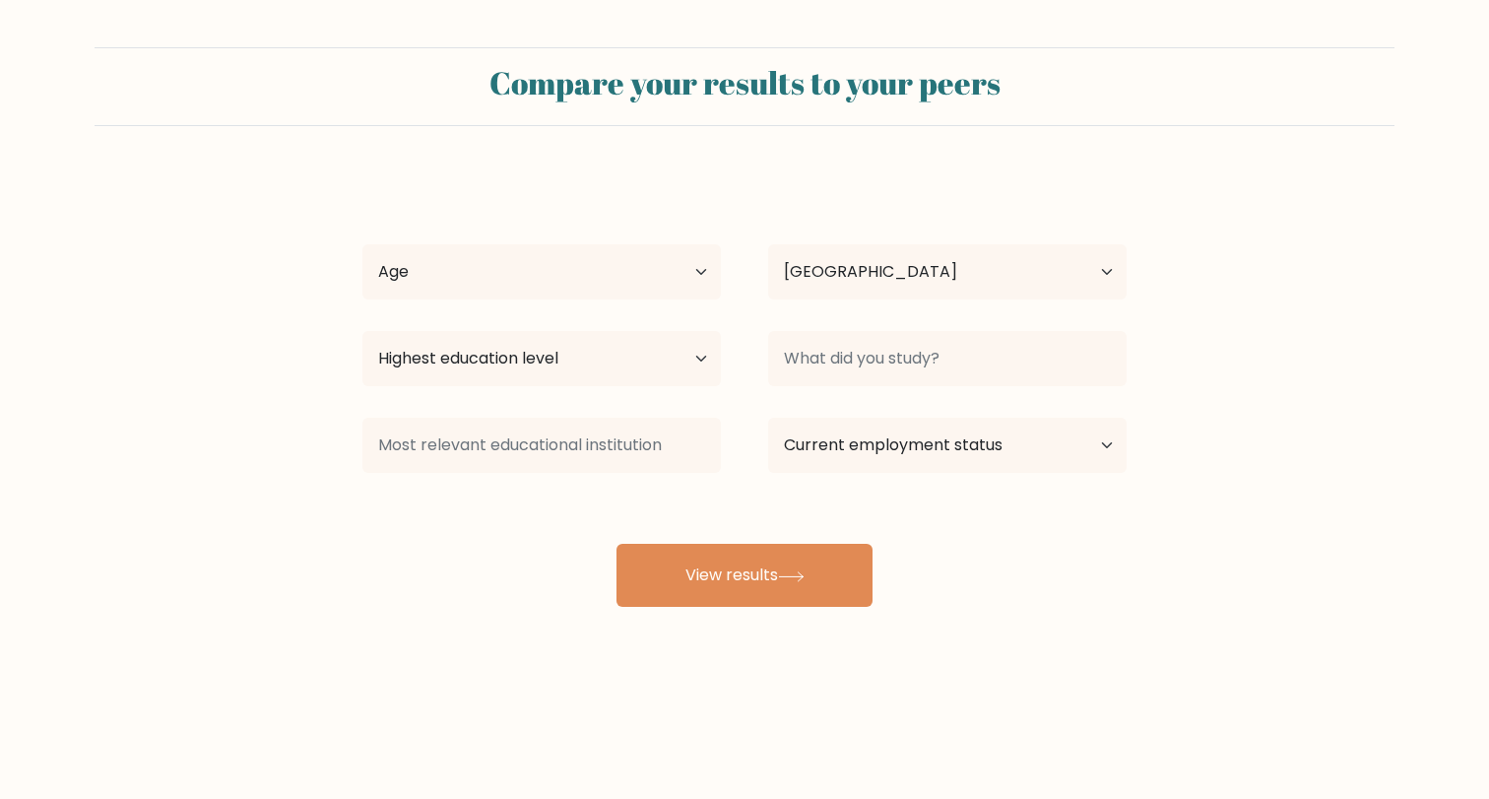
select select "PK"
select select "masters_degree"
click at [1166, 494] on form "Compare your results to your peers Salman Haider Age Under 18 years old 18-24 y…" at bounding box center [744, 326] width 1489 height 559
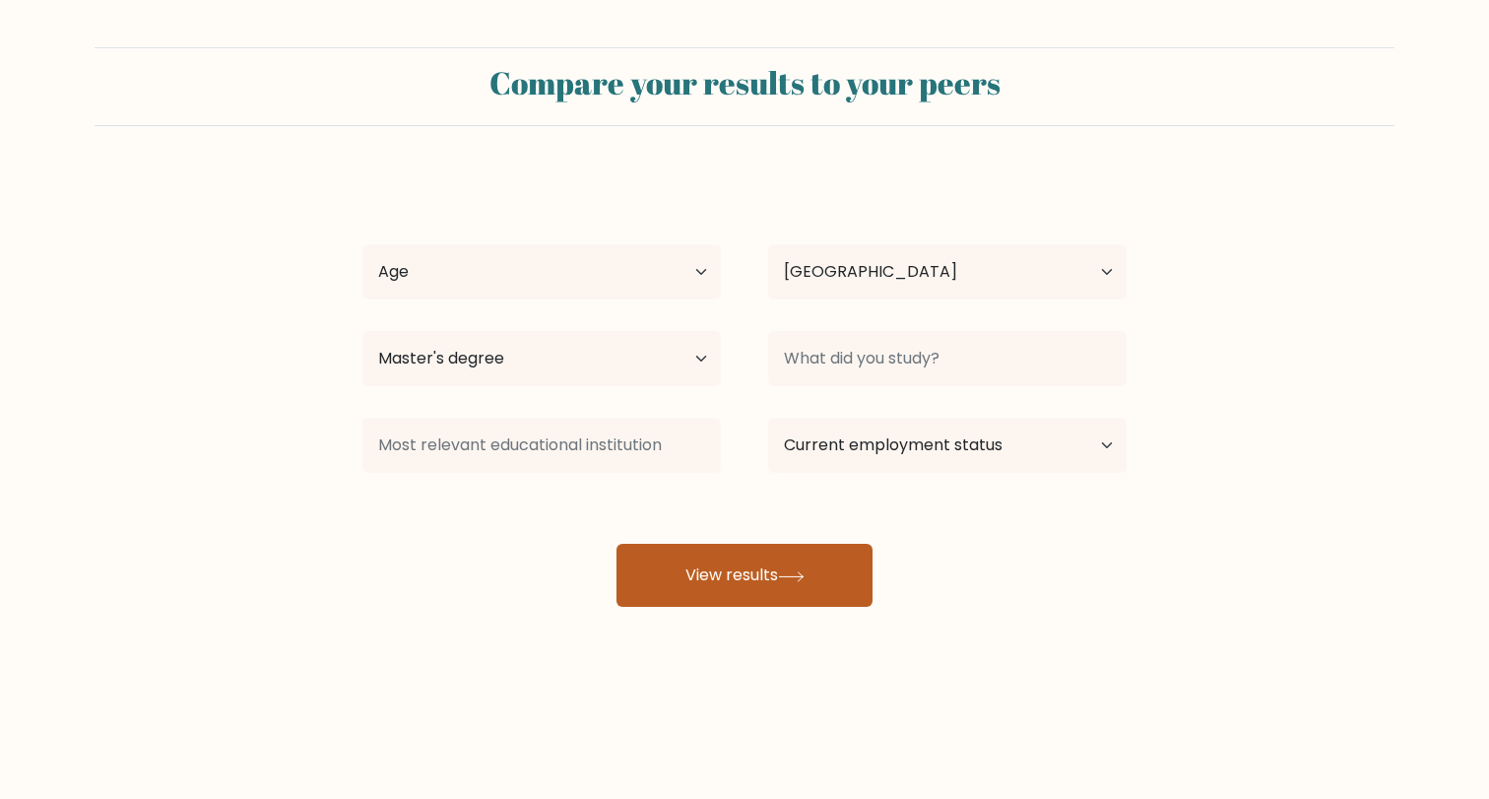
click at [810, 562] on button "View results" at bounding box center [744, 575] width 256 height 63
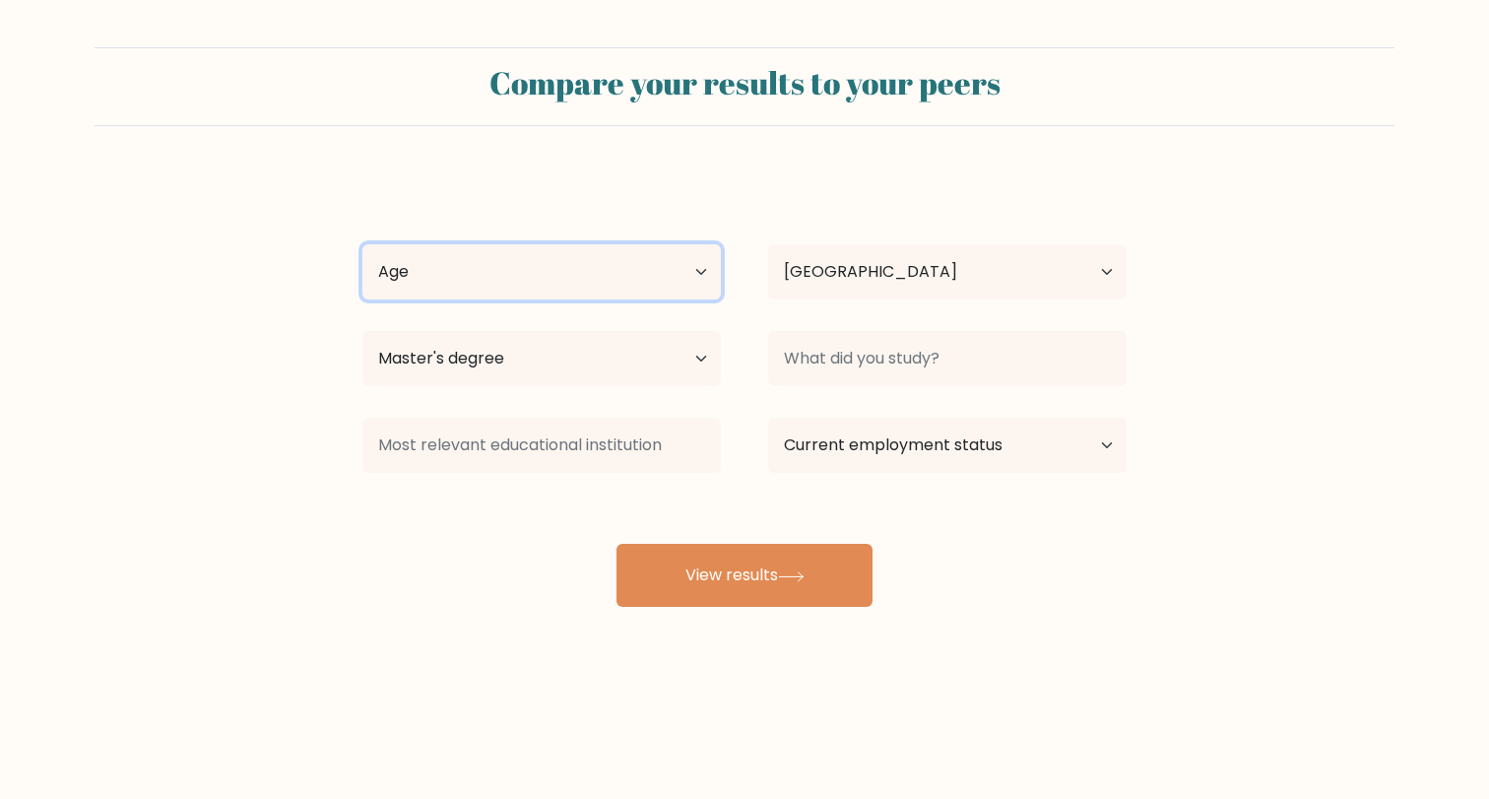
select select "18_24"
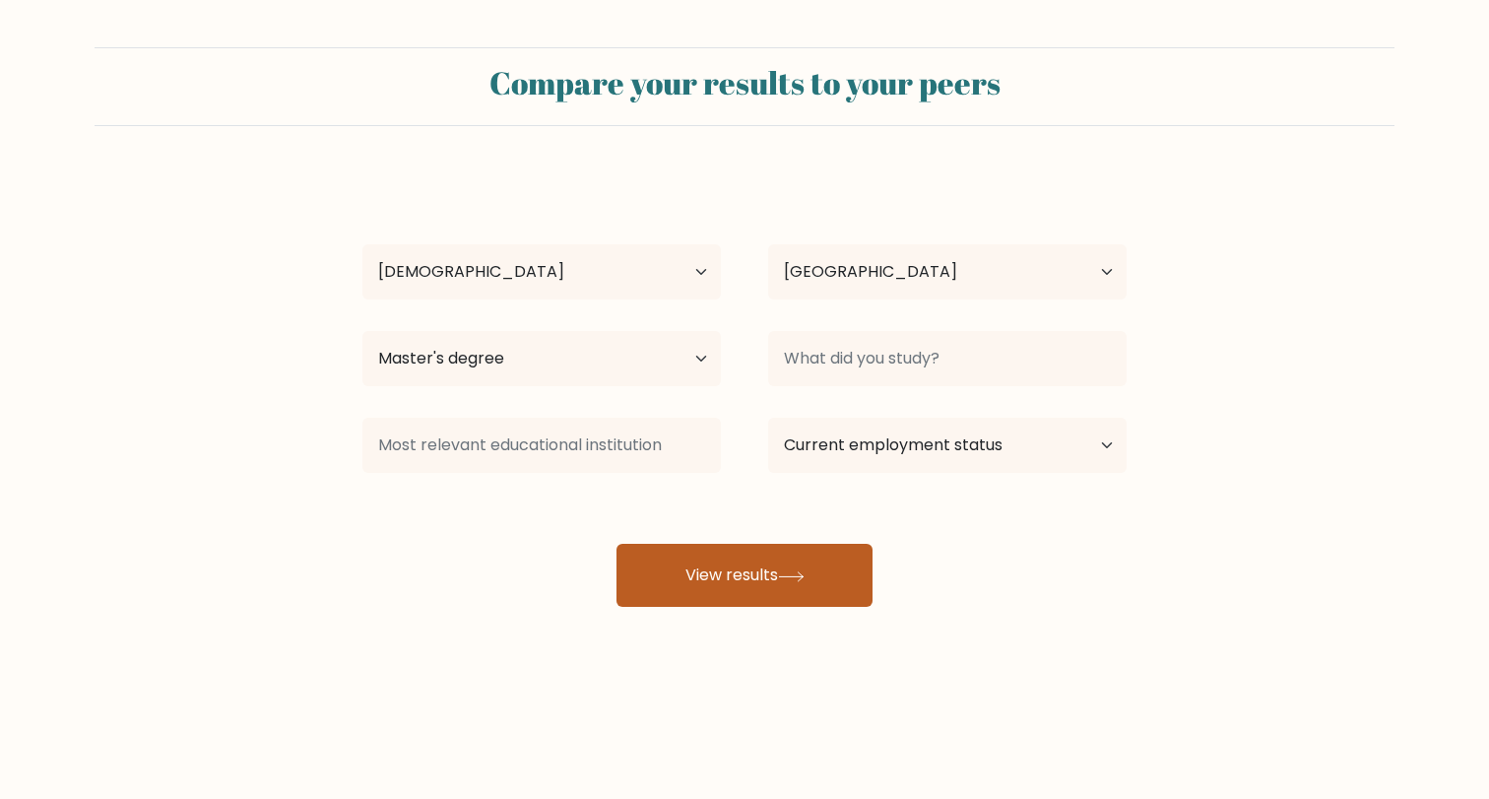
click at [794, 595] on button "View results" at bounding box center [744, 575] width 256 height 63
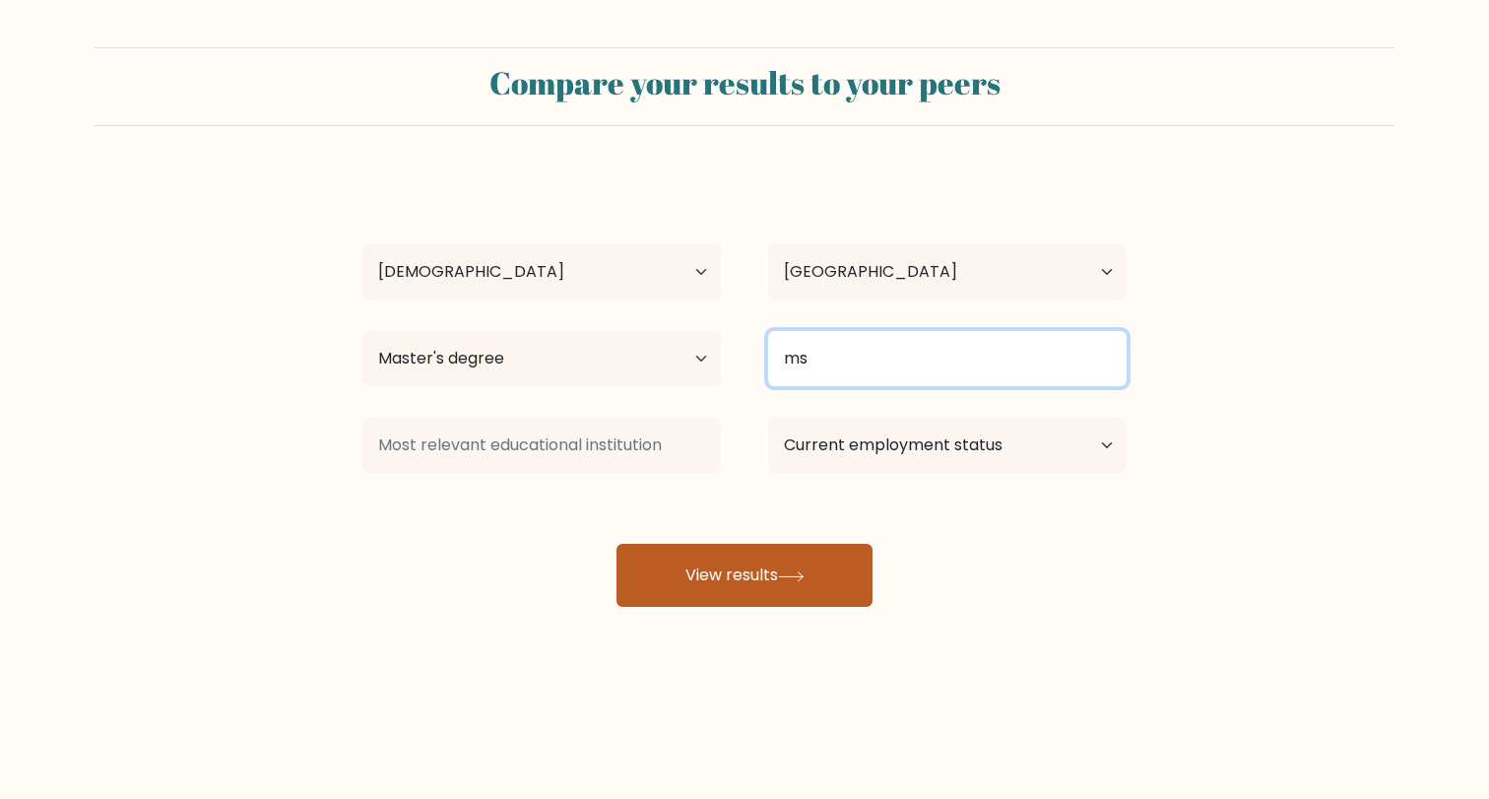
type input "ms"
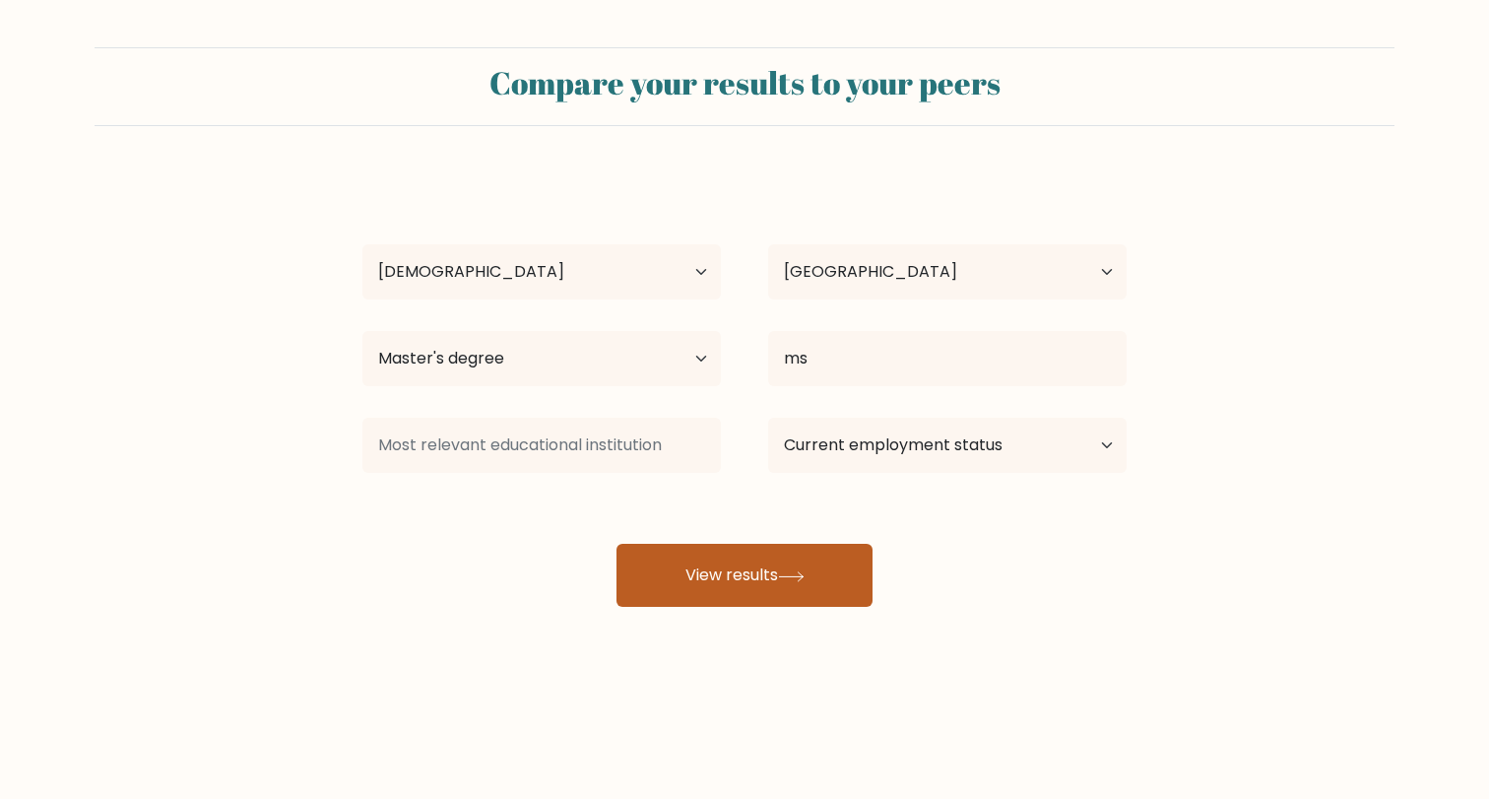
click at [859, 561] on button "View results" at bounding box center [744, 575] width 256 height 63
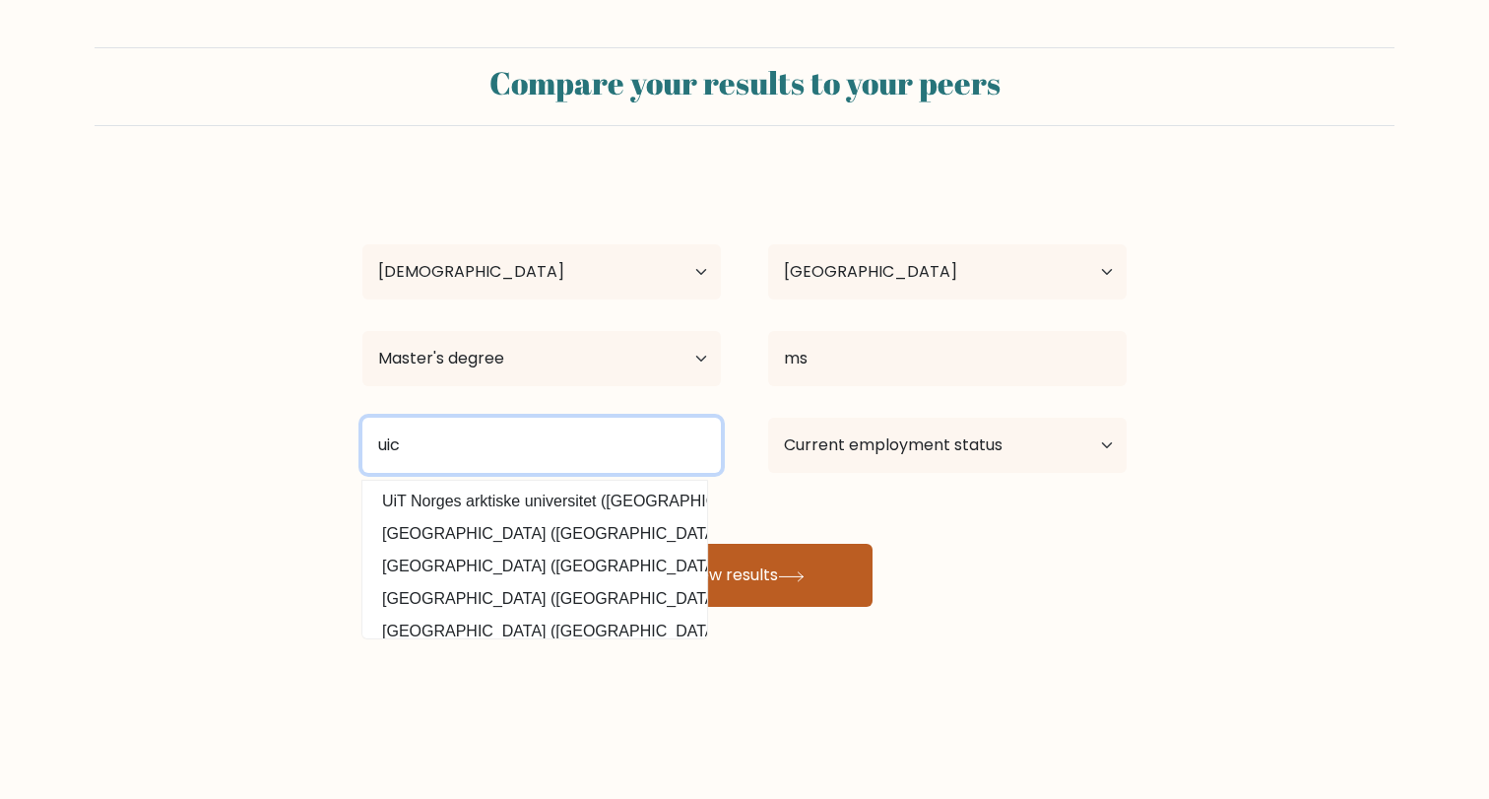
type input "uic"
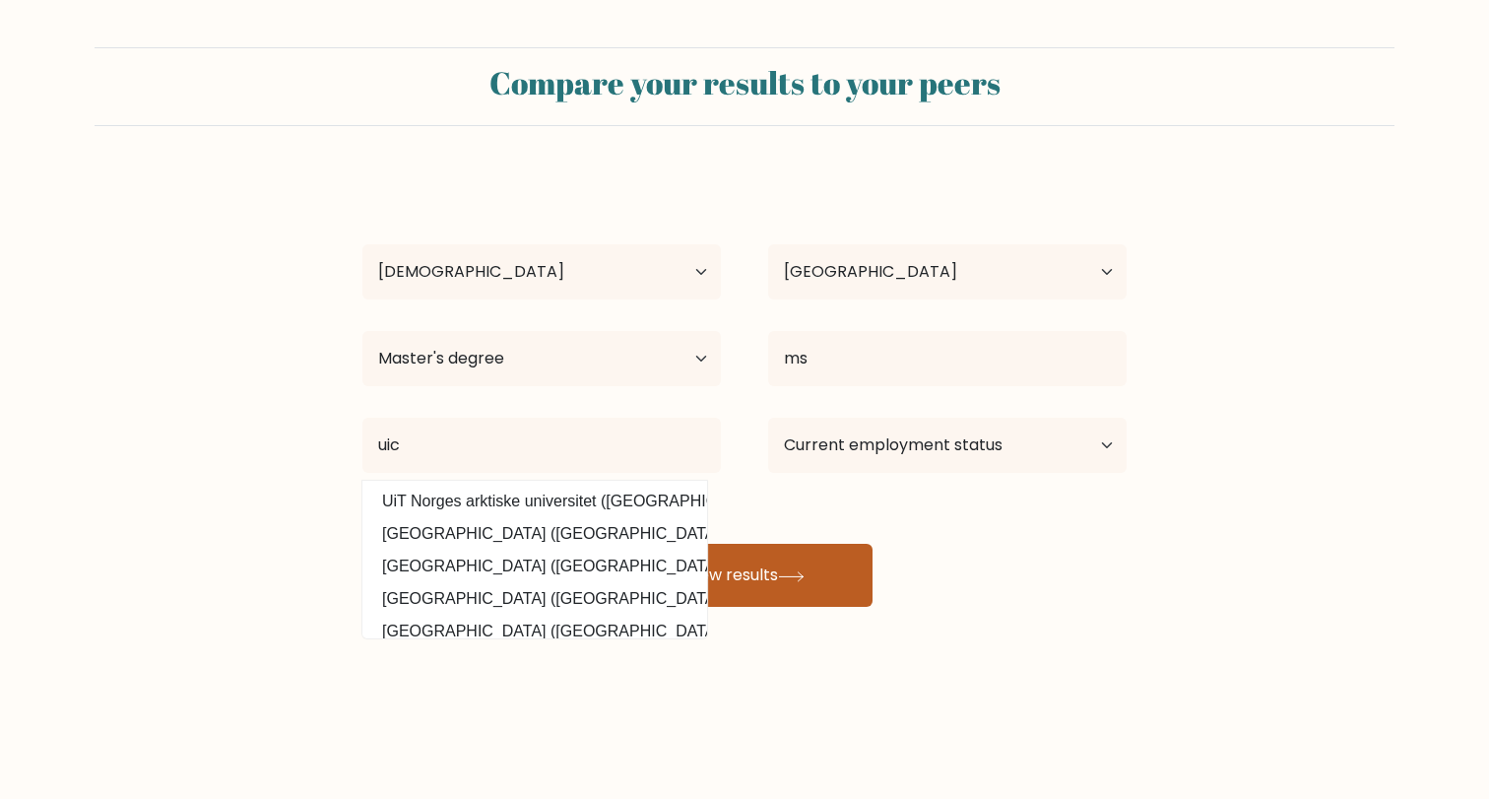
click at [743, 585] on button "View results" at bounding box center [744, 575] width 256 height 63
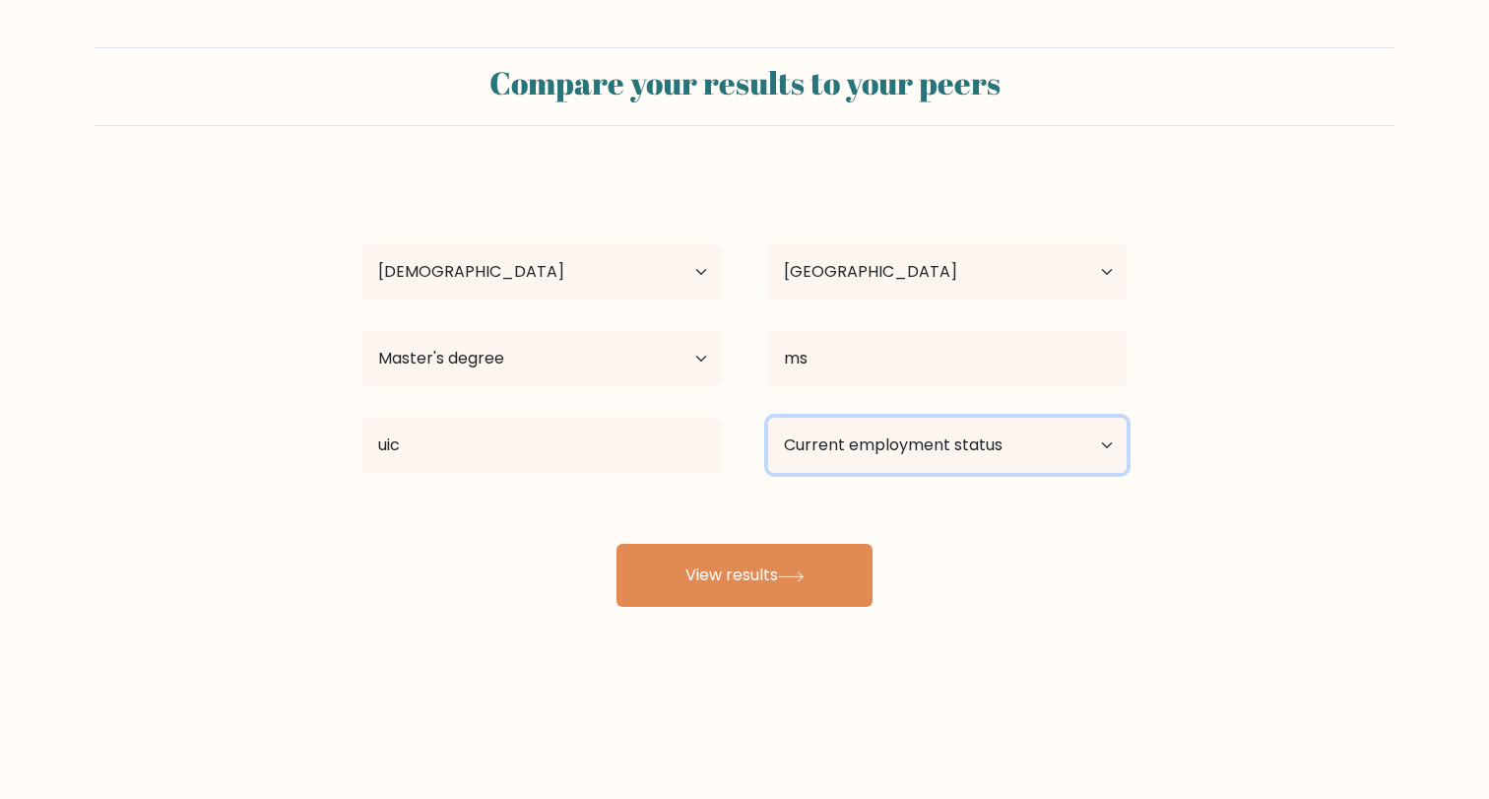
select select "other"
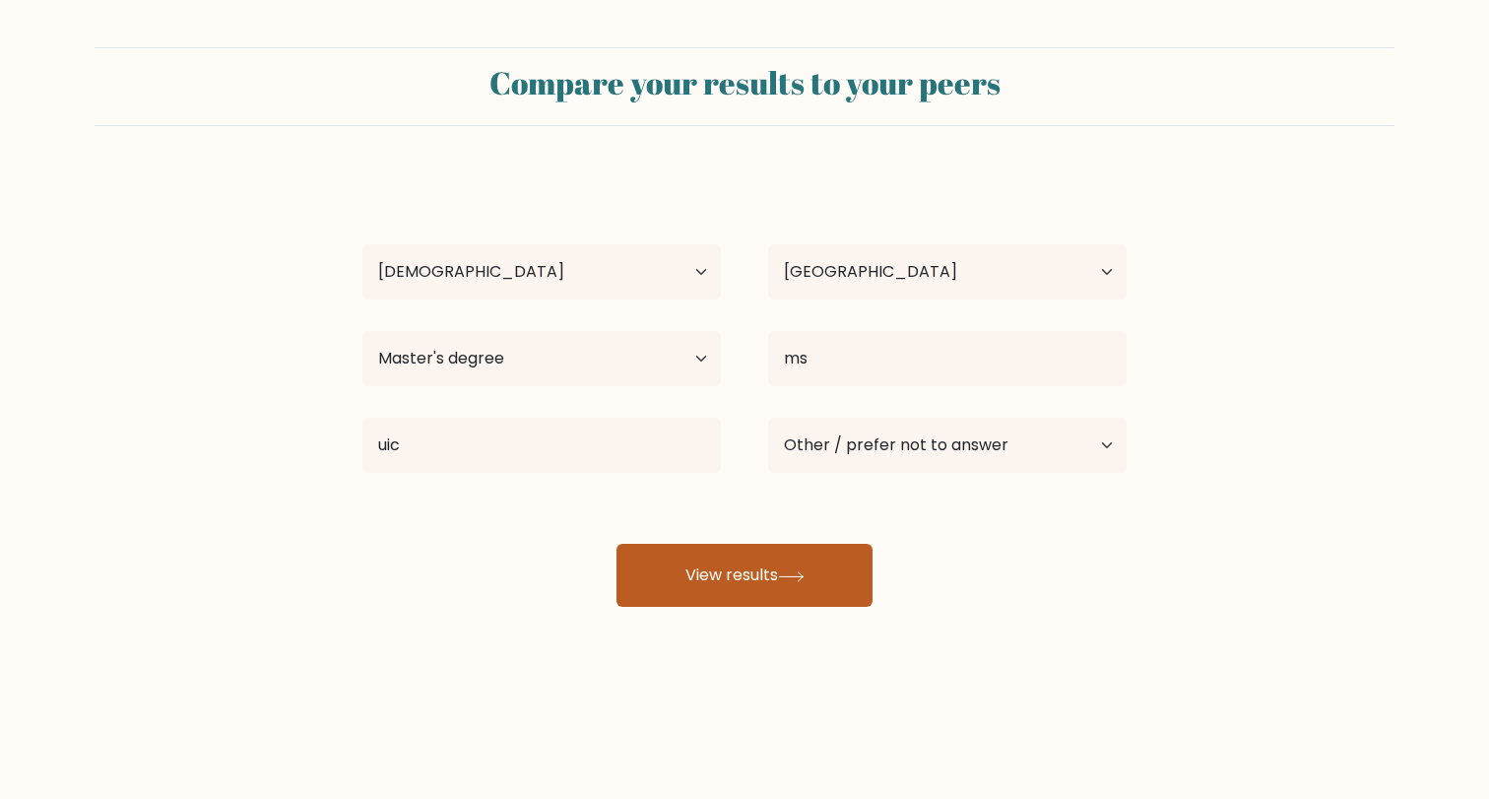
click at [763, 582] on button "View results" at bounding box center [744, 575] width 256 height 63
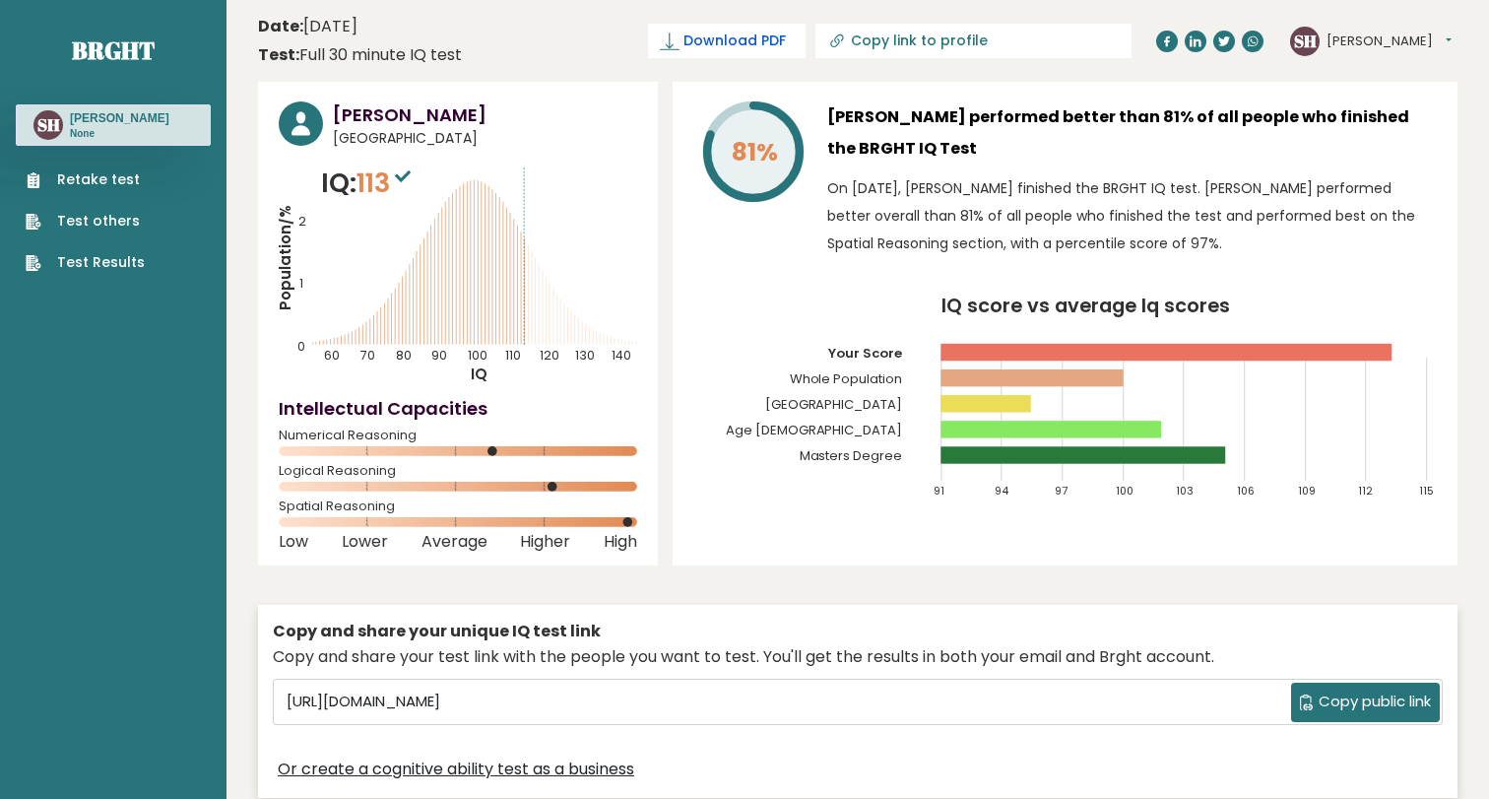
click at [760, 38] on span "Download PDF" at bounding box center [734, 41] width 102 height 21
click at [1379, 44] on button "[PERSON_NAME]" at bounding box center [1388, 42] width 125 height 20
drag, startPoint x: 826, startPoint y: 146, endPoint x: 898, endPoint y: 146, distance: 71.9
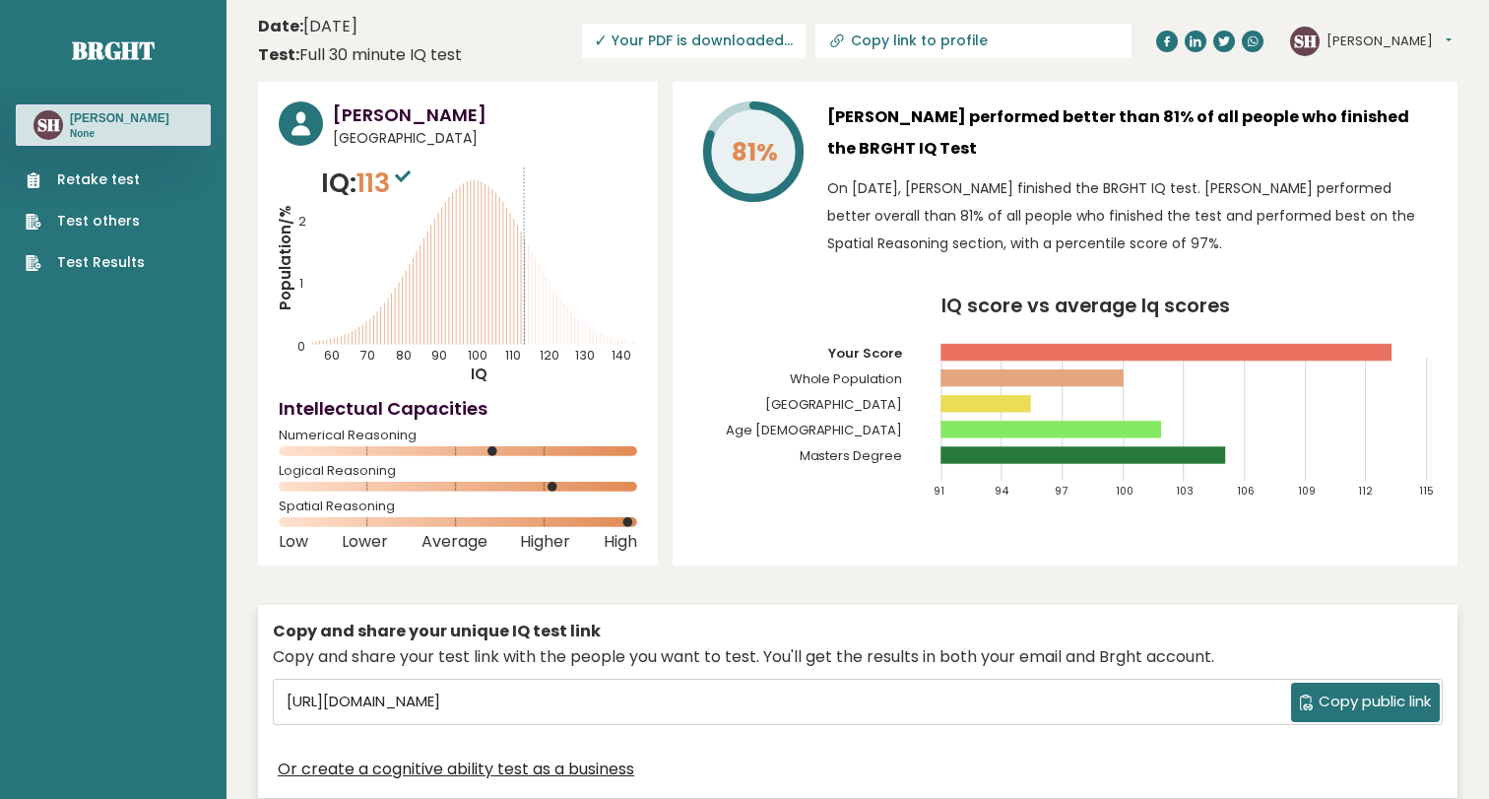
click at [898, 146] on div "81% Salman Haider performed better than 81% of all people who finished the BRGH…" at bounding box center [1064, 183] width 743 height 165
copy h3 "BRGHT IQ"
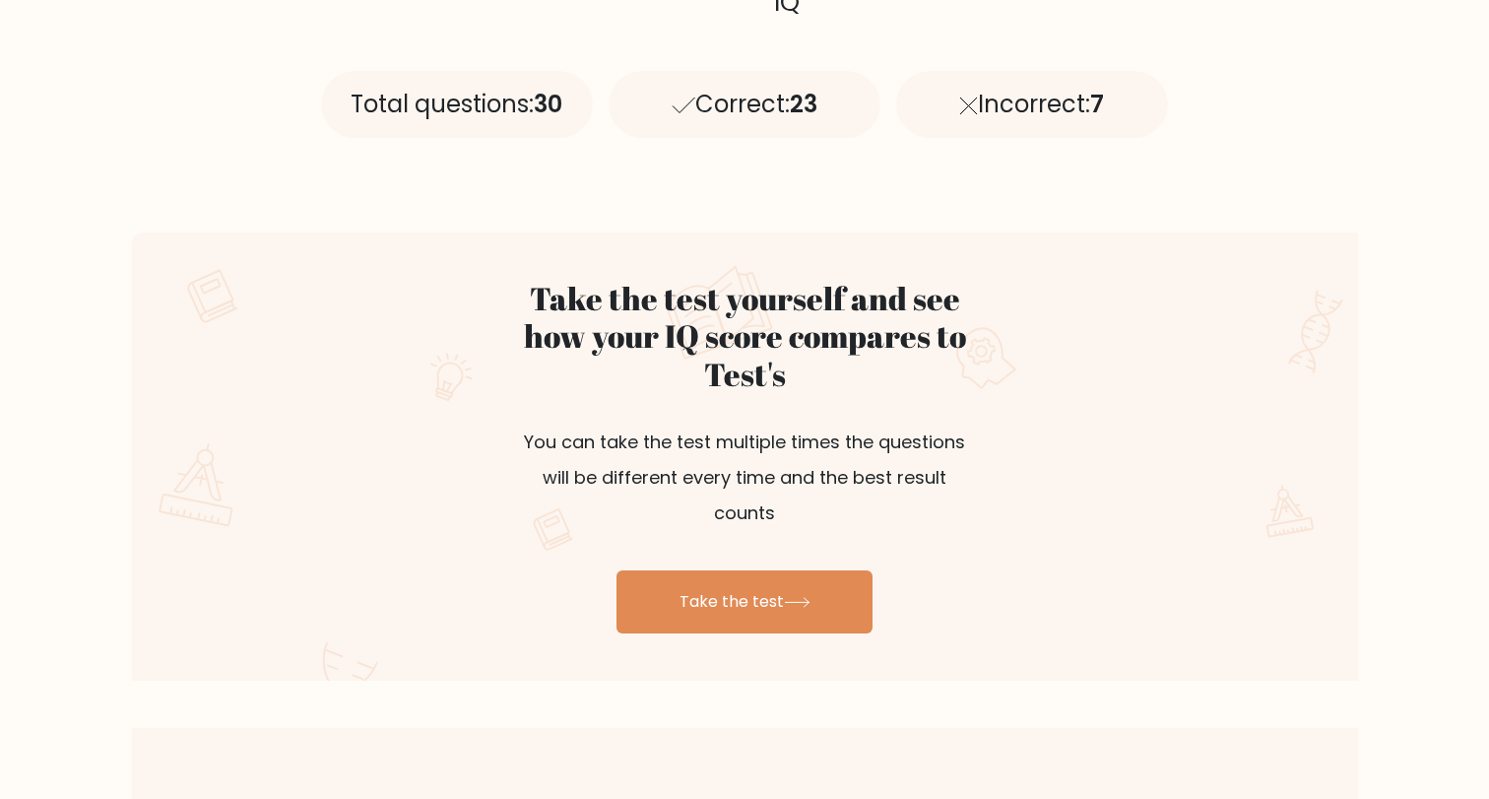
scroll to position [870, 0]
